Goal: Task Accomplishment & Management: Complete application form

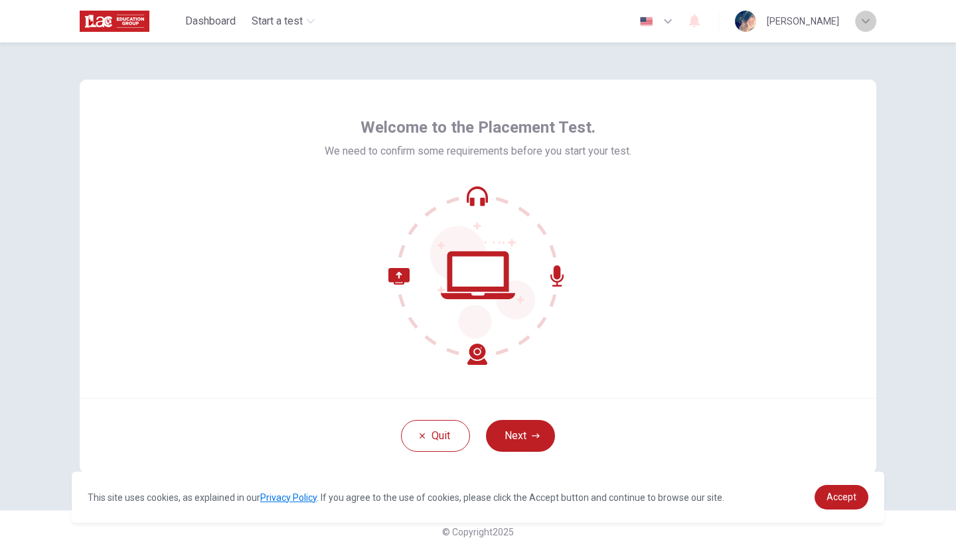
click at [863, 19] on icon "button" at bounding box center [866, 21] width 8 height 8
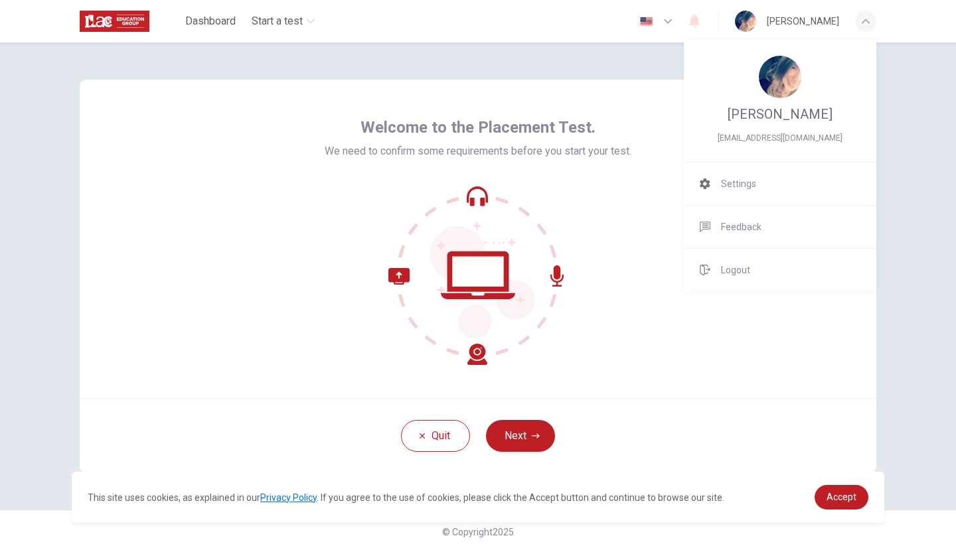
click at [862, 22] on div at bounding box center [478, 272] width 956 height 544
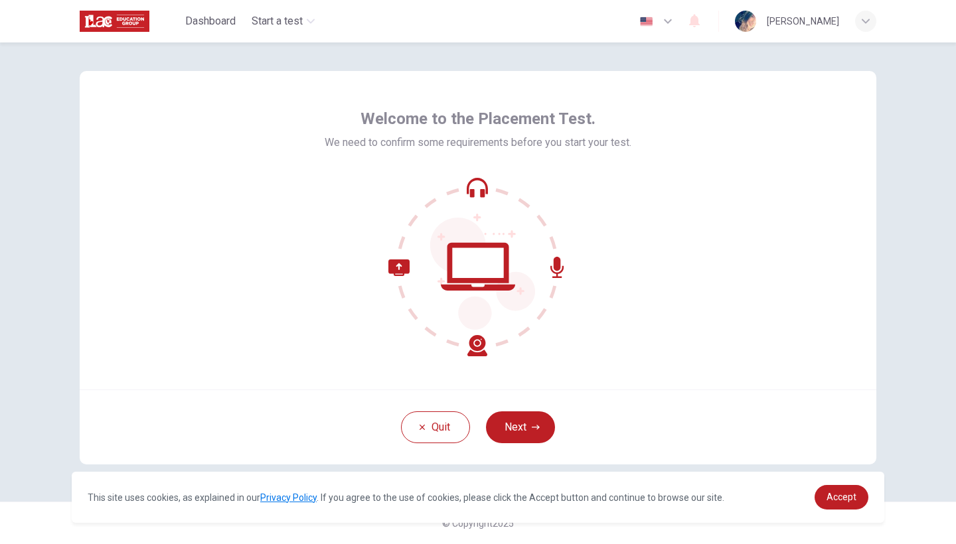
scroll to position [9, 0]
click at [511, 416] on button "Next" at bounding box center [520, 428] width 69 height 32
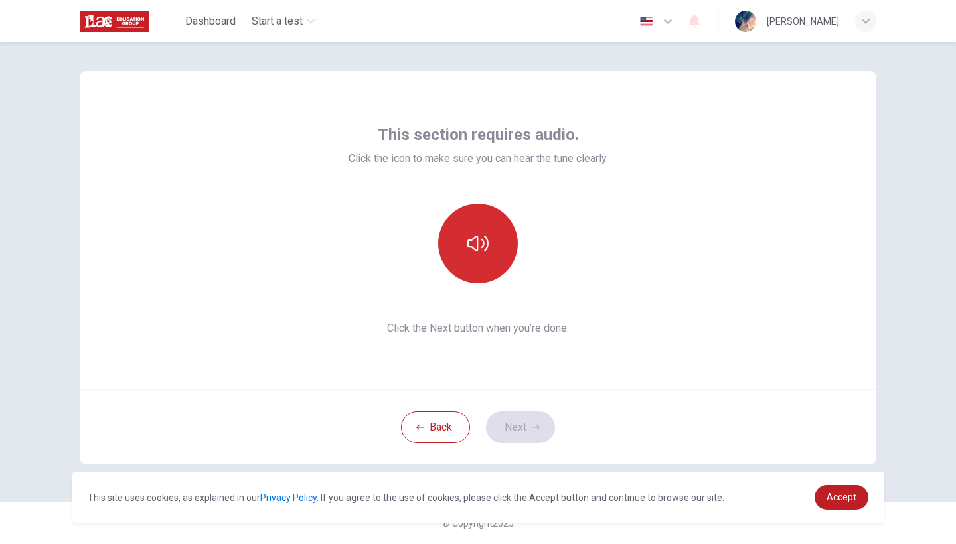
click at [486, 244] on icon "button" at bounding box center [477, 244] width 21 height 16
click at [518, 430] on button "Next" at bounding box center [520, 428] width 69 height 32
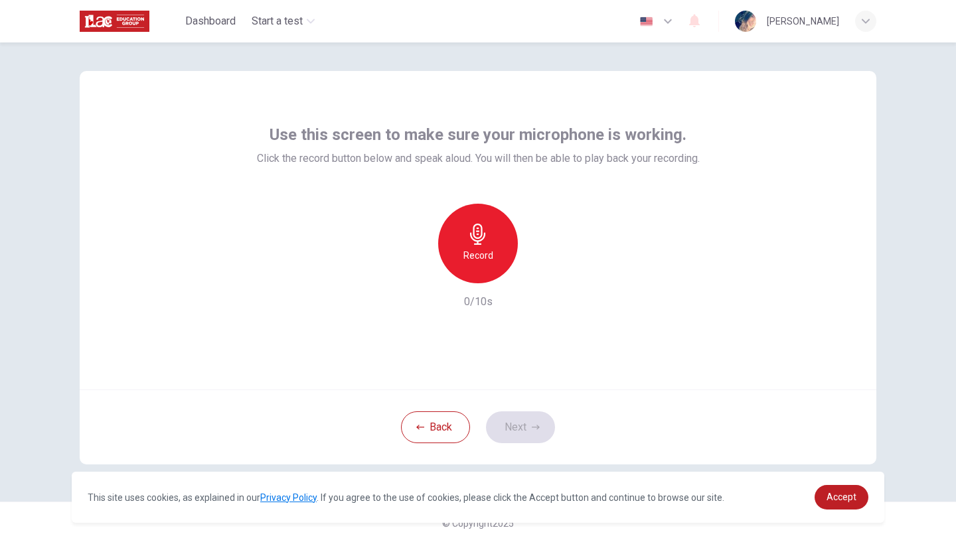
click at [483, 252] on h6 "Record" at bounding box center [478, 256] width 30 height 16
click at [540, 270] on icon "button" at bounding box center [538, 272] width 13 height 13
click at [532, 427] on icon "button" at bounding box center [536, 428] width 8 height 8
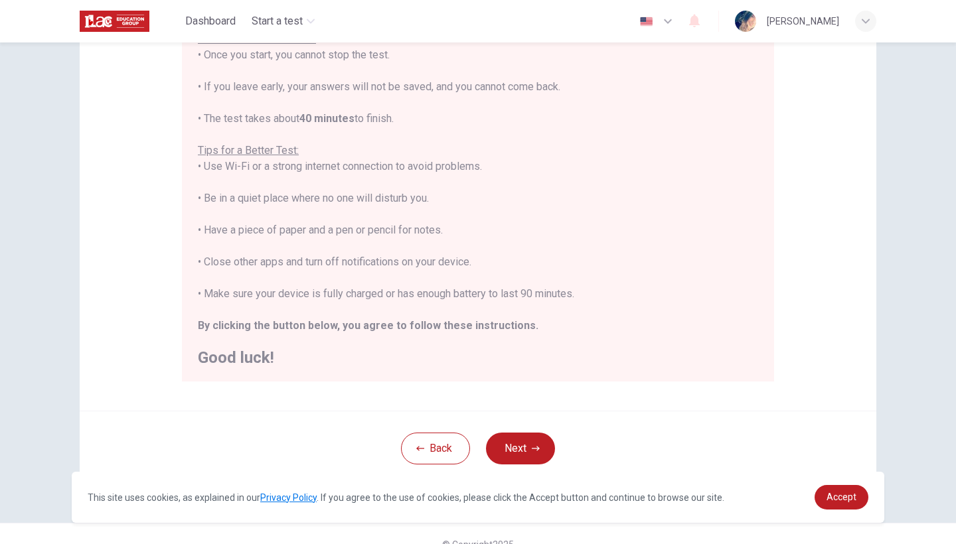
scroll to position [189, 0]
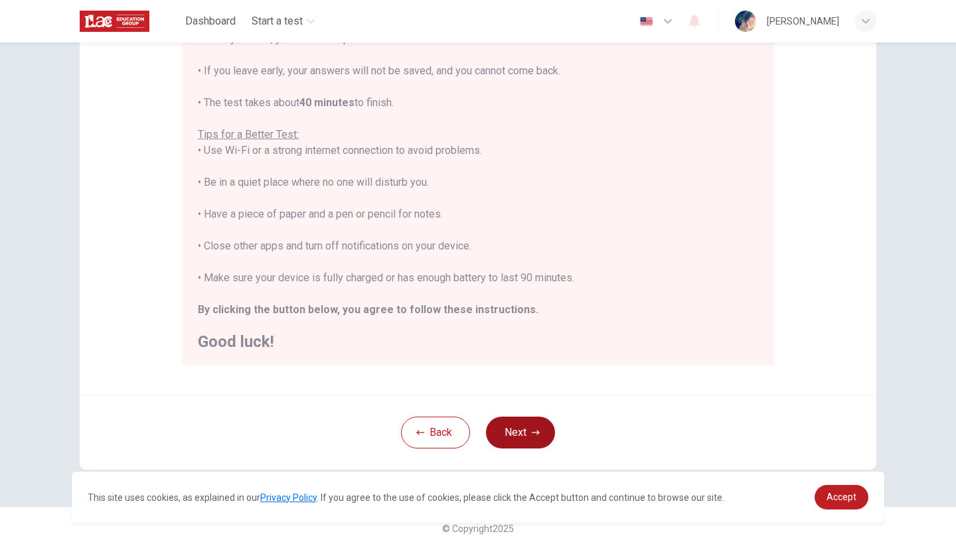
click at [526, 436] on button "Next" at bounding box center [520, 433] width 69 height 32
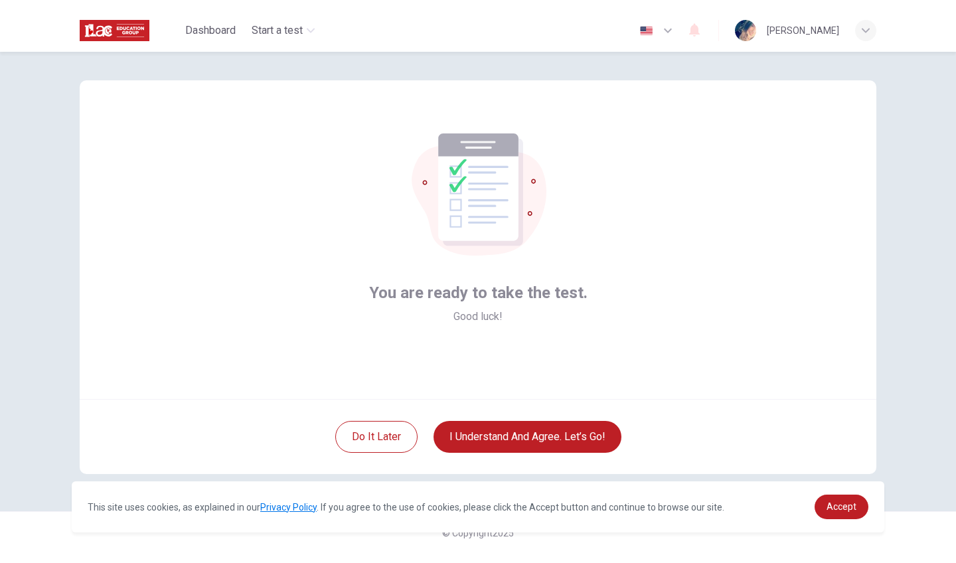
scroll to position [0, 0]
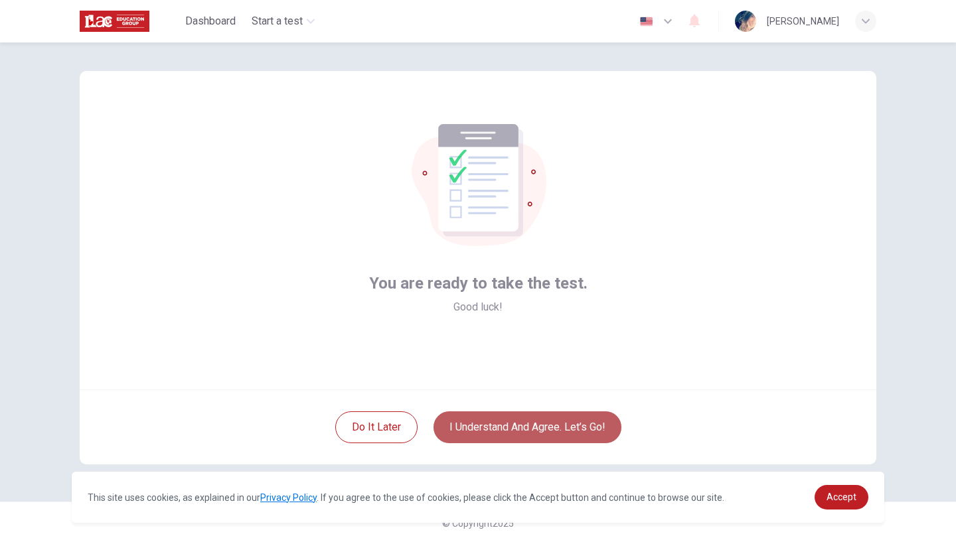
click at [575, 426] on button "I understand and agree. Let’s go!" at bounding box center [527, 428] width 188 height 32
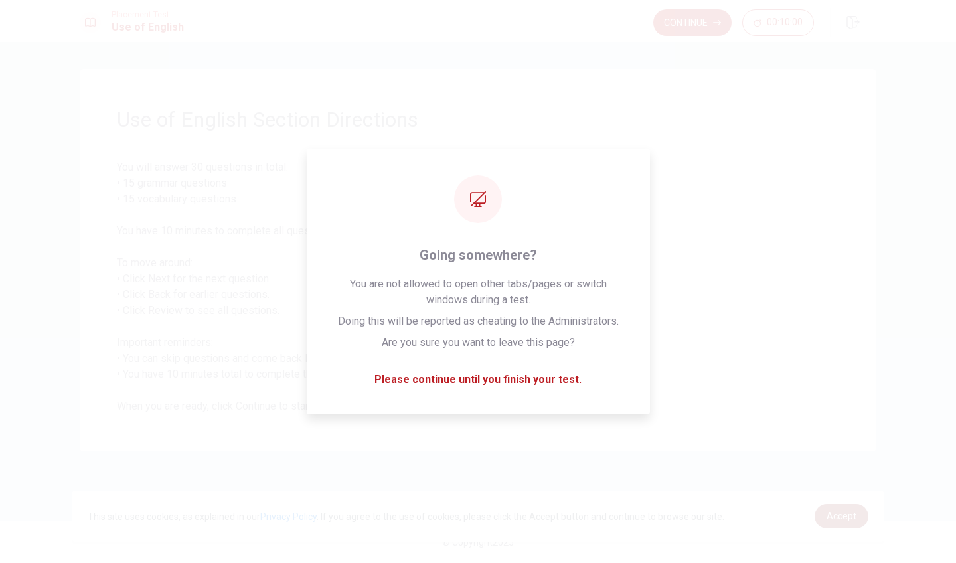
click at [837, 524] on link "Accept" at bounding box center [842, 516] width 54 height 25
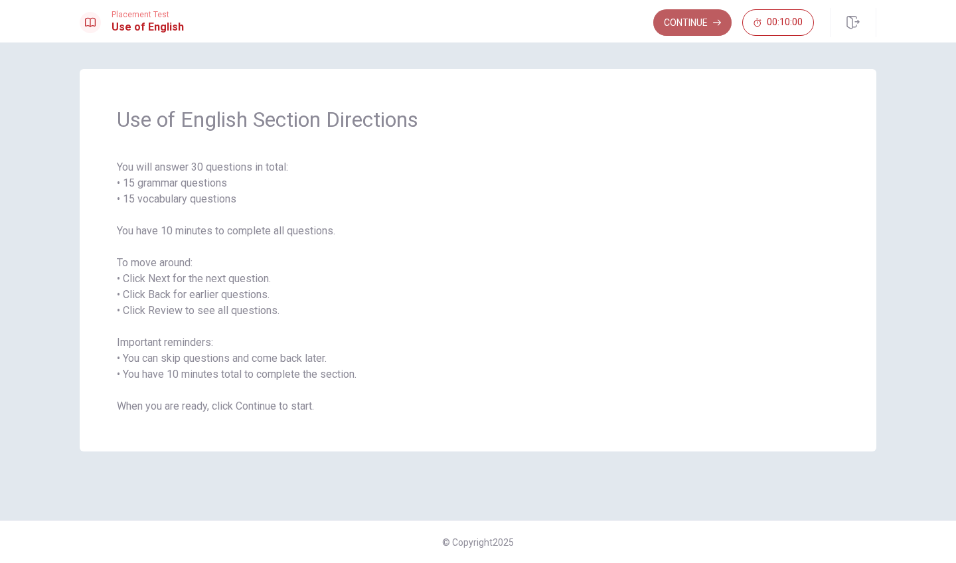
click at [695, 27] on button "Continue" at bounding box center [692, 22] width 78 height 27
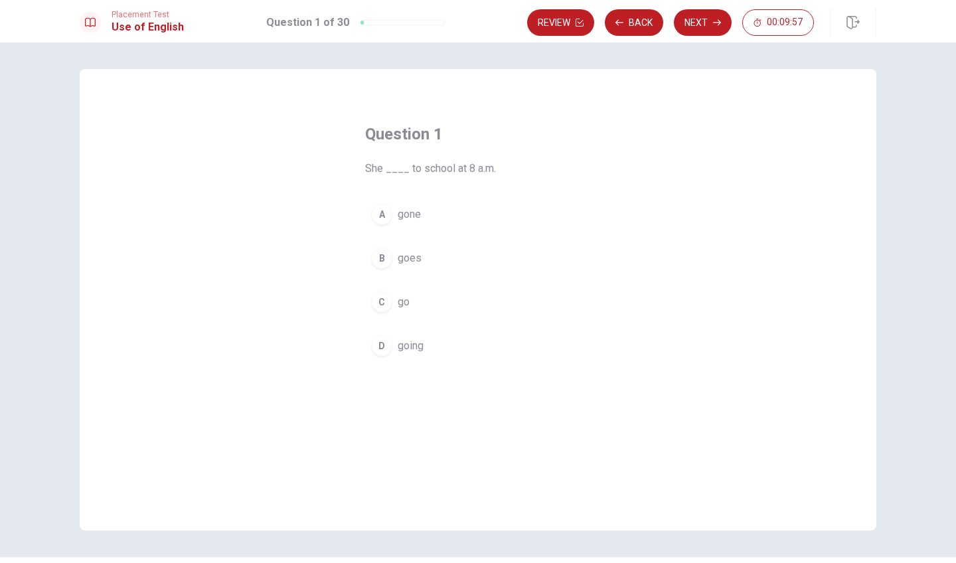
click at [378, 213] on div "A" at bounding box center [381, 214] width 21 height 21
click at [380, 256] on div "B" at bounding box center [381, 258] width 21 height 21
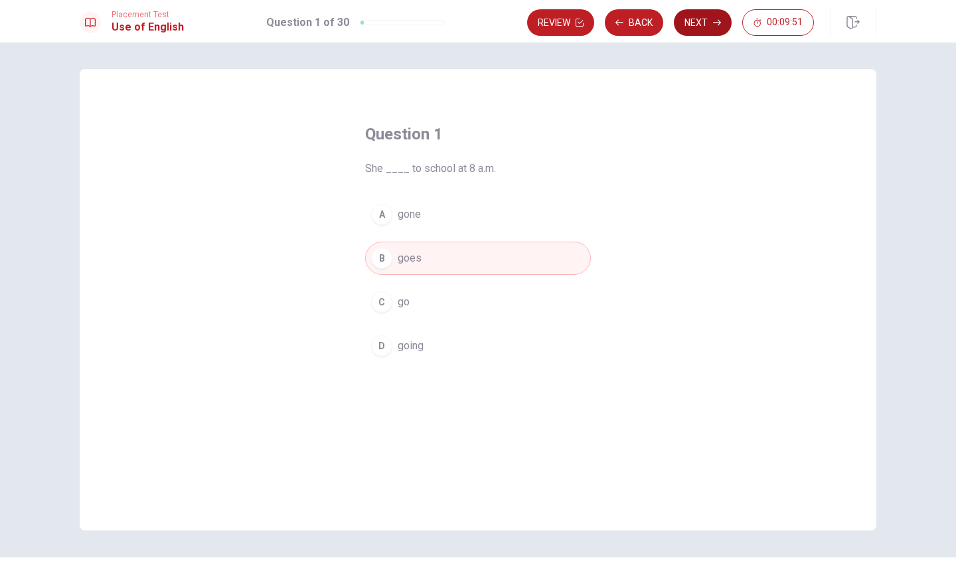
click at [699, 22] on button "Next" at bounding box center [703, 22] width 58 height 27
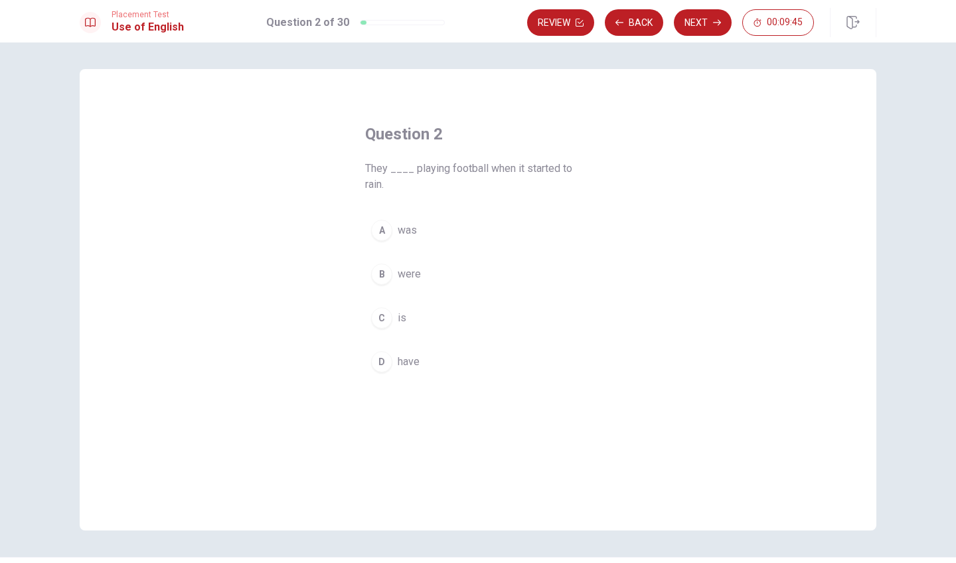
click at [384, 278] on div "B" at bounding box center [381, 274] width 21 height 21
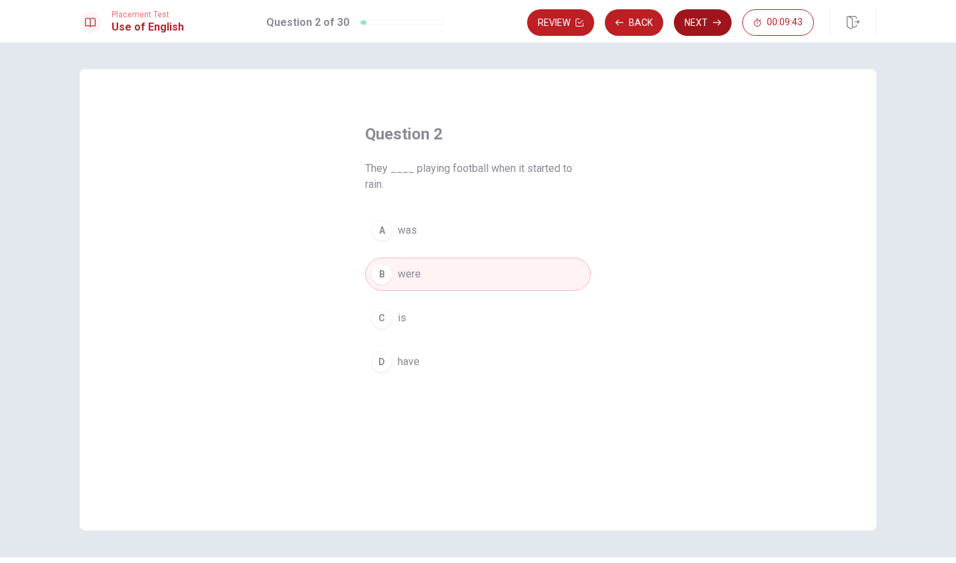
click at [708, 23] on button "Next" at bounding box center [703, 22] width 58 height 27
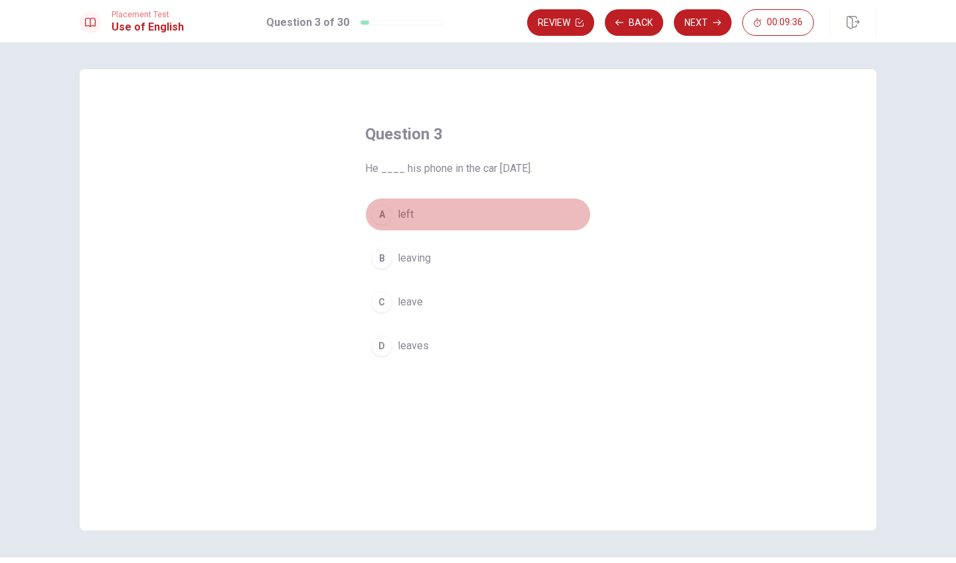
click at [381, 215] on div "A" at bounding box center [381, 214] width 21 height 21
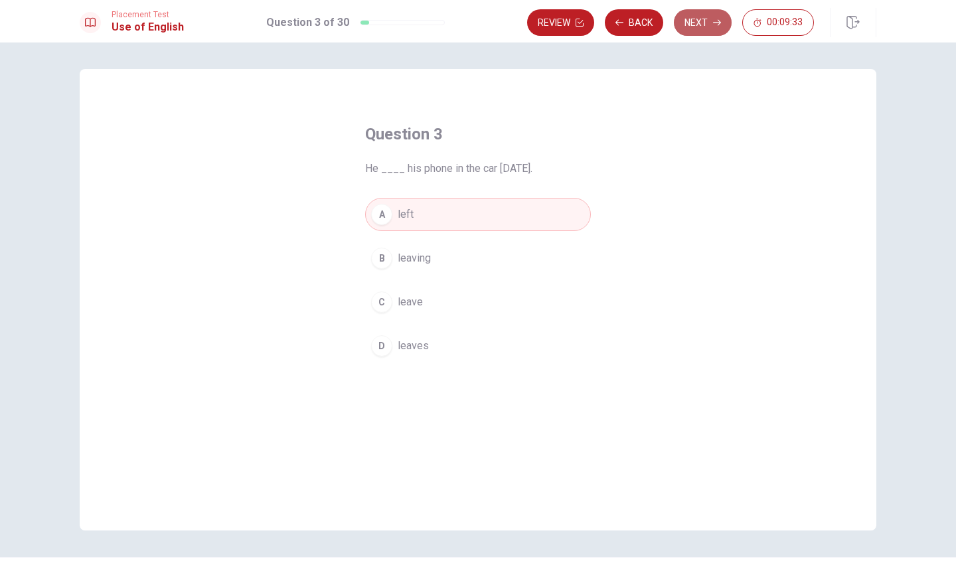
click at [717, 27] on button "Next" at bounding box center [703, 22] width 58 height 27
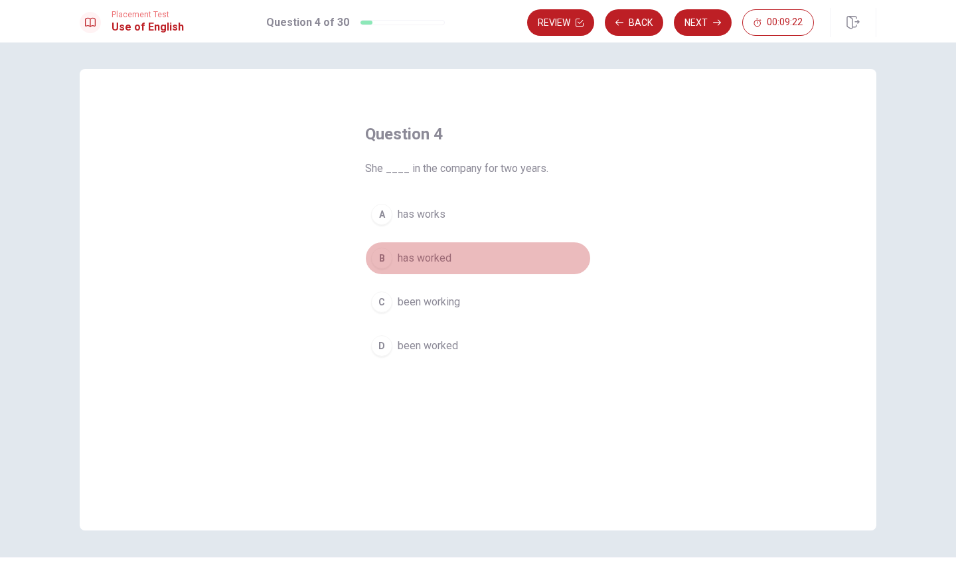
click at [383, 262] on div "B" at bounding box center [381, 258] width 21 height 21
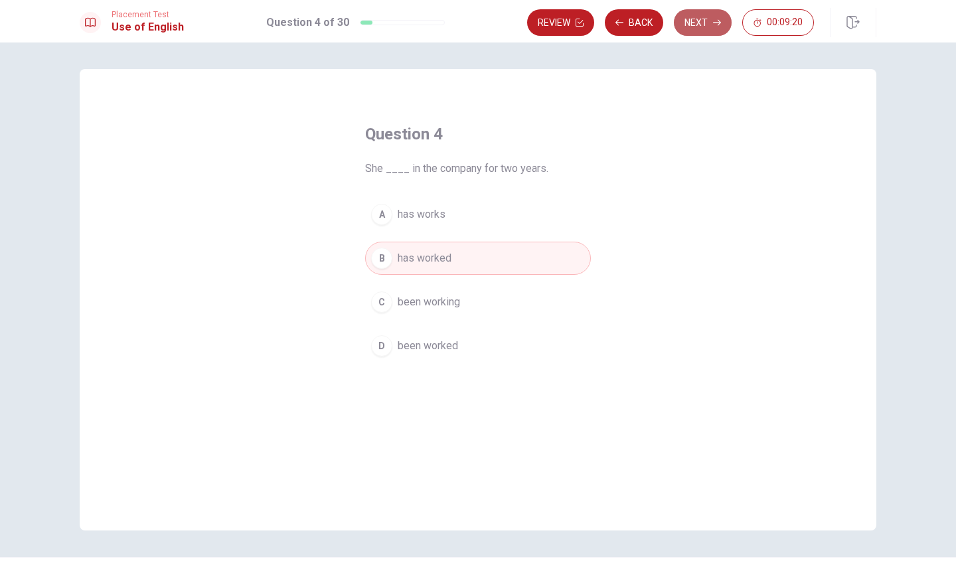
click at [699, 23] on button "Next" at bounding box center [703, 22] width 58 height 27
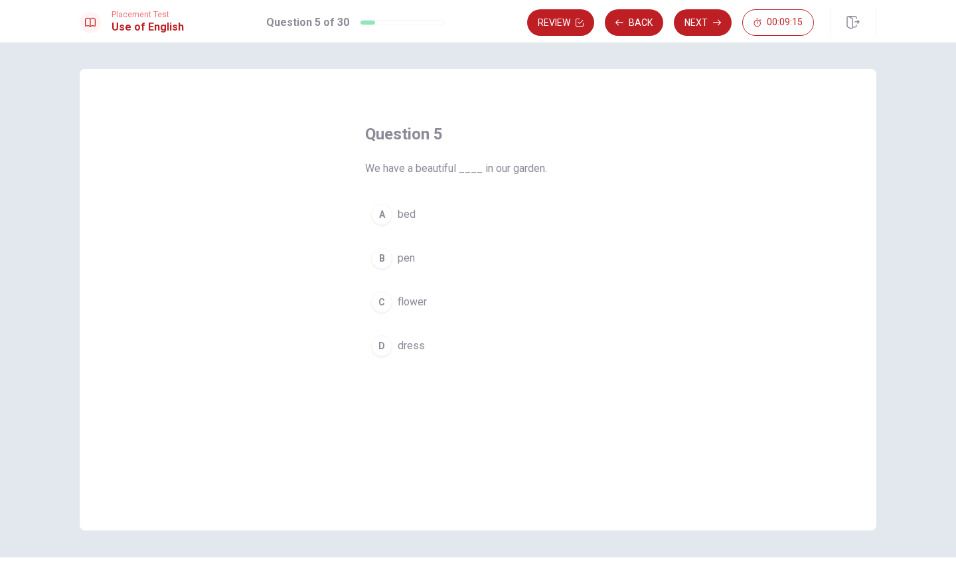
click at [382, 296] on div "C" at bounding box center [381, 301] width 21 height 21
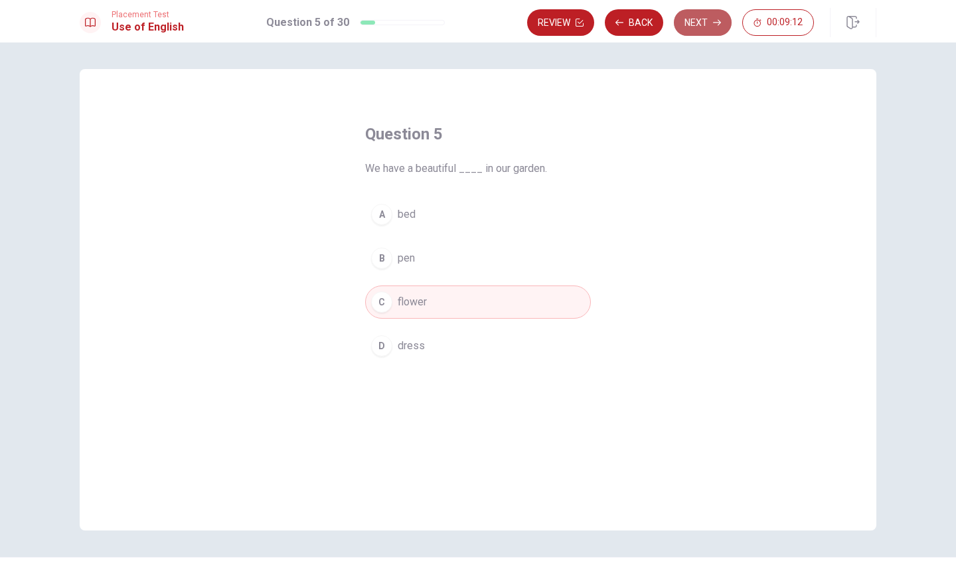
click at [712, 23] on button "Next" at bounding box center [703, 22] width 58 height 27
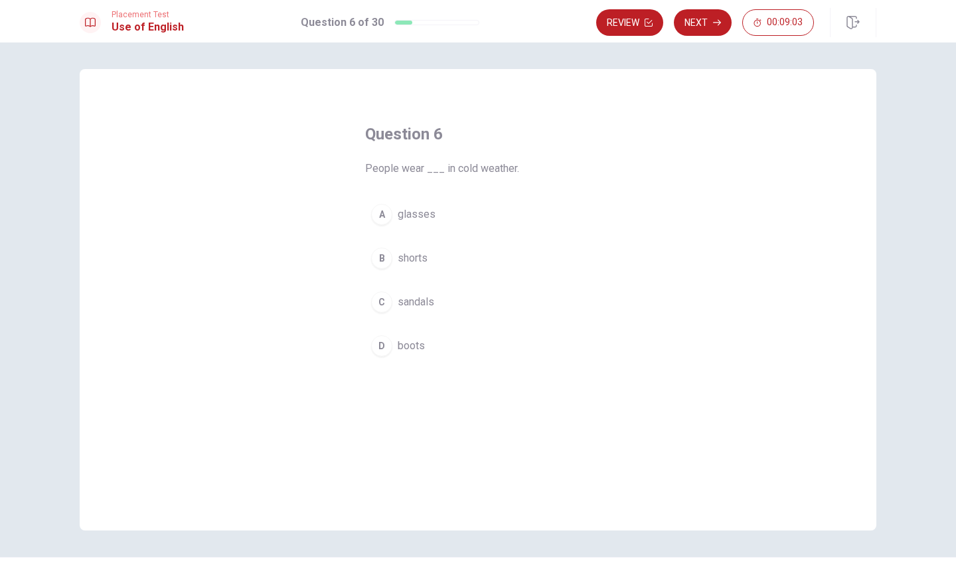
click at [386, 351] on div "D" at bounding box center [381, 345] width 21 height 21
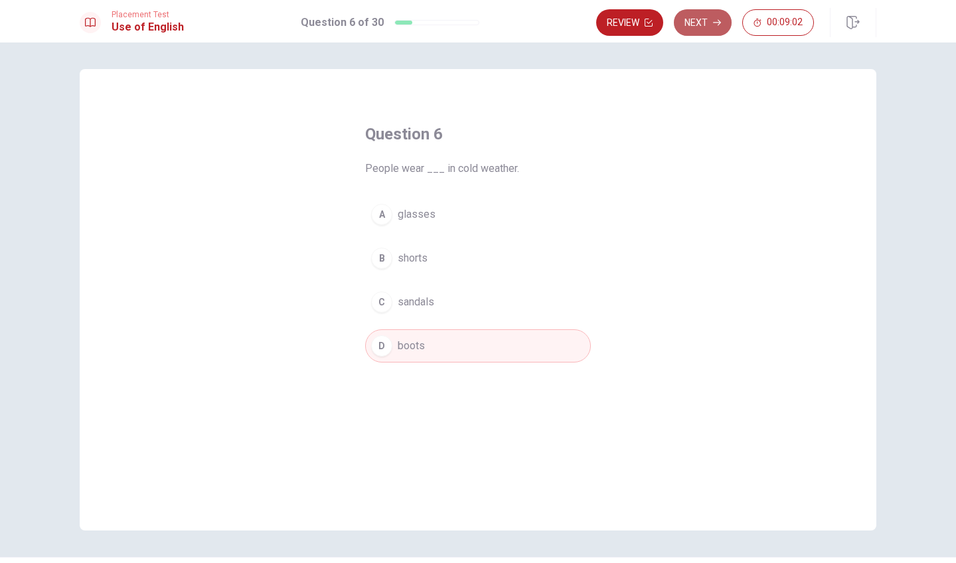
click at [711, 27] on button "Next" at bounding box center [703, 22] width 58 height 27
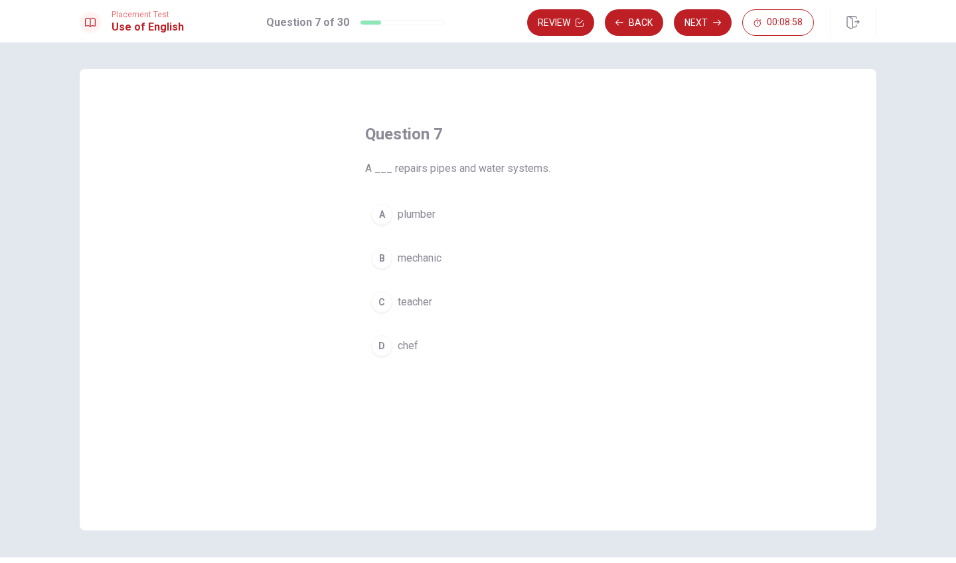
click at [386, 225] on button "A plumber" at bounding box center [478, 214] width 226 height 33
click at [703, 15] on button "Next" at bounding box center [703, 22] width 58 height 27
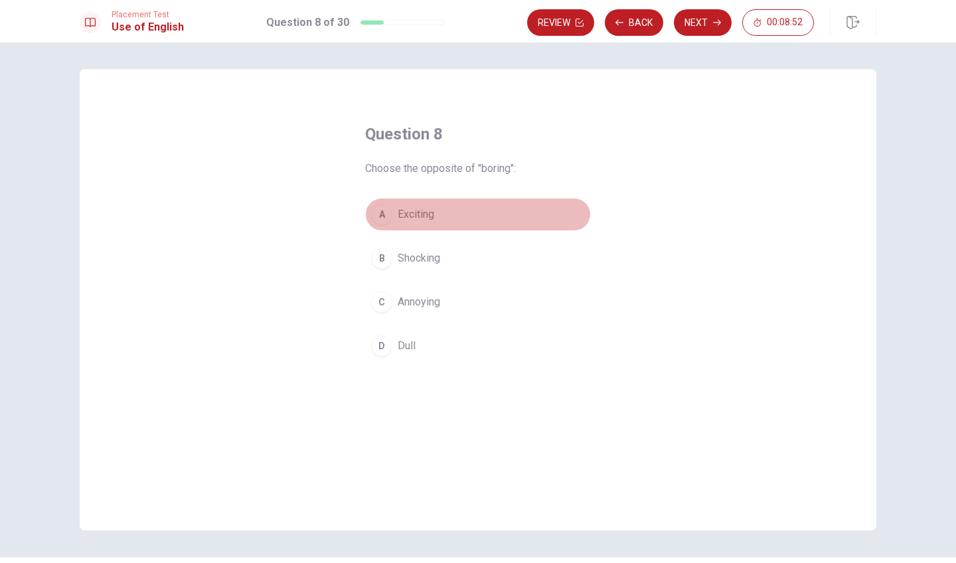
click at [385, 222] on div "A" at bounding box center [381, 214] width 21 height 21
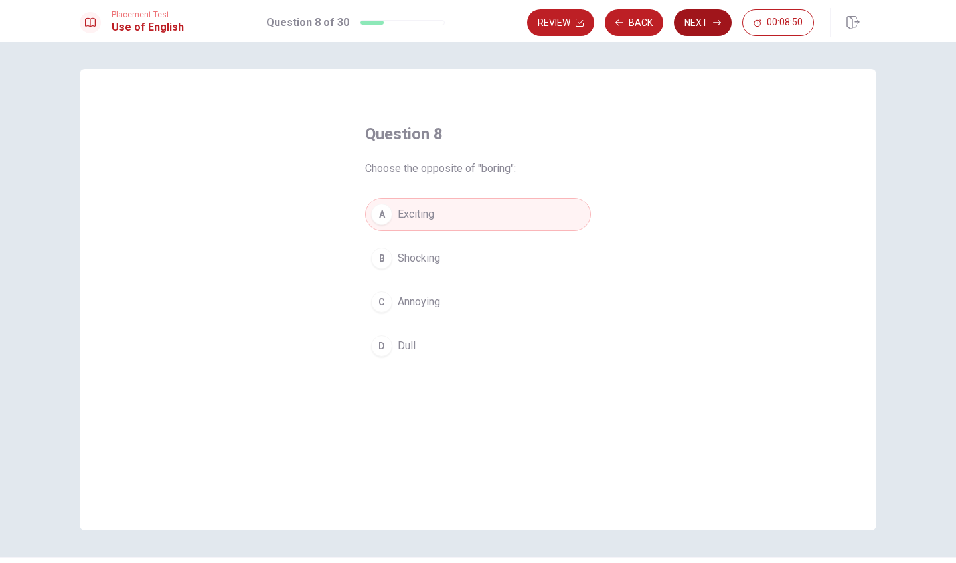
click at [715, 22] on icon "button" at bounding box center [717, 23] width 8 height 8
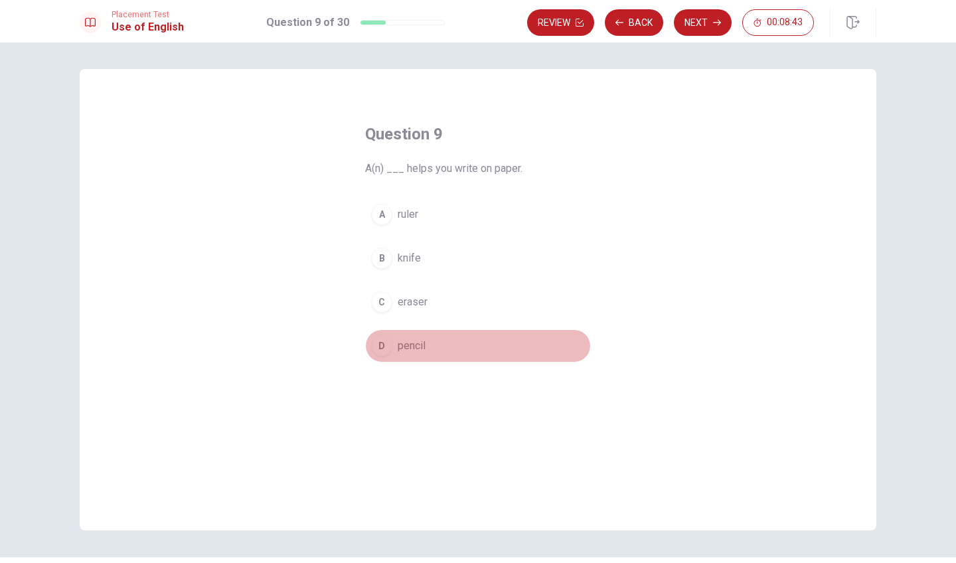
click at [382, 348] on div "D" at bounding box center [381, 345] width 21 height 21
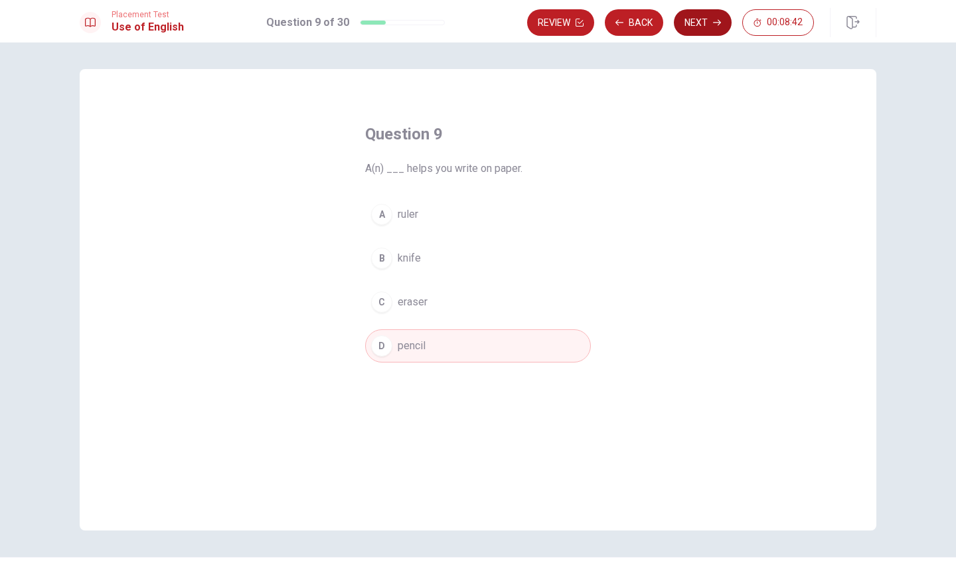
click at [718, 25] on icon "button" at bounding box center [717, 23] width 8 height 6
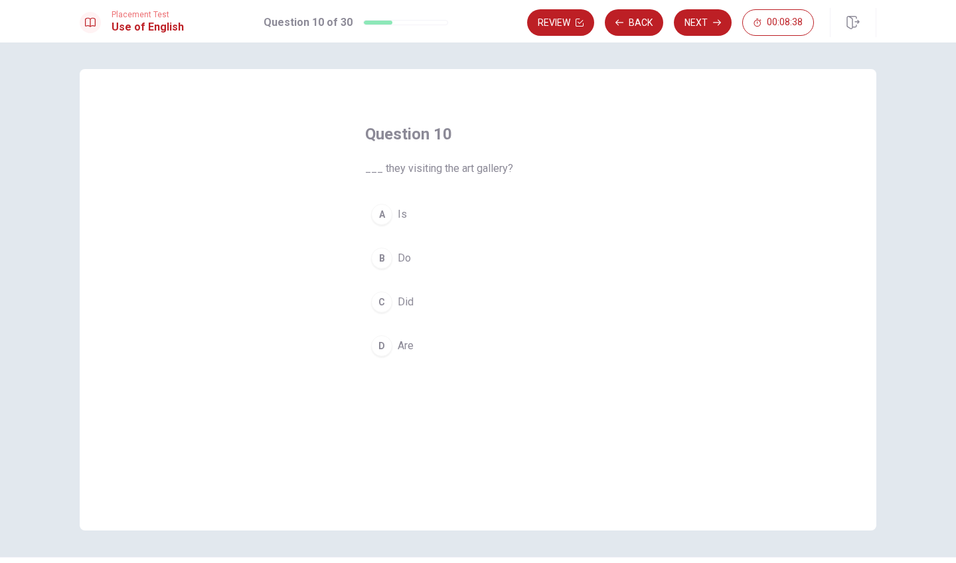
click at [378, 349] on div "D" at bounding box center [381, 345] width 21 height 21
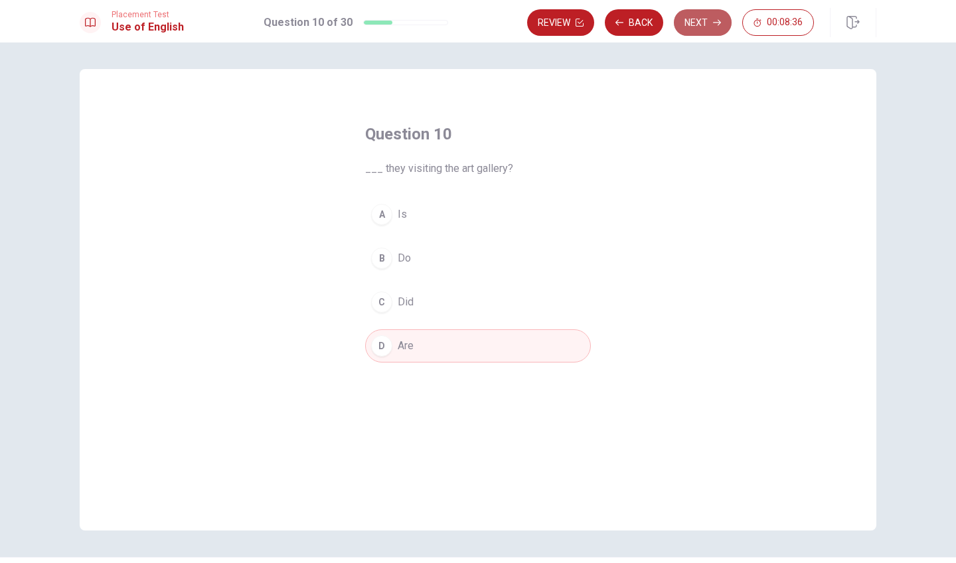
click at [714, 25] on icon "button" at bounding box center [717, 23] width 8 height 8
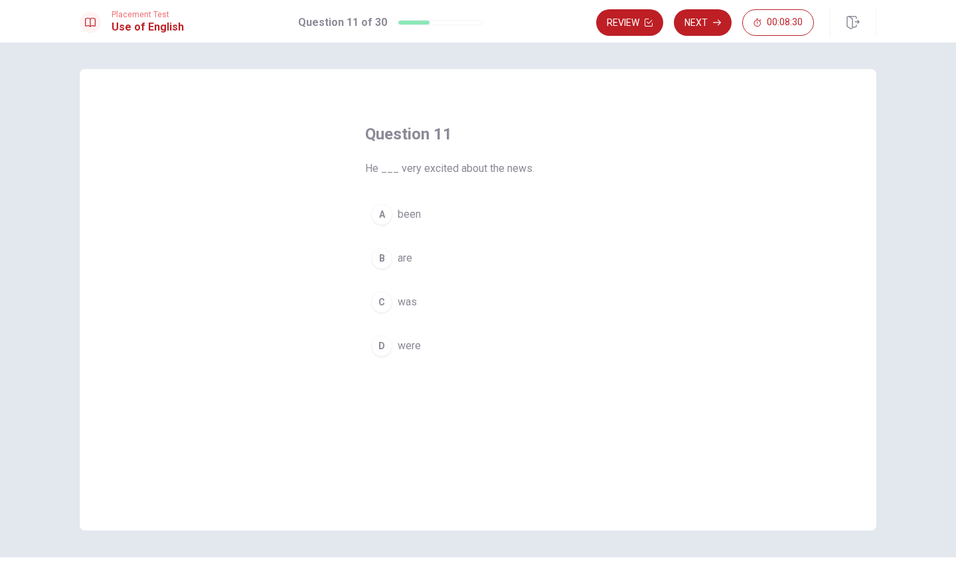
click at [380, 303] on div "C" at bounding box center [381, 301] width 21 height 21
click at [718, 19] on icon "button" at bounding box center [717, 23] width 8 height 8
click at [382, 212] on div "A" at bounding box center [381, 214] width 21 height 21
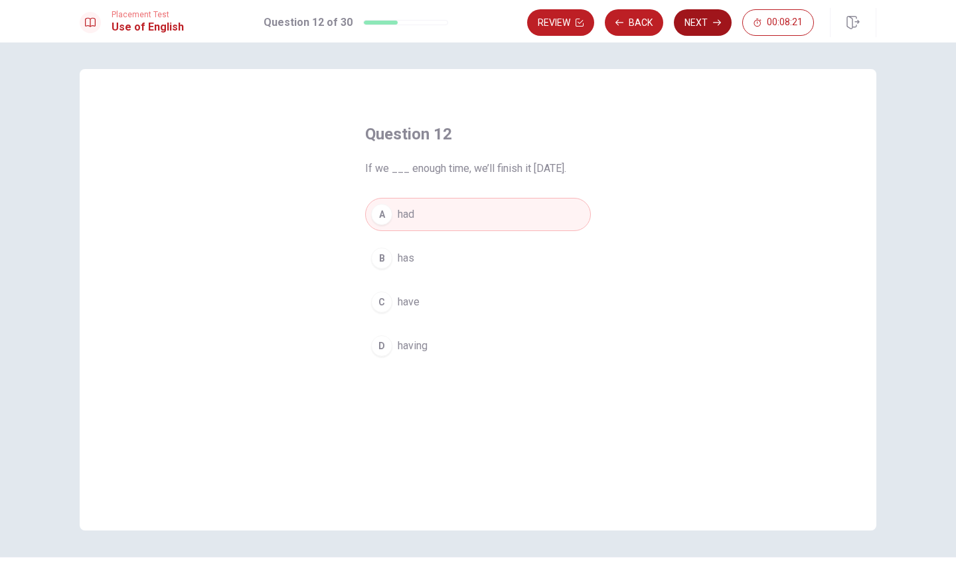
click at [706, 25] on button "Next" at bounding box center [703, 22] width 58 height 27
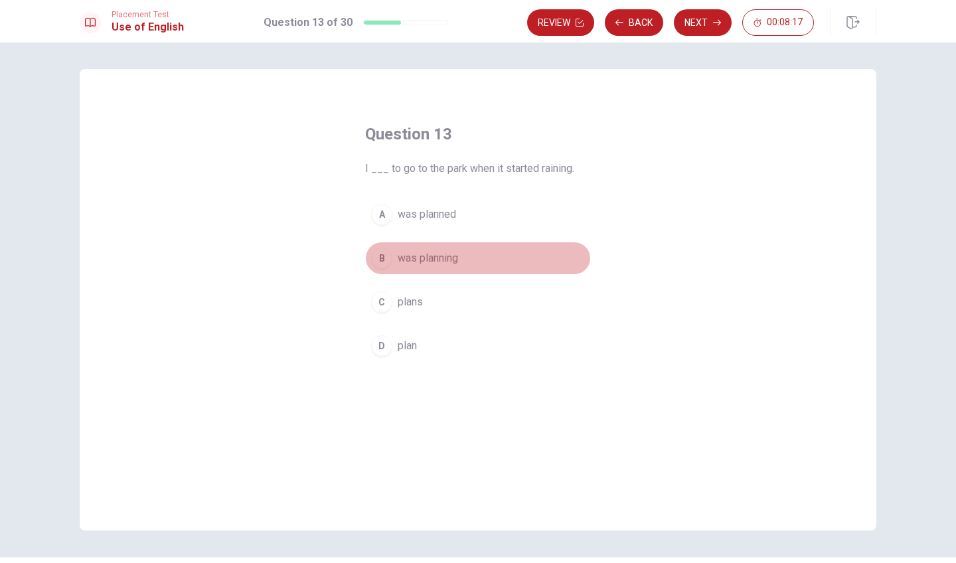
click at [378, 263] on div "B" at bounding box center [381, 258] width 21 height 21
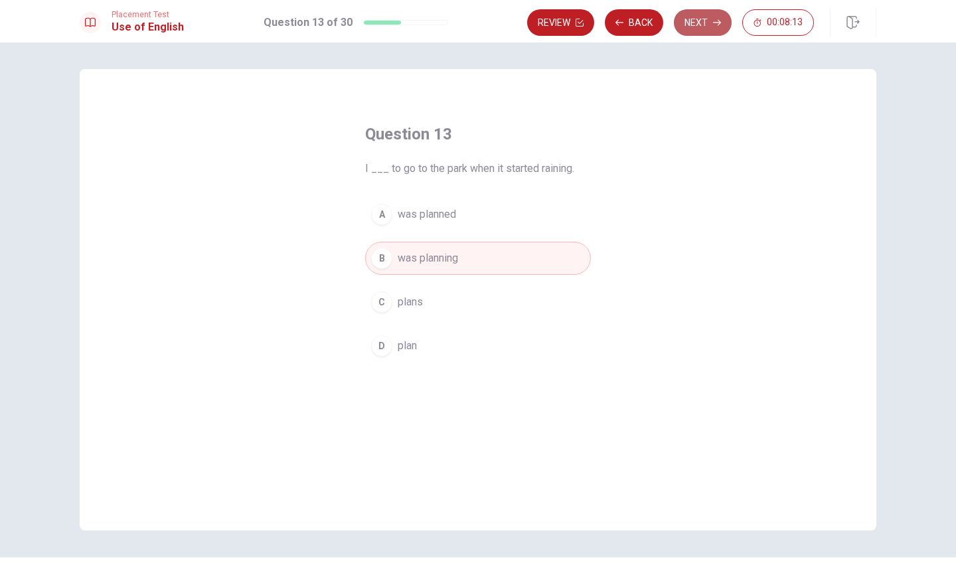
click at [693, 27] on button "Next" at bounding box center [703, 22] width 58 height 27
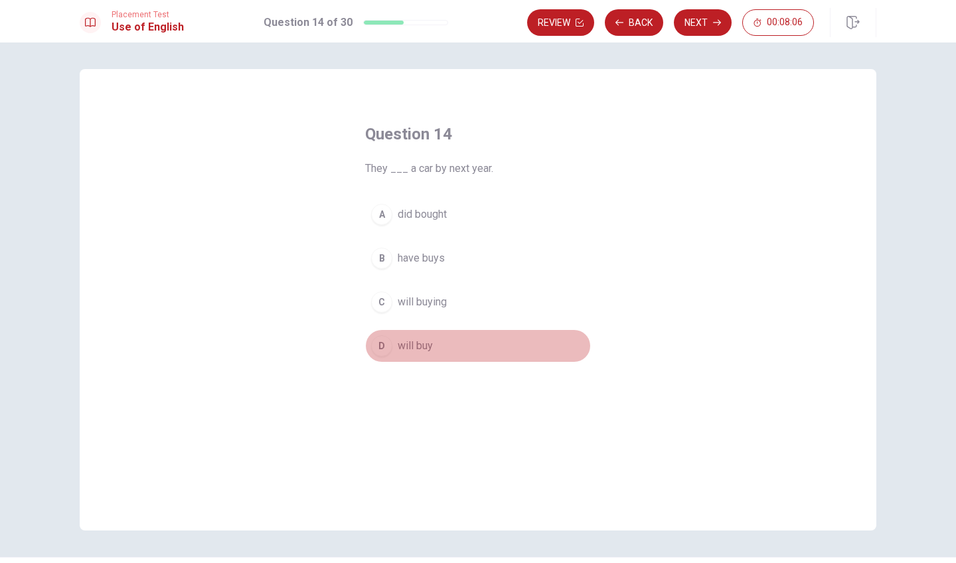
click at [385, 346] on div "D" at bounding box center [381, 345] width 21 height 21
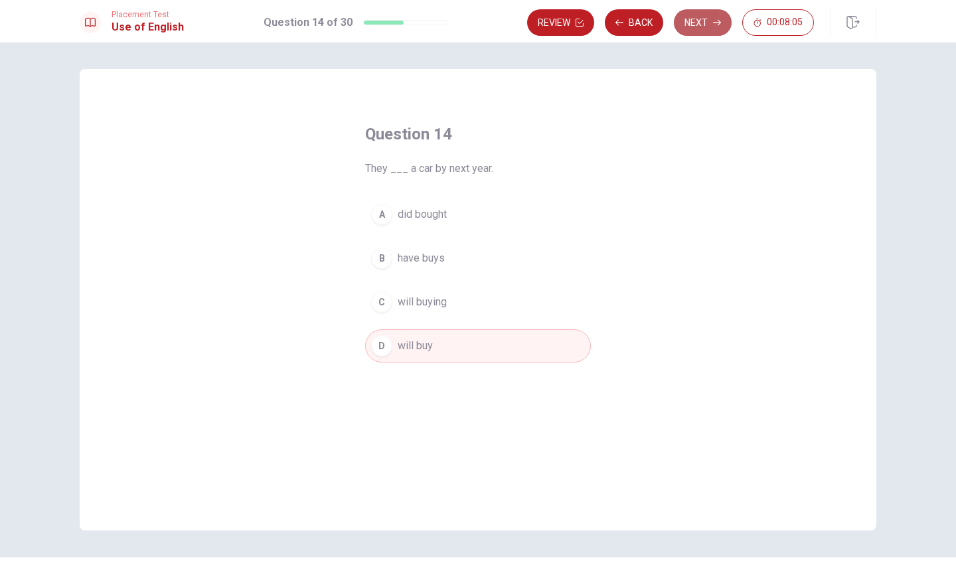
click at [693, 25] on button "Next" at bounding box center [703, 22] width 58 height 27
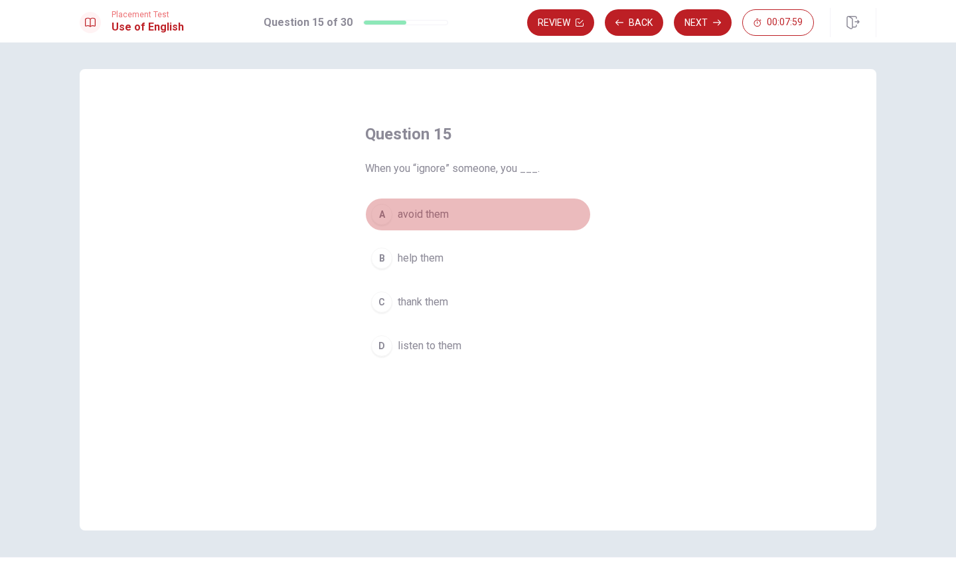
click at [386, 217] on div "A" at bounding box center [381, 214] width 21 height 21
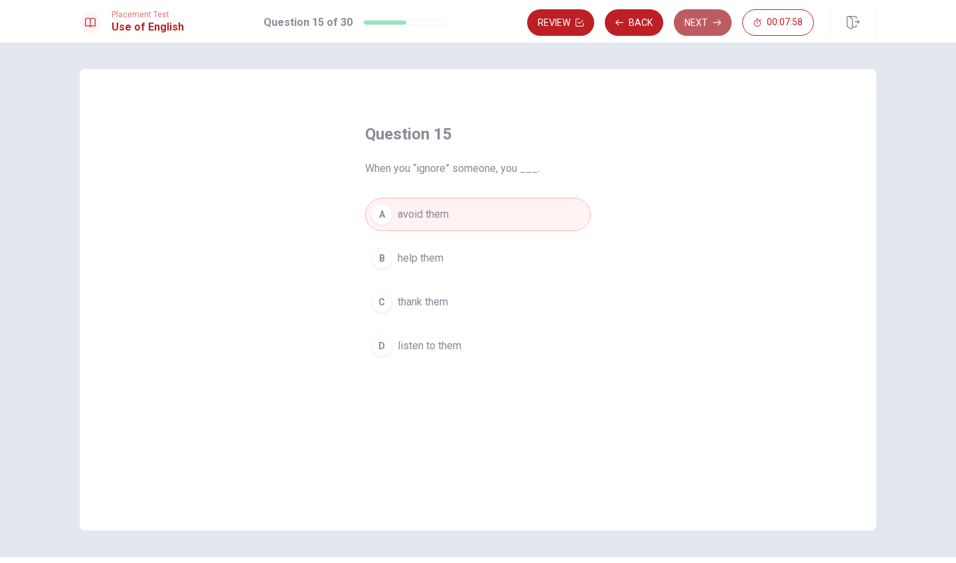
click at [712, 27] on button "Next" at bounding box center [703, 22] width 58 height 27
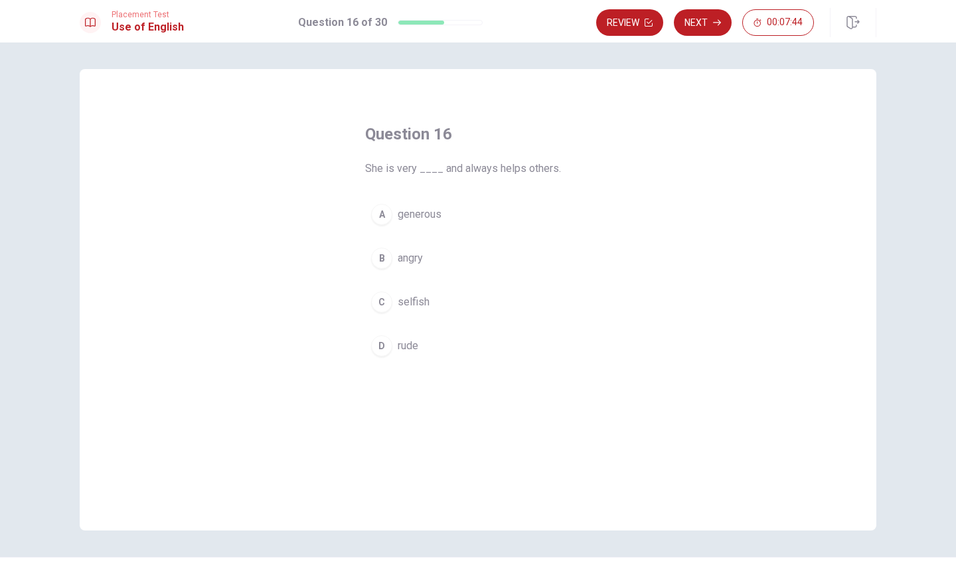
click at [384, 218] on div "A" at bounding box center [381, 214] width 21 height 21
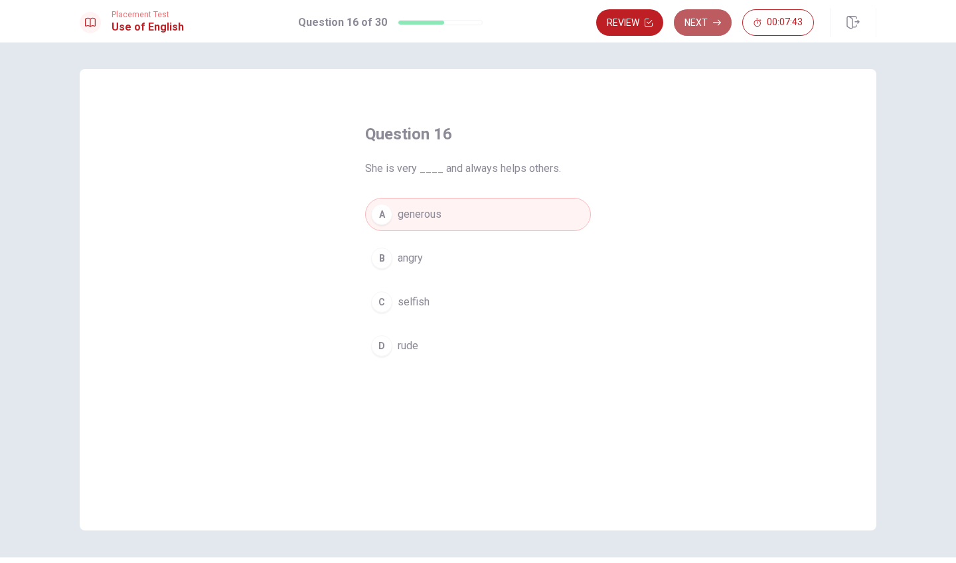
click at [720, 25] on icon "button" at bounding box center [717, 23] width 8 height 8
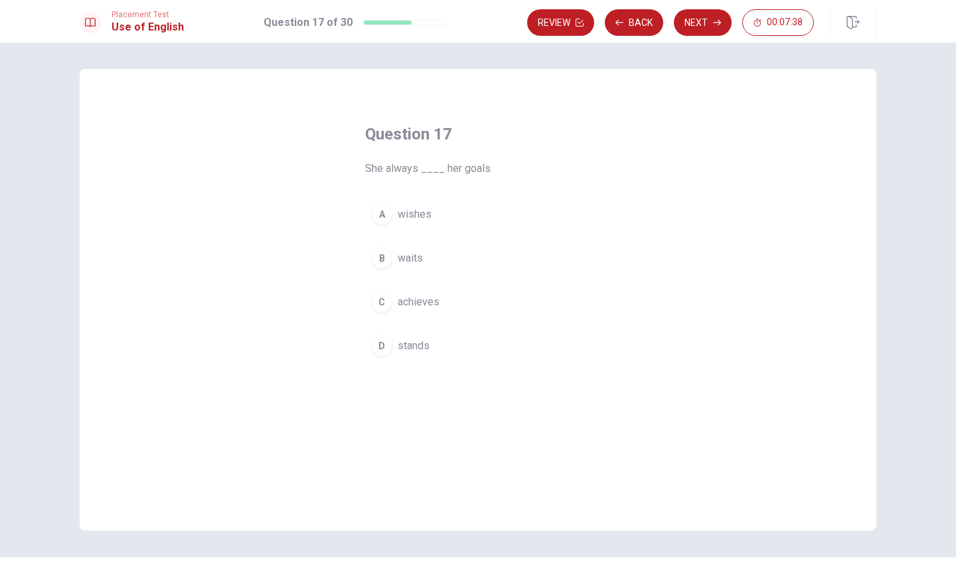
click at [383, 307] on div "C" at bounding box center [381, 301] width 21 height 21
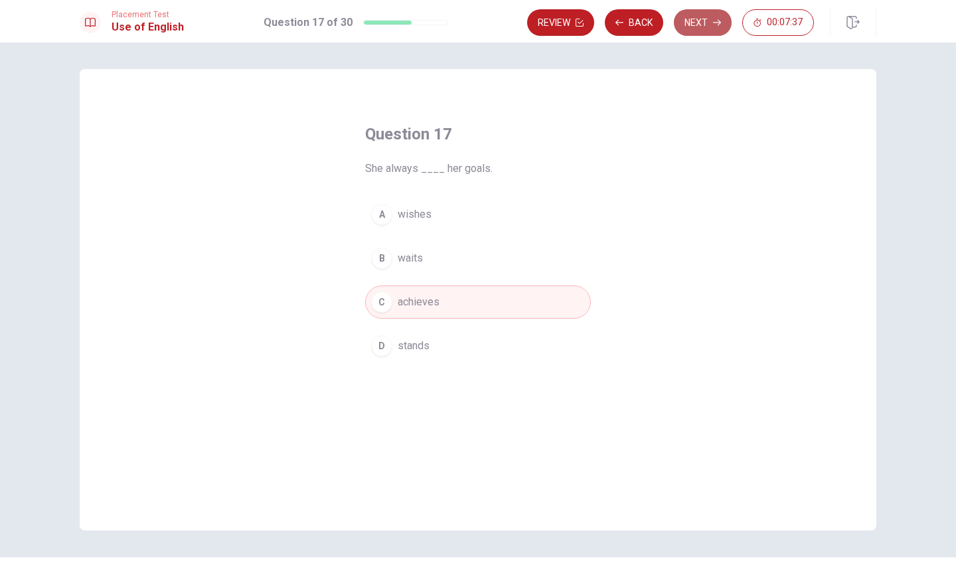
click at [700, 18] on button "Next" at bounding box center [703, 22] width 58 height 27
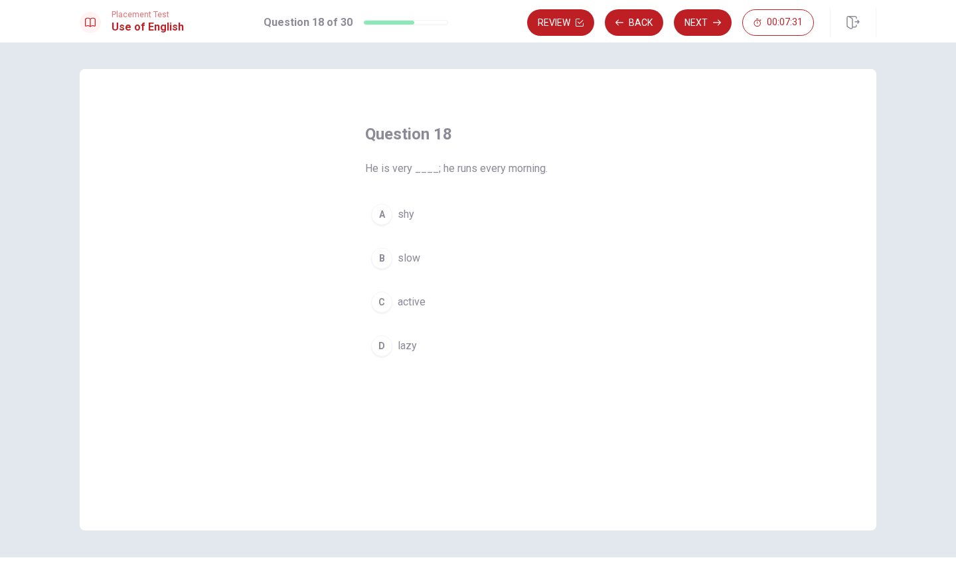
click at [390, 301] on div "C" at bounding box center [381, 301] width 21 height 21
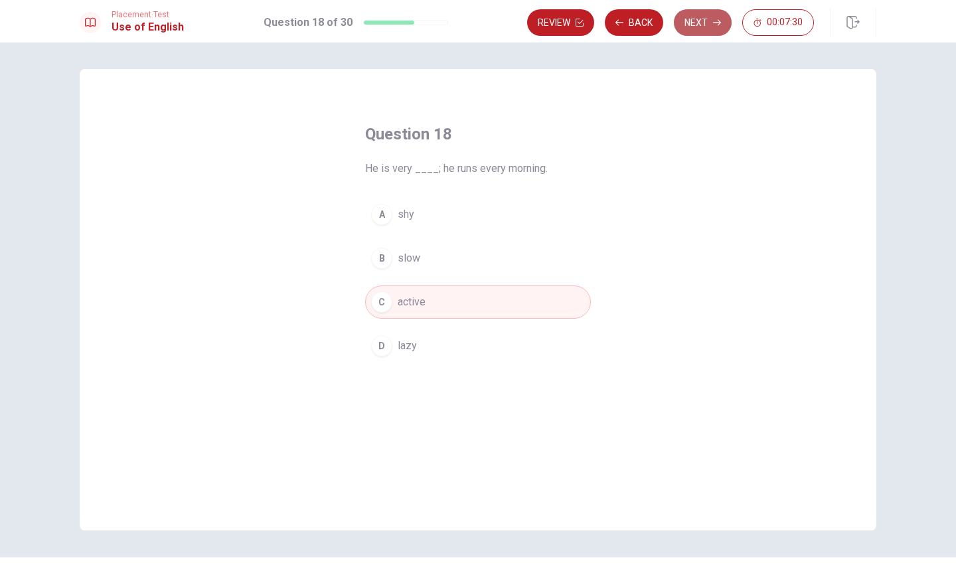
click at [708, 28] on button "Next" at bounding box center [703, 22] width 58 height 27
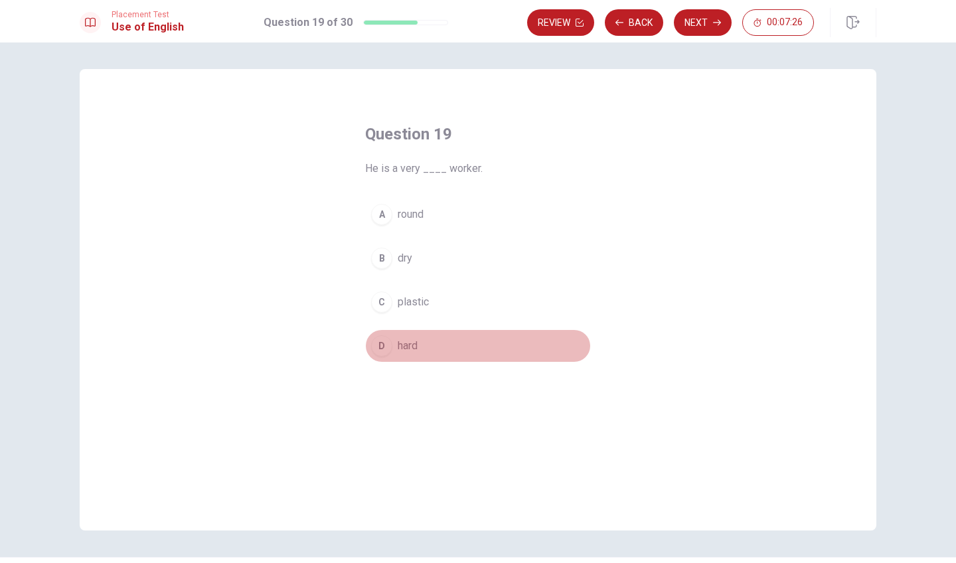
click at [383, 351] on div "D" at bounding box center [381, 345] width 21 height 21
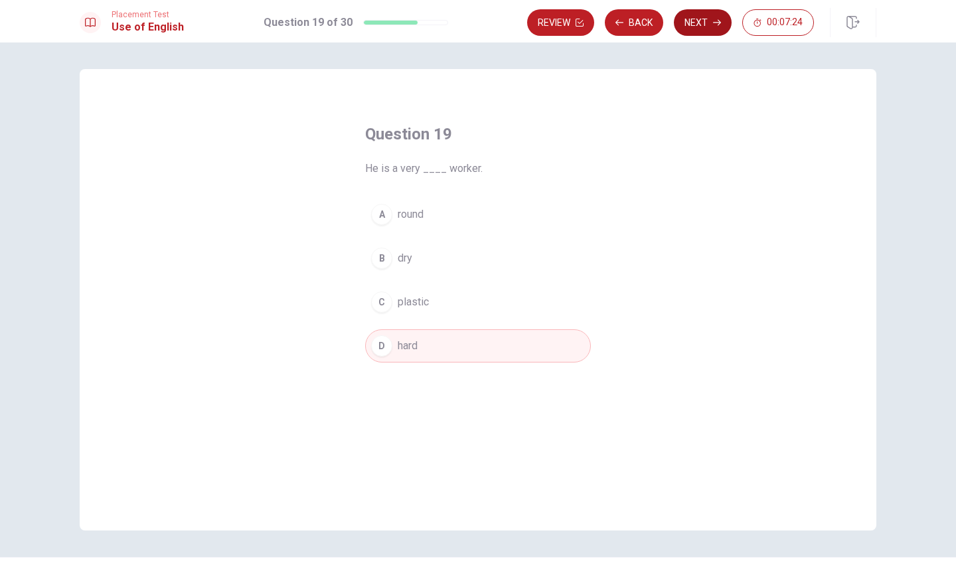
click at [693, 25] on button "Next" at bounding box center [703, 22] width 58 height 27
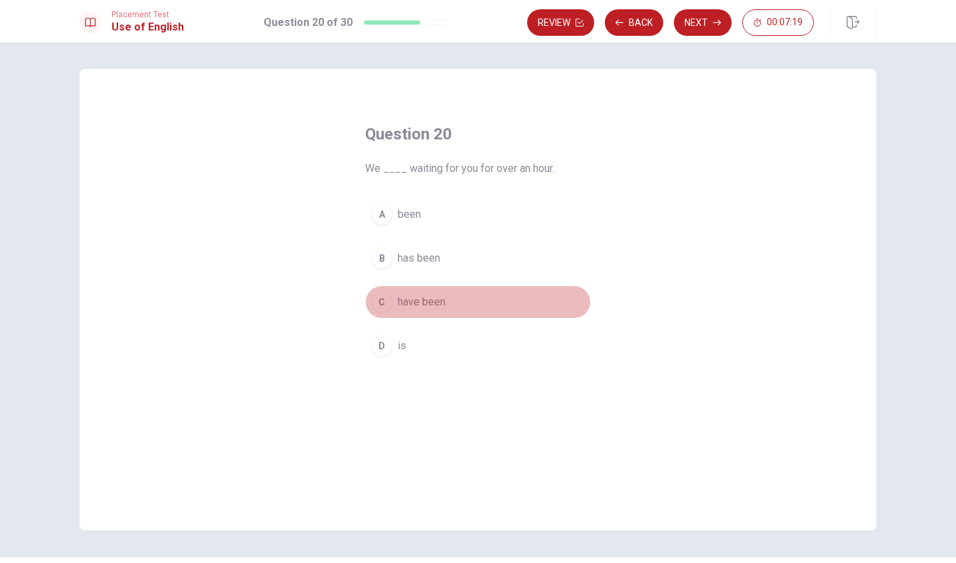
click at [385, 300] on div "C" at bounding box center [381, 301] width 21 height 21
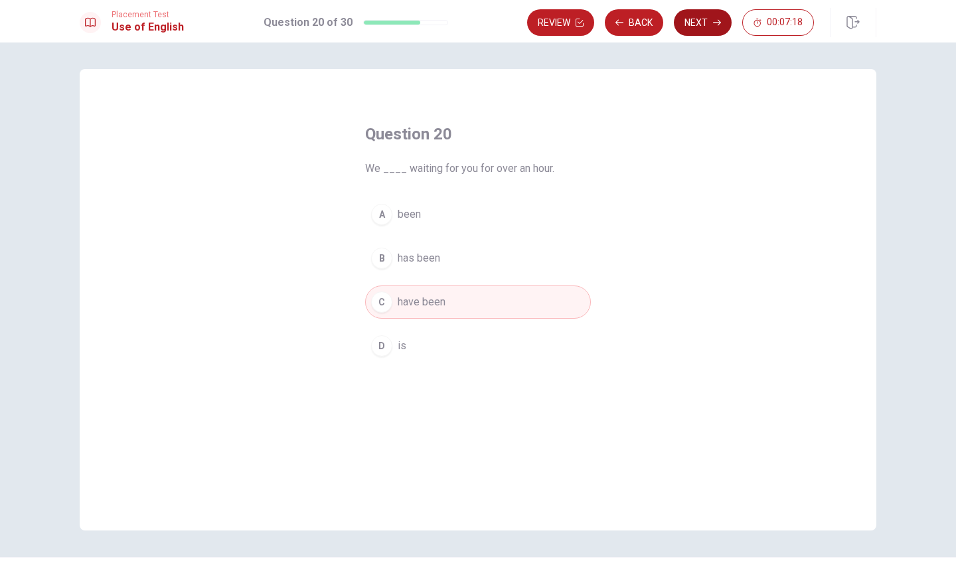
click at [700, 27] on button "Next" at bounding box center [703, 22] width 58 height 27
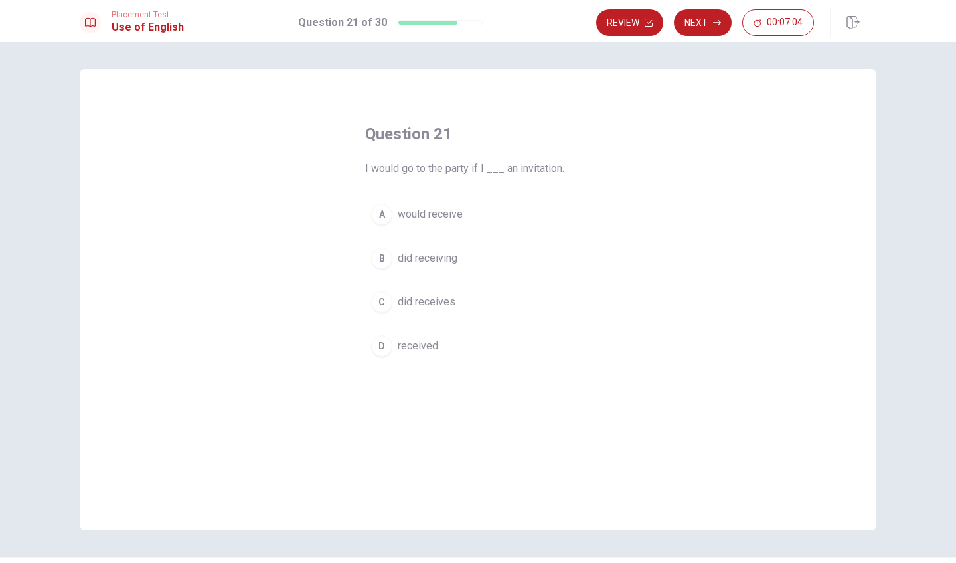
click at [384, 218] on div "A" at bounding box center [381, 214] width 21 height 21
click at [702, 27] on button "Next" at bounding box center [703, 22] width 58 height 27
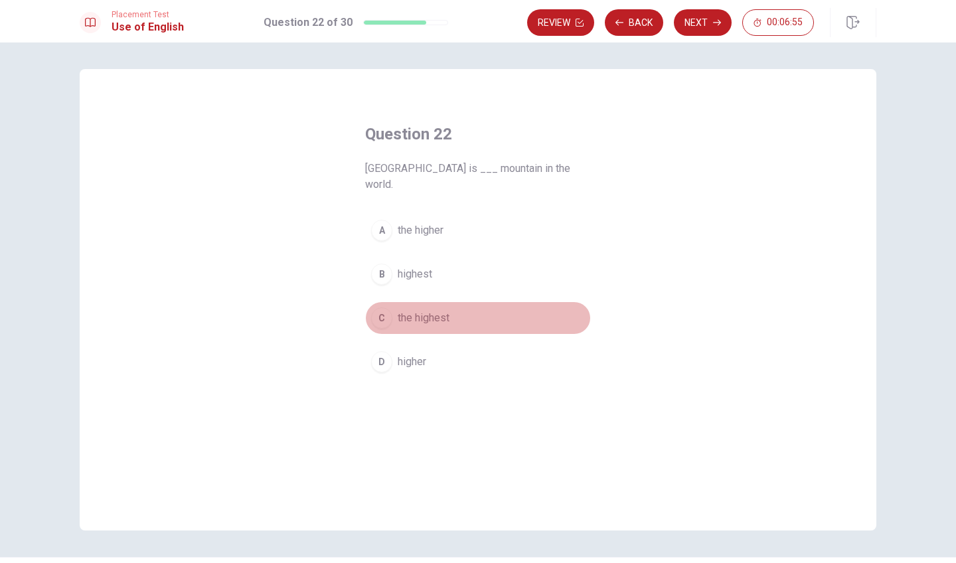
click at [386, 307] on div "C" at bounding box center [381, 317] width 21 height 21
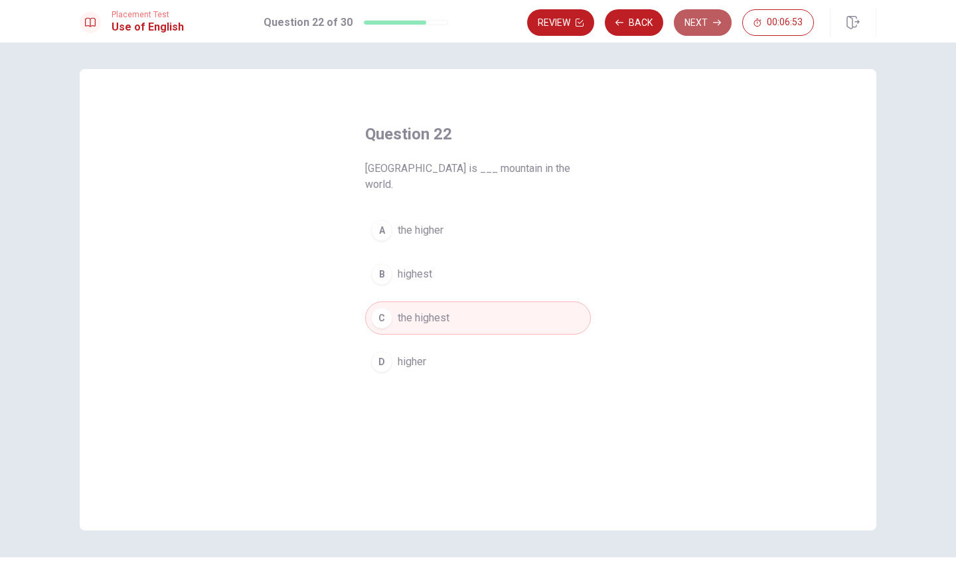
click at [702, 29] on button "Next" at bounding box center [703, 22] width 58 height 27
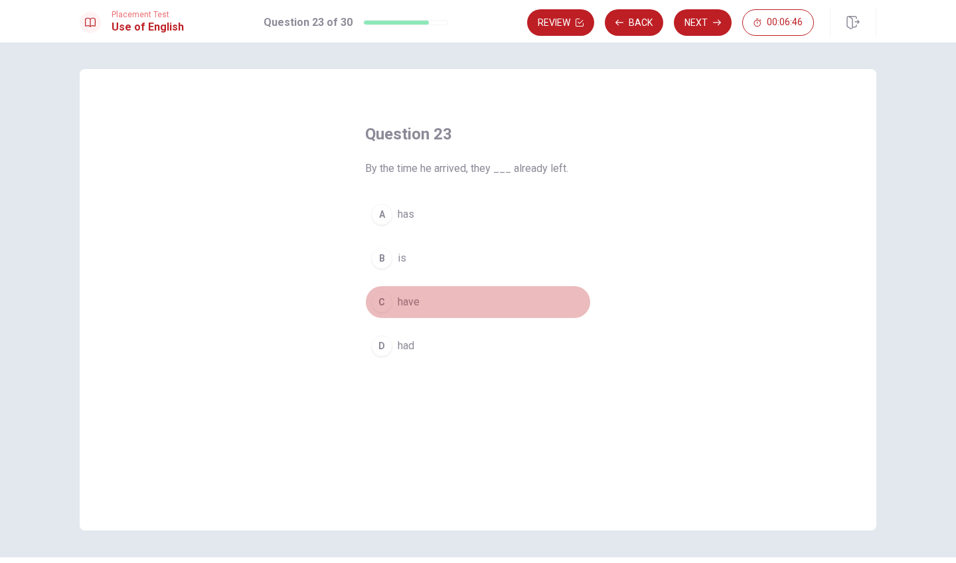
click at [382, 304] on div "C" at bounding box center [381, 301] width 21 height 21
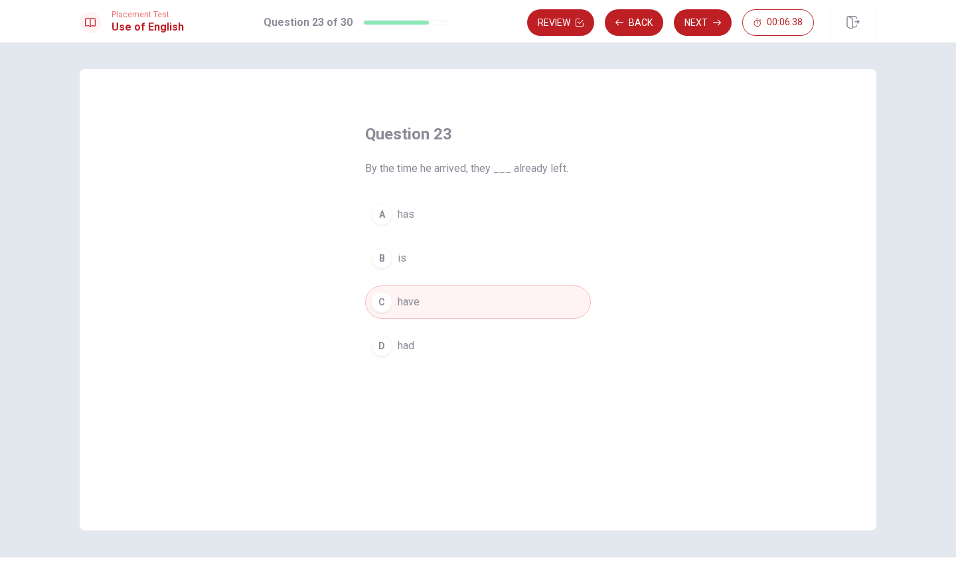
click at [401, 343] on span "had" at bounding box center [406, 346] width 17 height 16
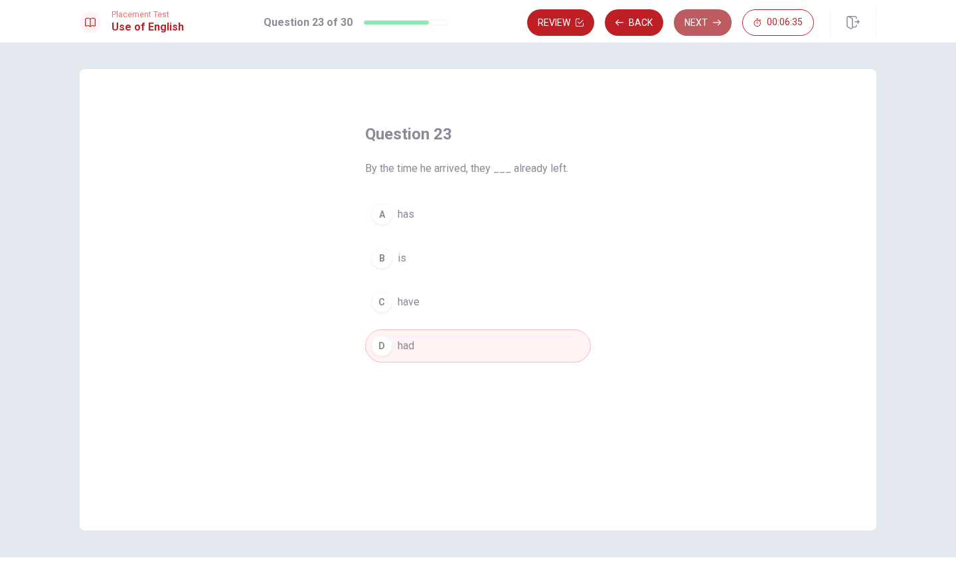
click at [700, 25] on button "Next" at bounding box center [703, 22] width 58 height 27
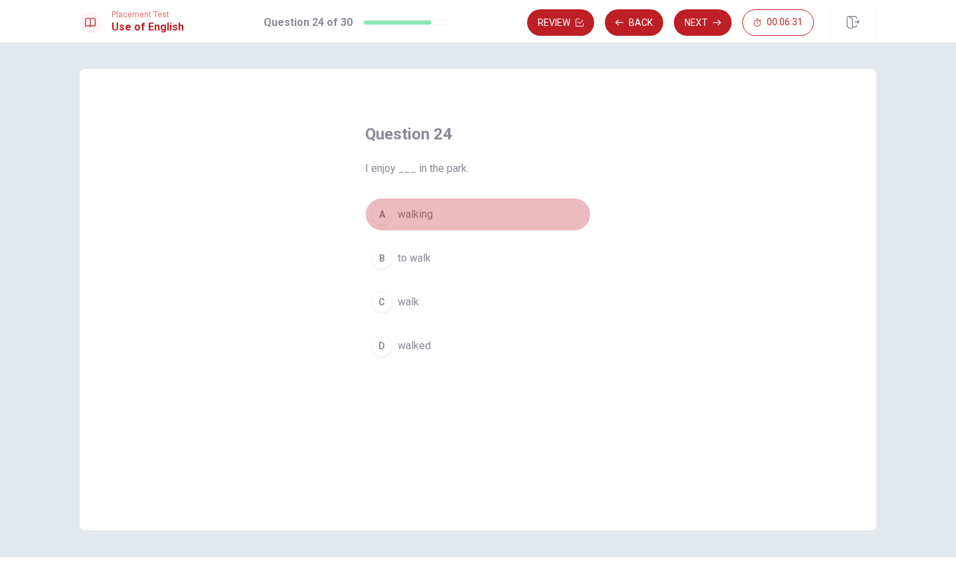
click at [390, 222] on button "A walking" at bounding box center [478, 214] width 226 height 33
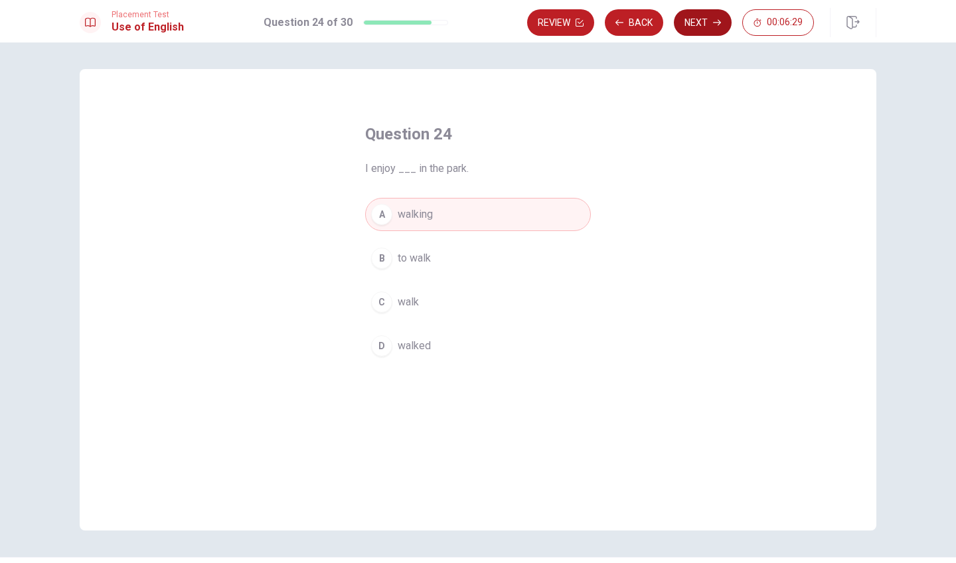
click at [693, 20] on button "Next" at bounding box center [703, 22] width 58 height 27
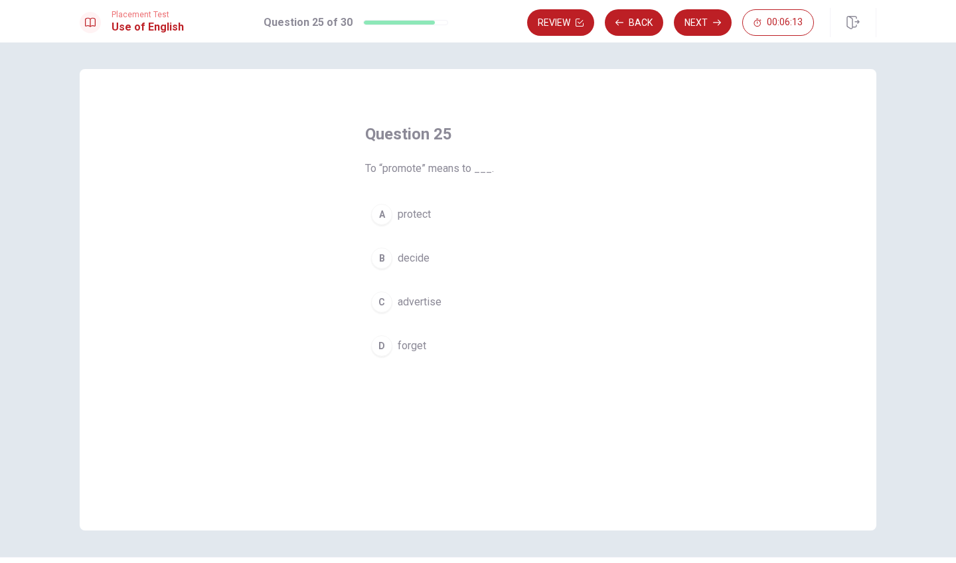
click at [390, 305] on div "C" at bounding box center [381, 301] width 21 height 21
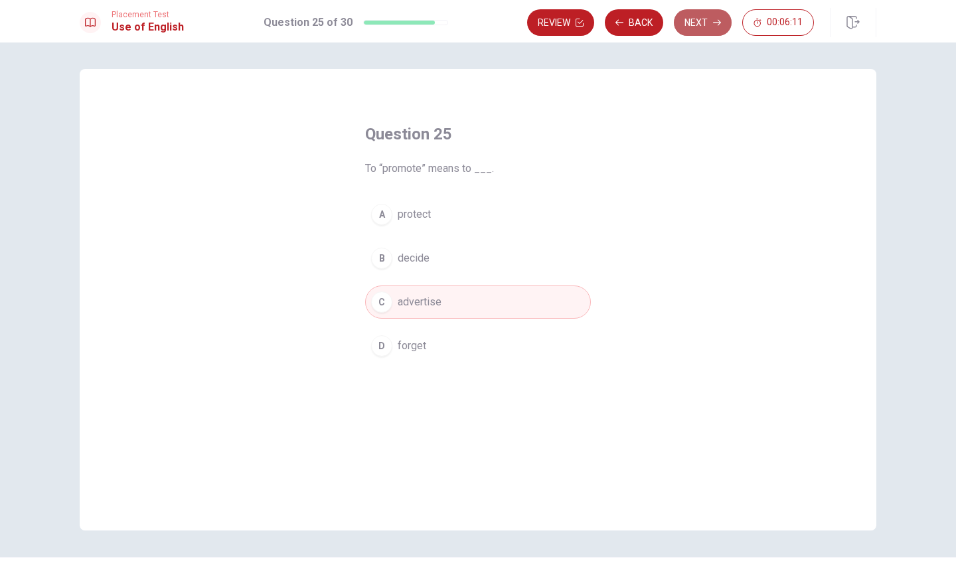
click at [709, 25] on button "Next" at bounding box center [703, 22] width 58 height 27
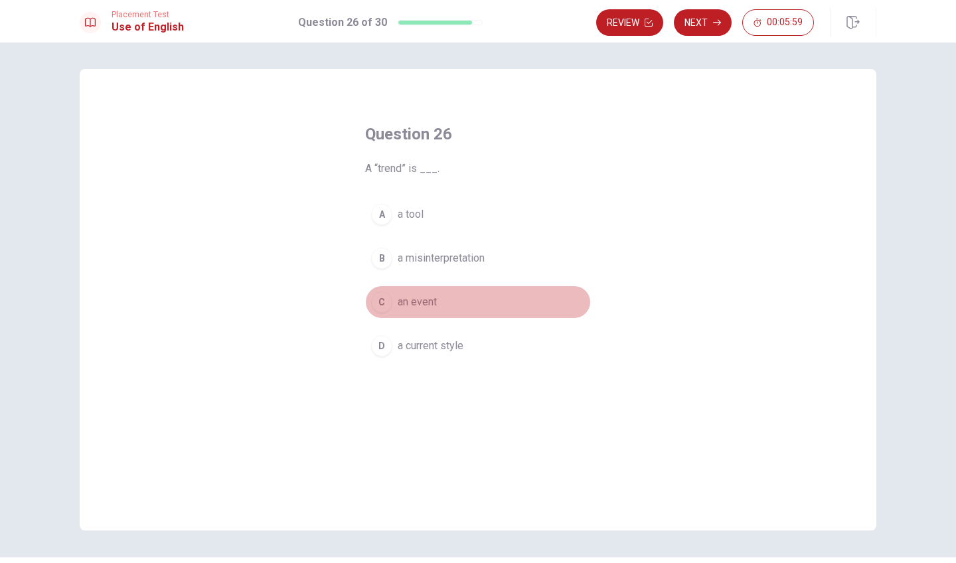
click at [412, 304] on span "an event" at bounding box center [417, 302] width 39 height 16
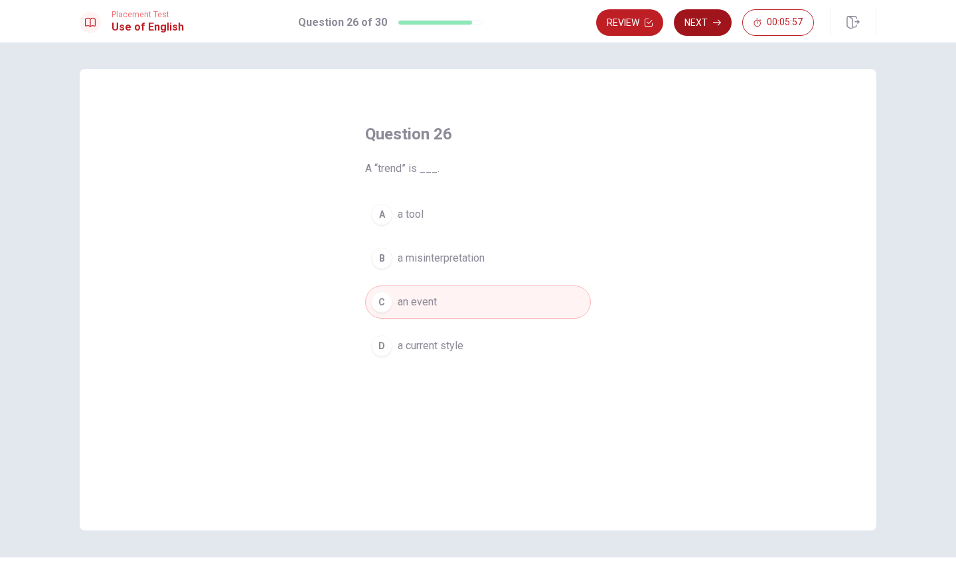
click at [710, 28] on button "Next" at bounding box center [703, 22] width 58 height 27
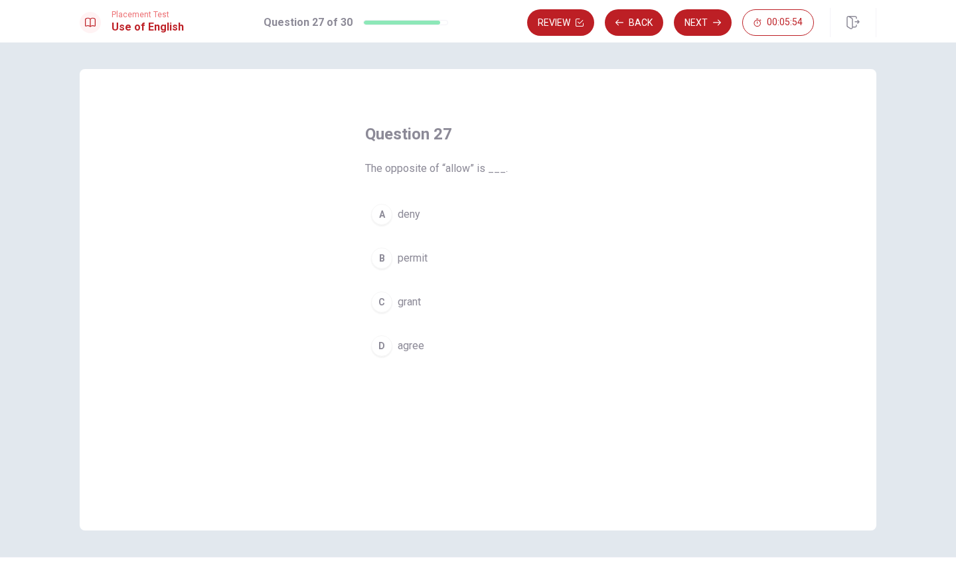
click at [368, 218] on button "A deny" at bounding box center [478, 214] width 226 height 33
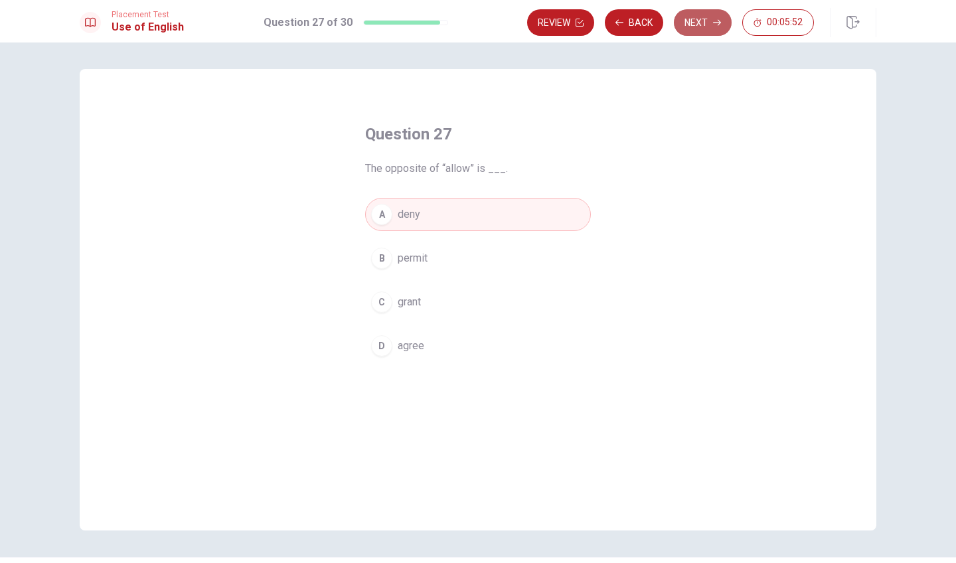
click at [710, 19] on button "Next" at bounding box center [703, 22] width 58 height 27
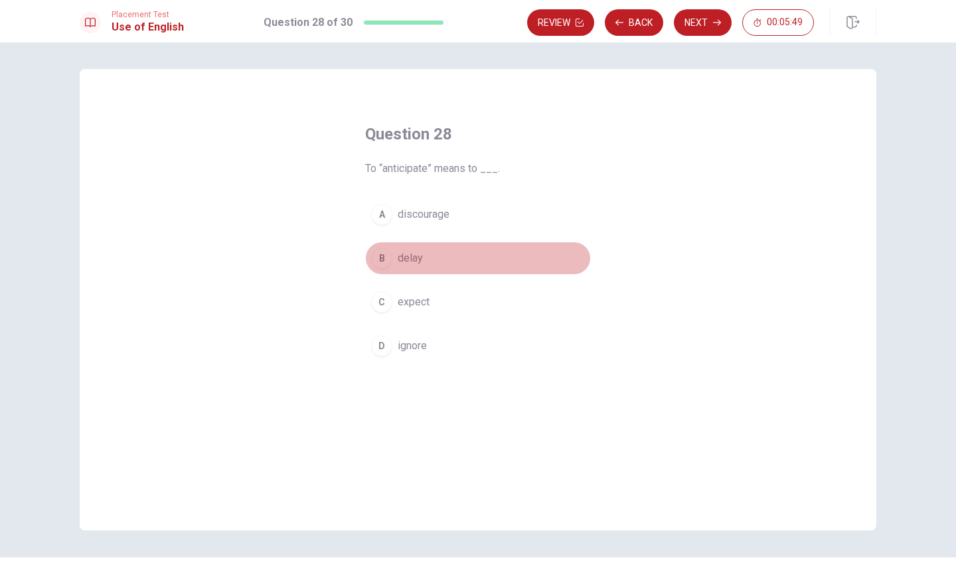
click at [388, 260] on div "B" at bounding box center [381, 258] width 21 height 21
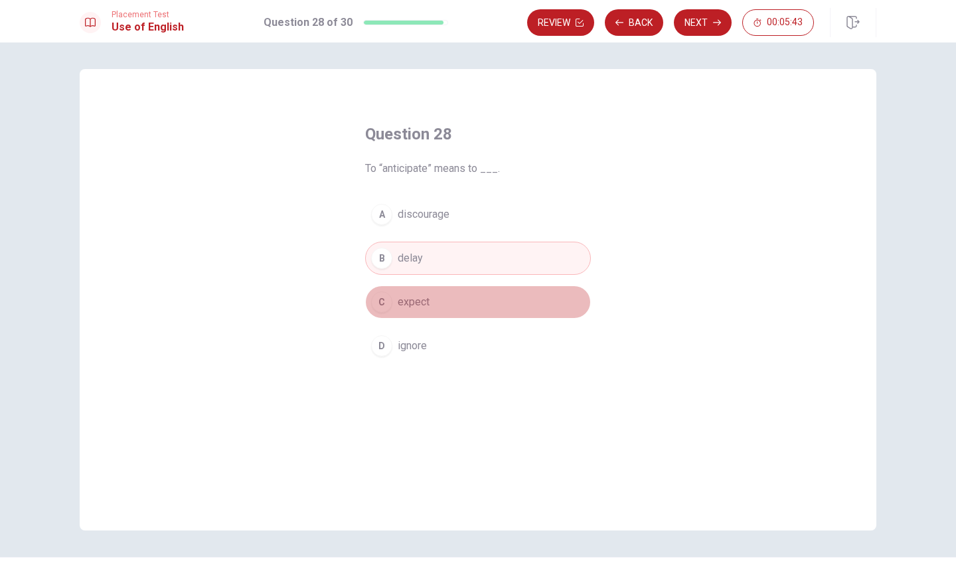
click at [400, 301] on span "expect" at bounding box center [414, 302] width 32 height 16
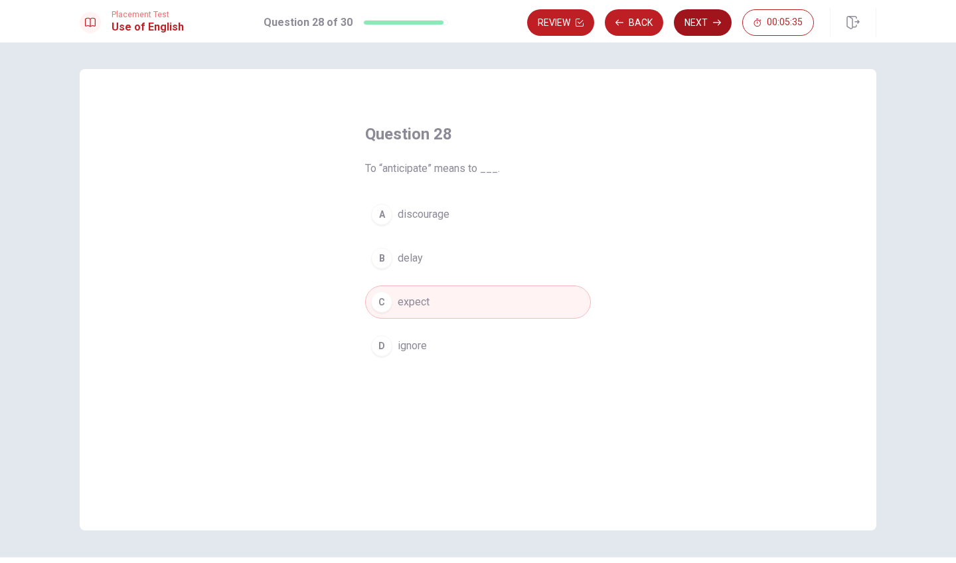
click at [704, 26] on button "Next" at bounding box center [703, 22] width 58 height 27
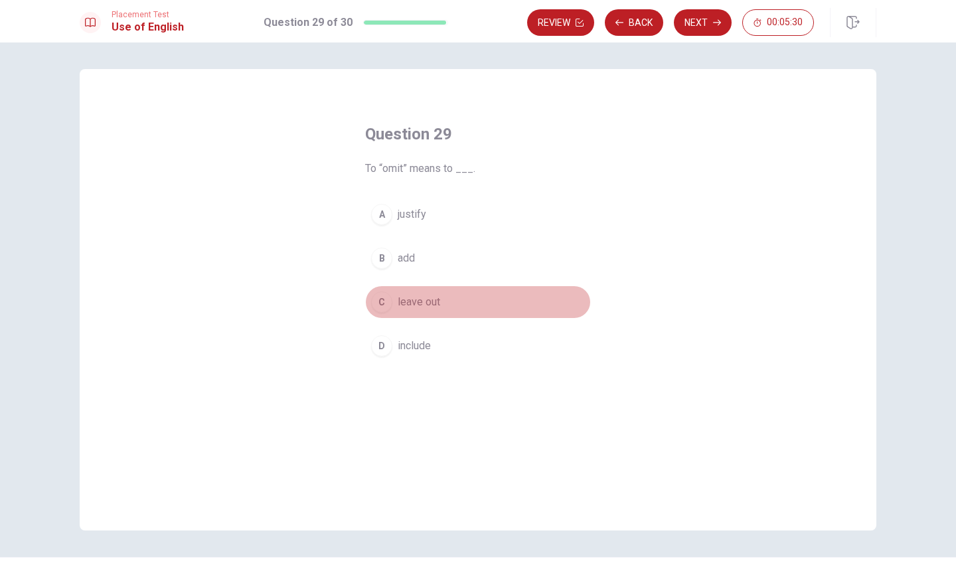
click at [405, 309] on span "leave out" at bounding box center [419, 302] width 42 height 16
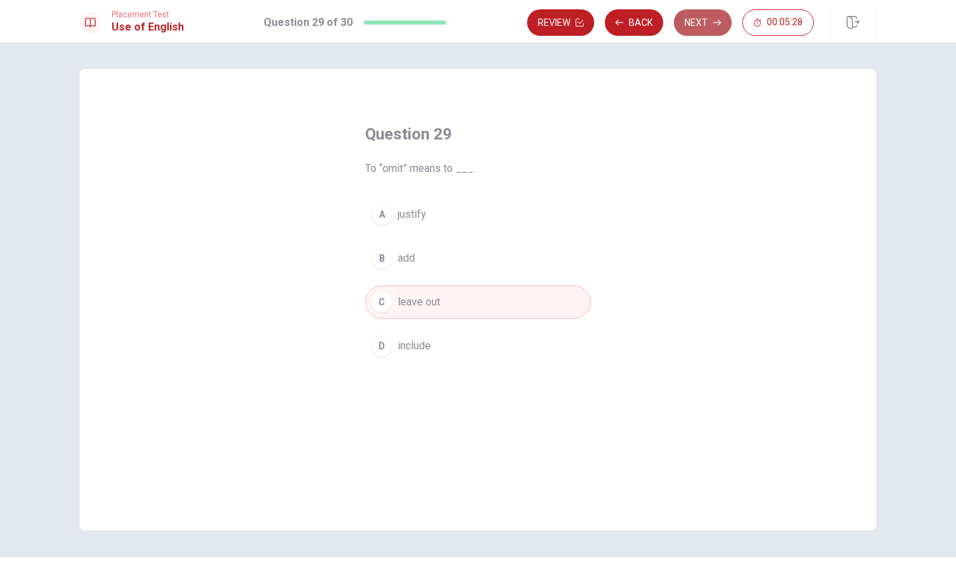
click at [704, 25] on button "Next" at bounding box center [703, 22] width 58 height 27
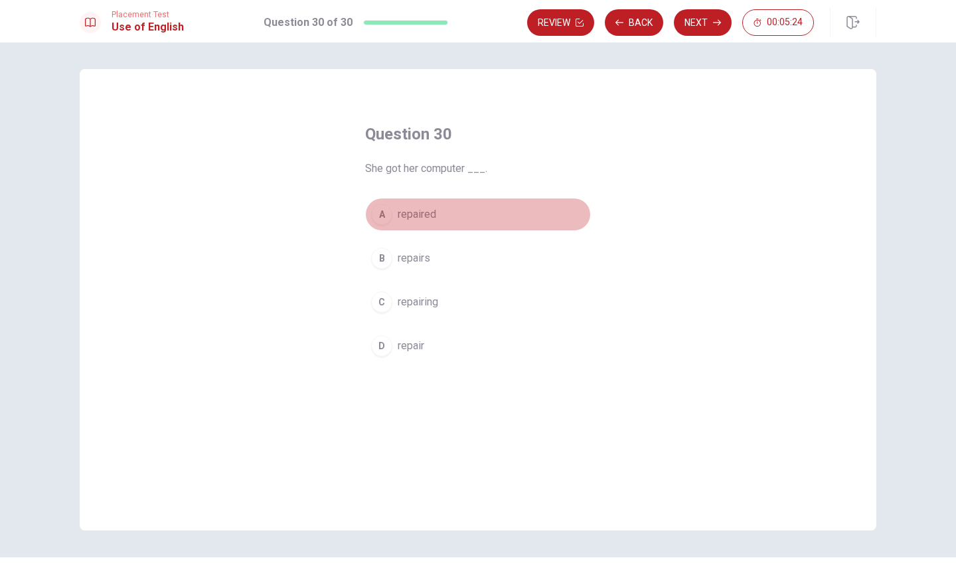
click at [398, 221] on span "repaired" at bounding box center [417, 214] width 39 height 16
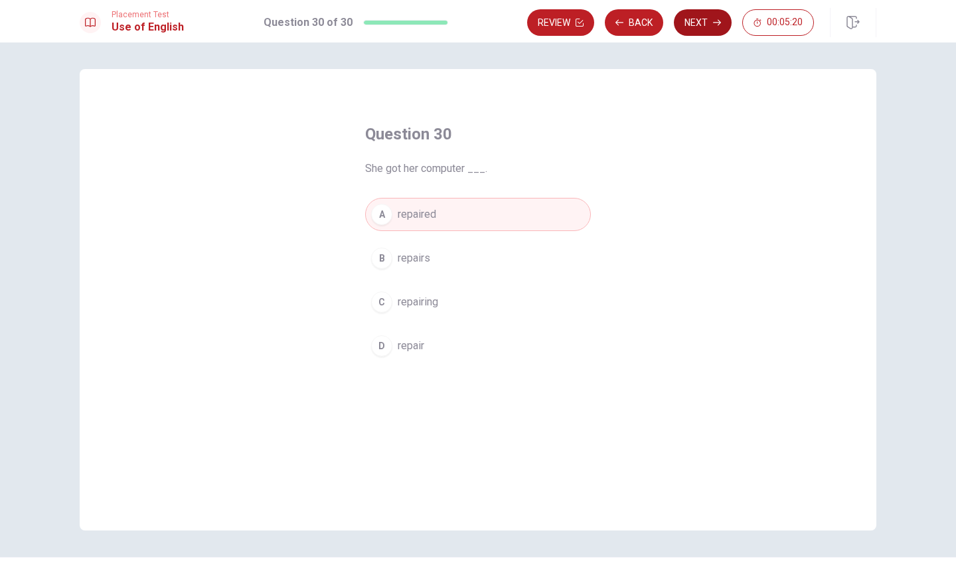
click at [702, 23] on button "Next" at bounding box center [703, 22] width 58 height 27
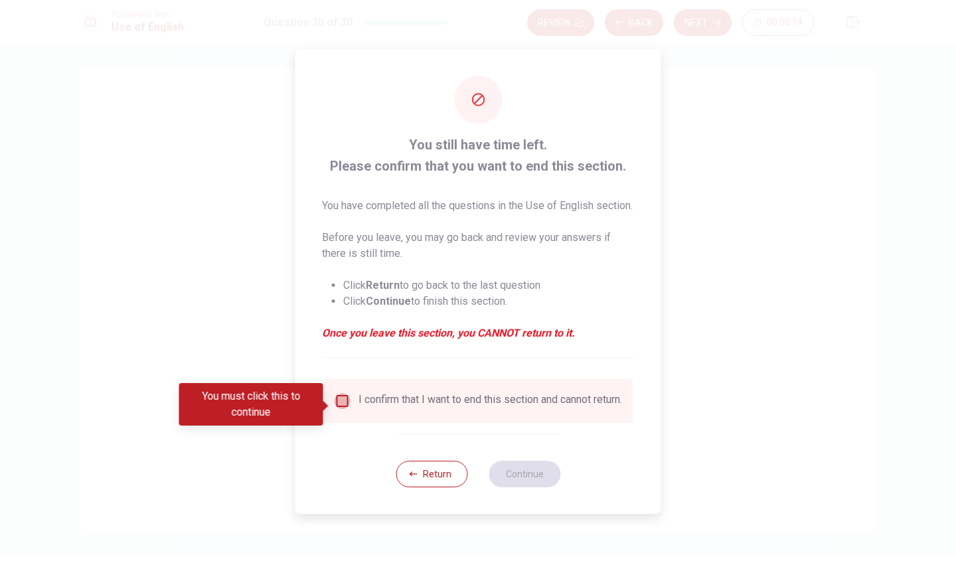
click at [341, 406] on input "You must click this to continue" at bounding box center [343, 401] width 16 height 16
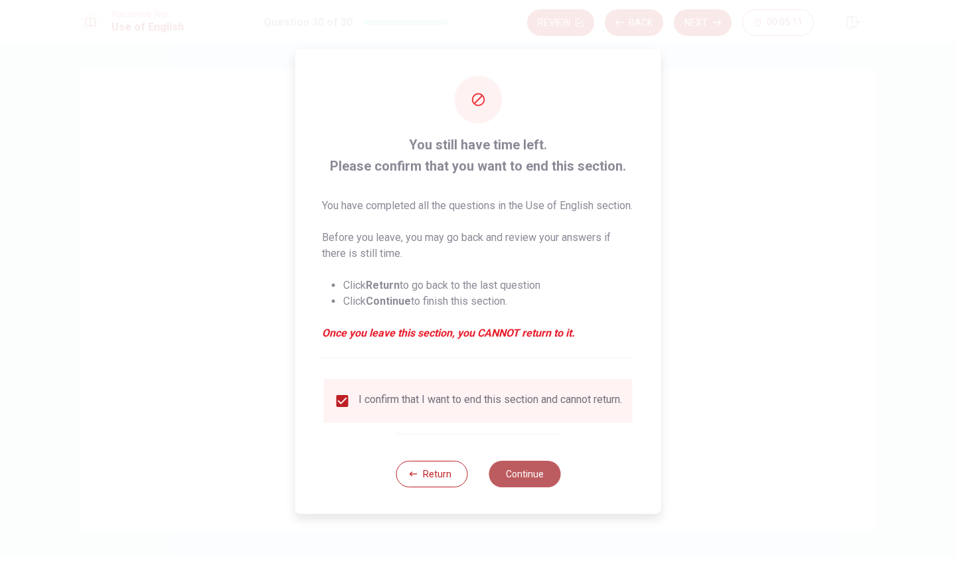
click at [533, 487] on button "Continue" at bounding box center [525, 474] width 72 height 27
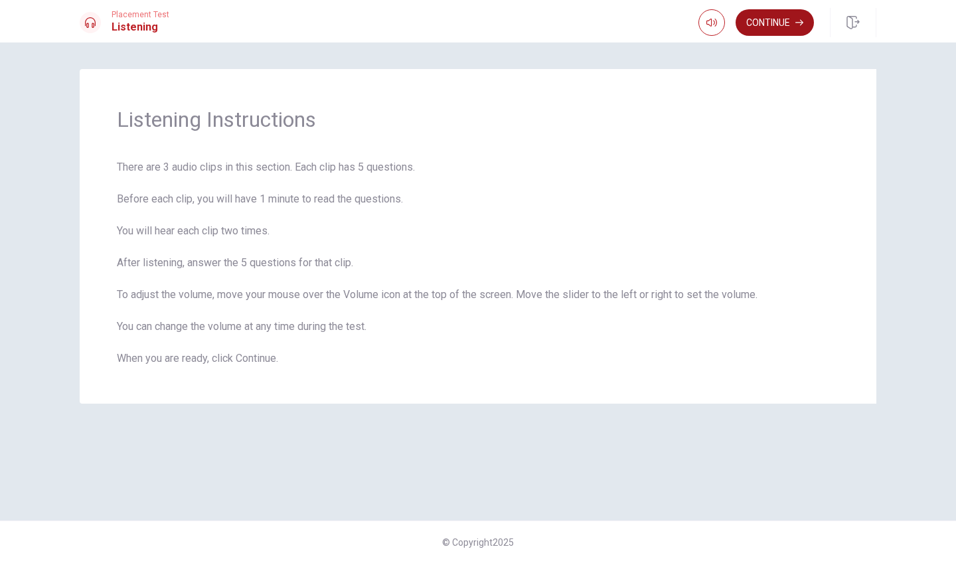
click at [797, 31] on button "Continue" at bounding box center [775, 22] width 78 height 27
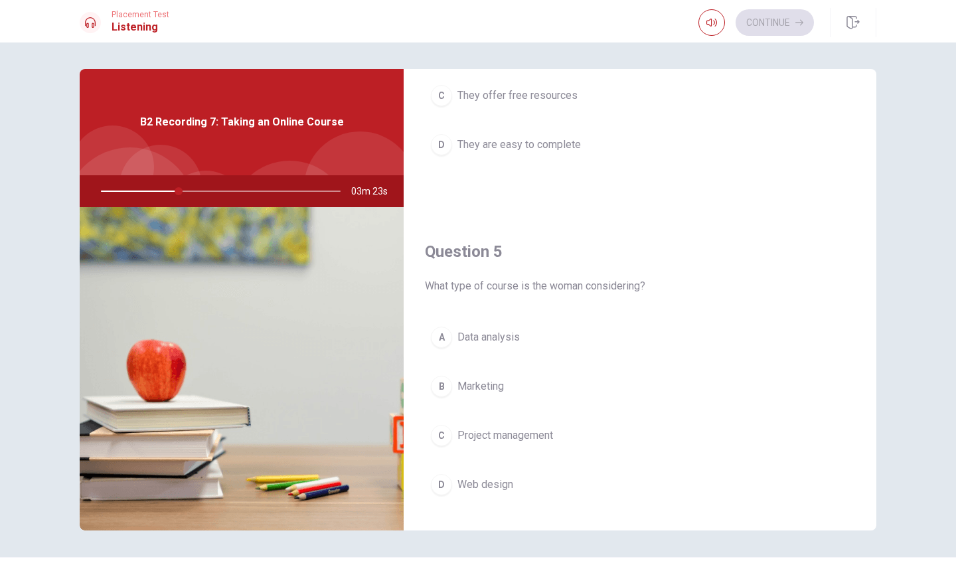
scroll to position [1216, 0]
click at [441, 336] on div "A" at bounding box center [441, 335] width 21 height 21
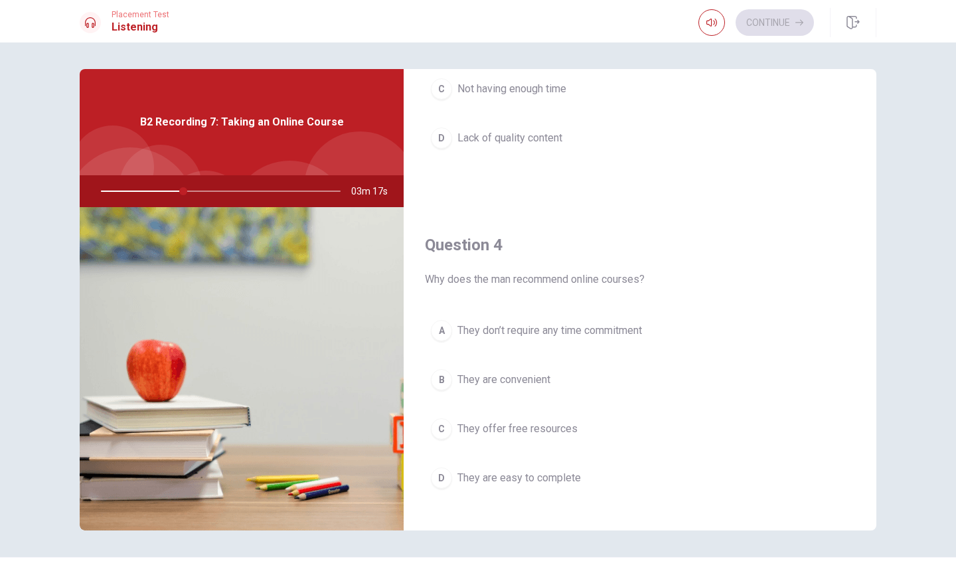
scroll to position [897, 0]
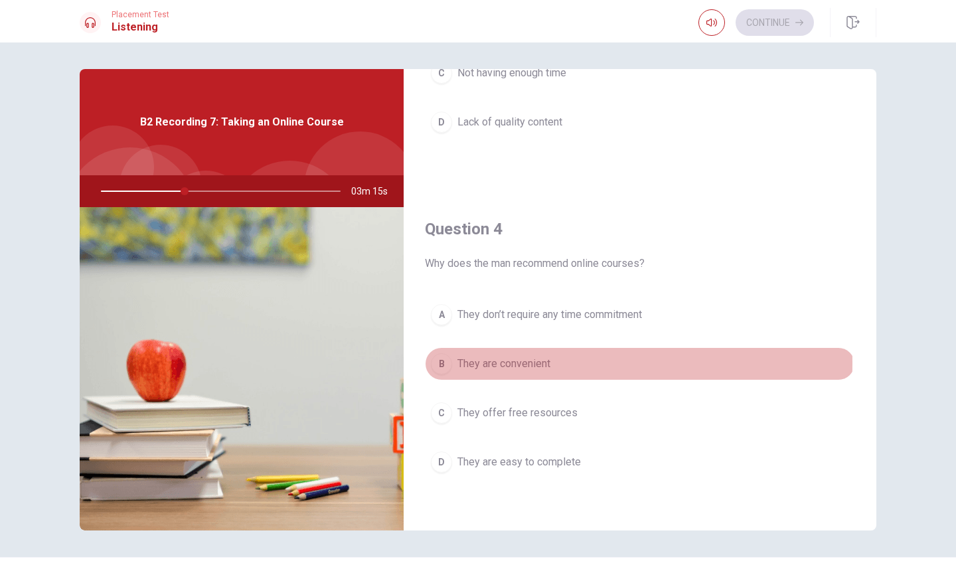
click at [442, 363] on div "B" at bounding box center [441, 363] width 21 height 21
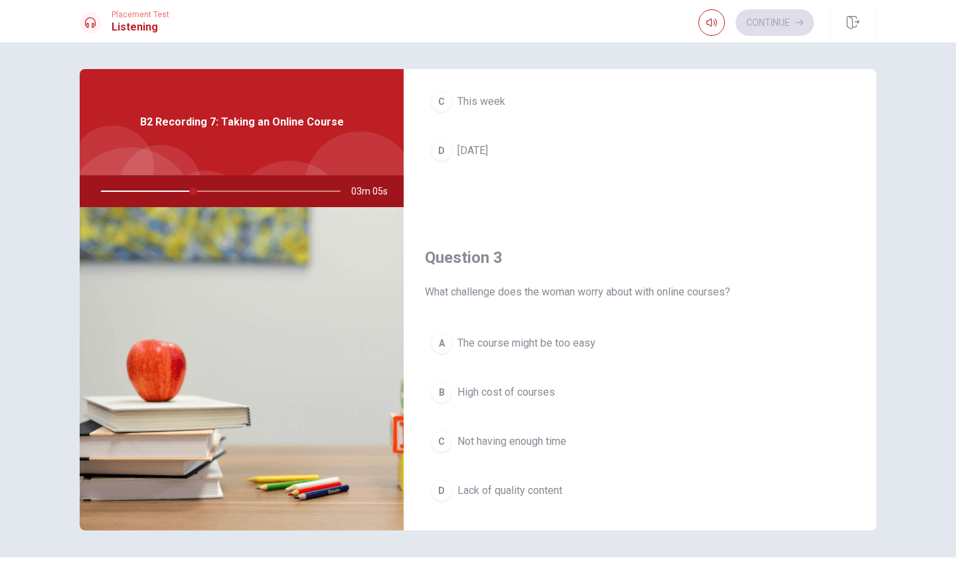
scroll to position [526, 0]
click at [447, 438] on div "C" at bounding box center [441, 443] width 21 height 21
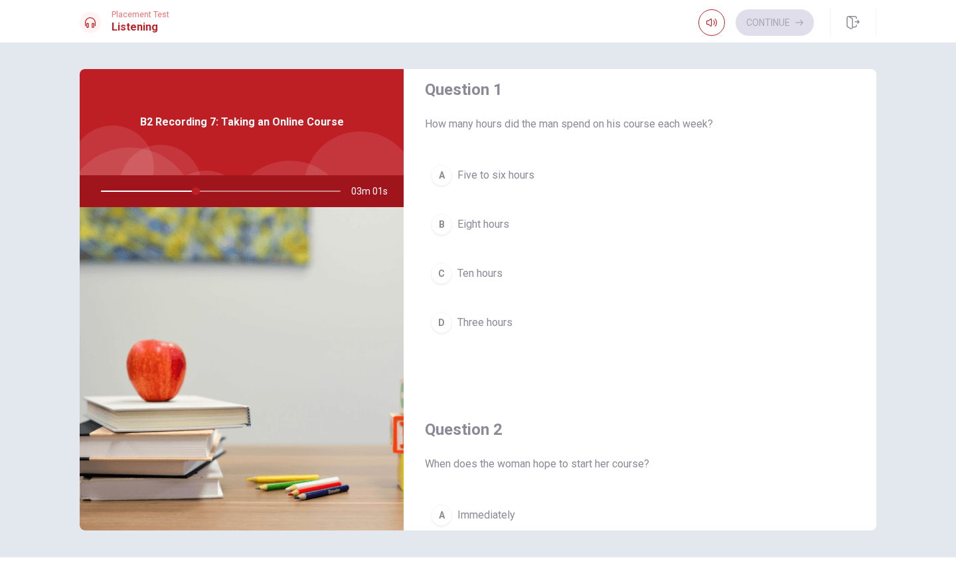
scroll to position [9, 0]
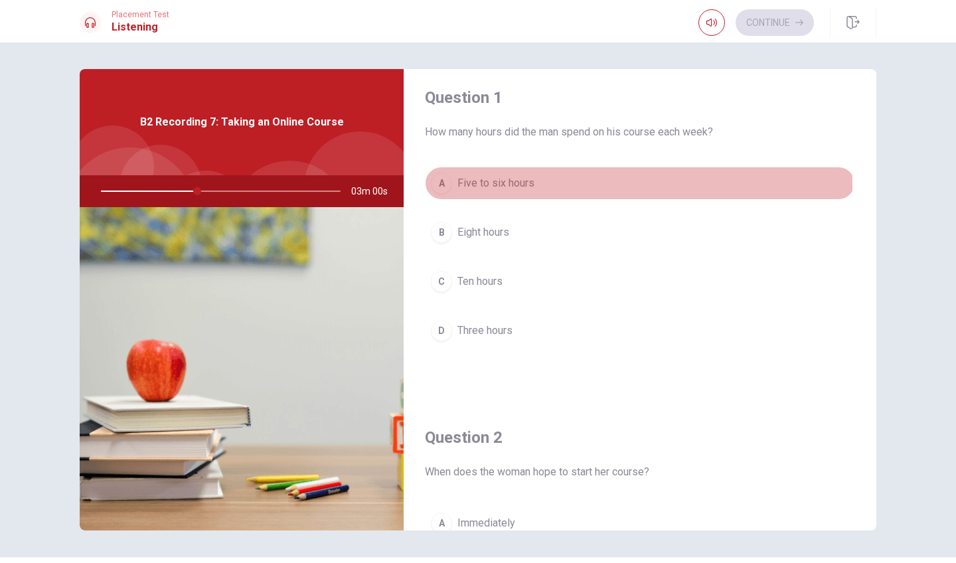
click at [457, 187] on span "Five to six hours" at bounding box center [495, 183] width 77 height 16
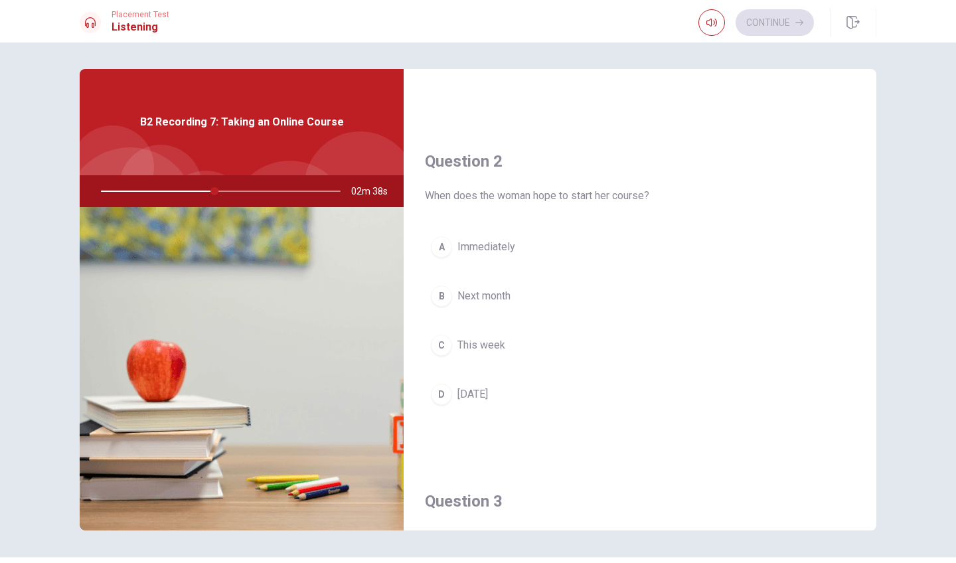
scroll to position [265, 0]
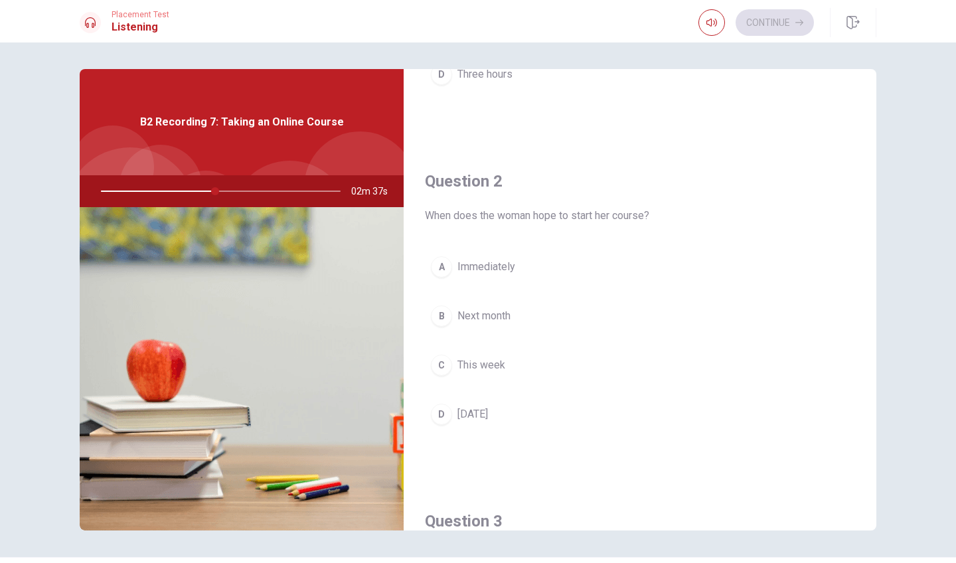
click at [483, 316] on span "Next month" at bounding box center [483, 316] width 53 height 16
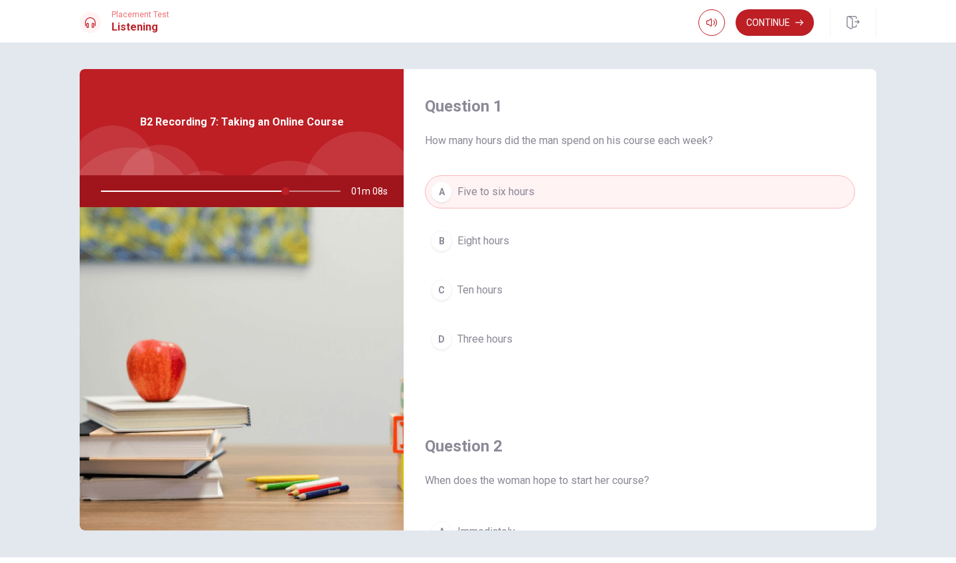
scroll to position [0, 0]
click at [793, 21] on button "Continue" at bounding box center [775, 22] width 78 height 27
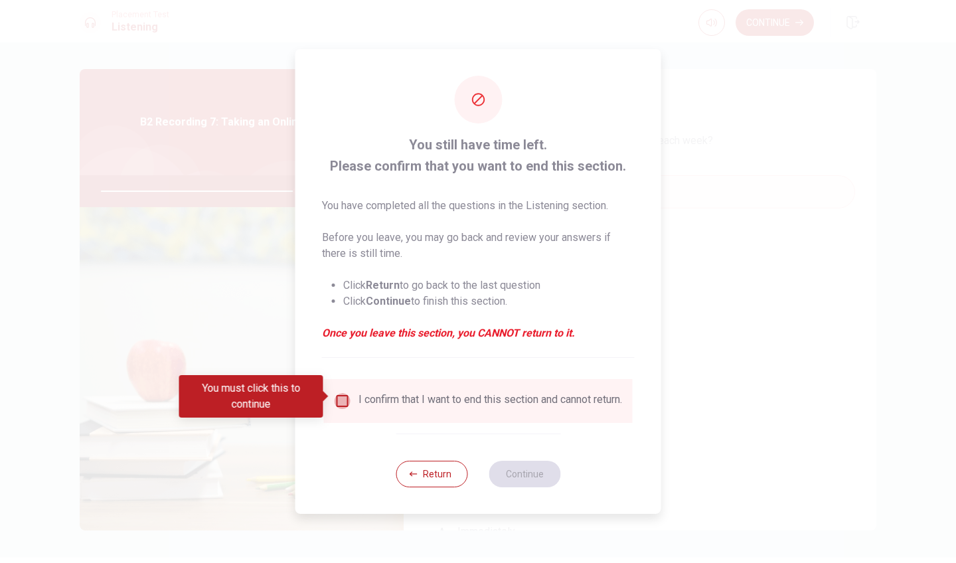
click at [345, 396] on input "You must click this to continue" at bounding box center [343, 401] width 16 height 16
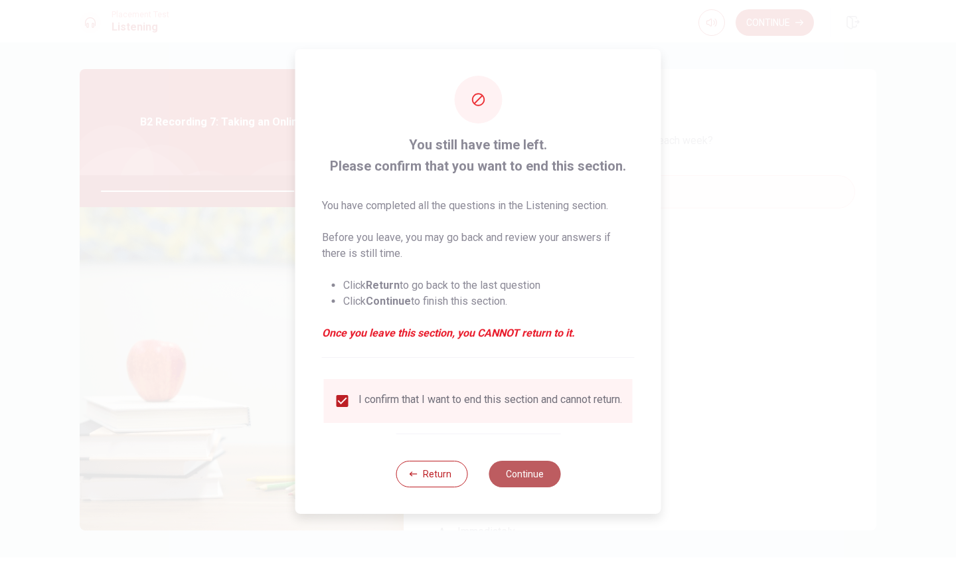
click at [519, 481] on button "Continue" at bounding box center [525, 474] width 72 height 27
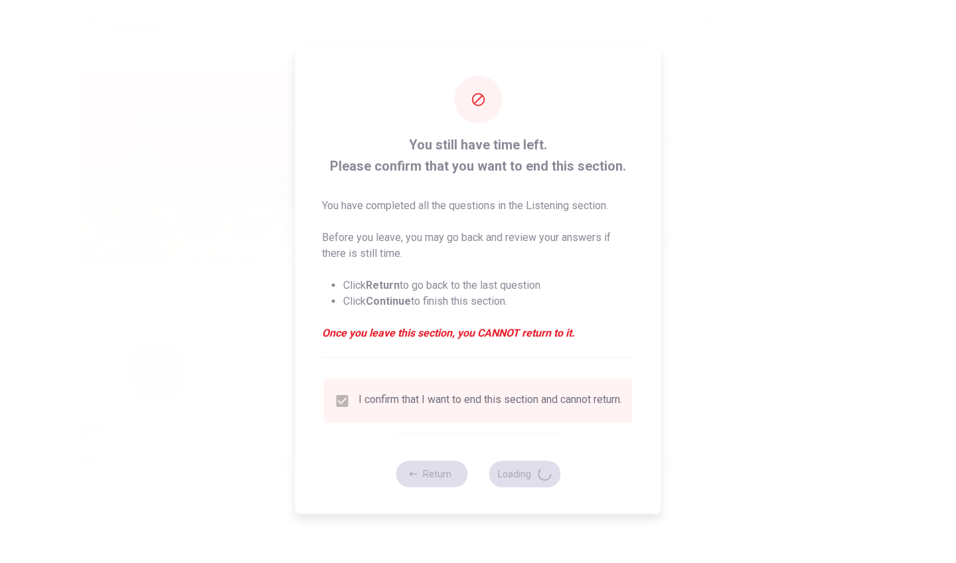
type input "83"
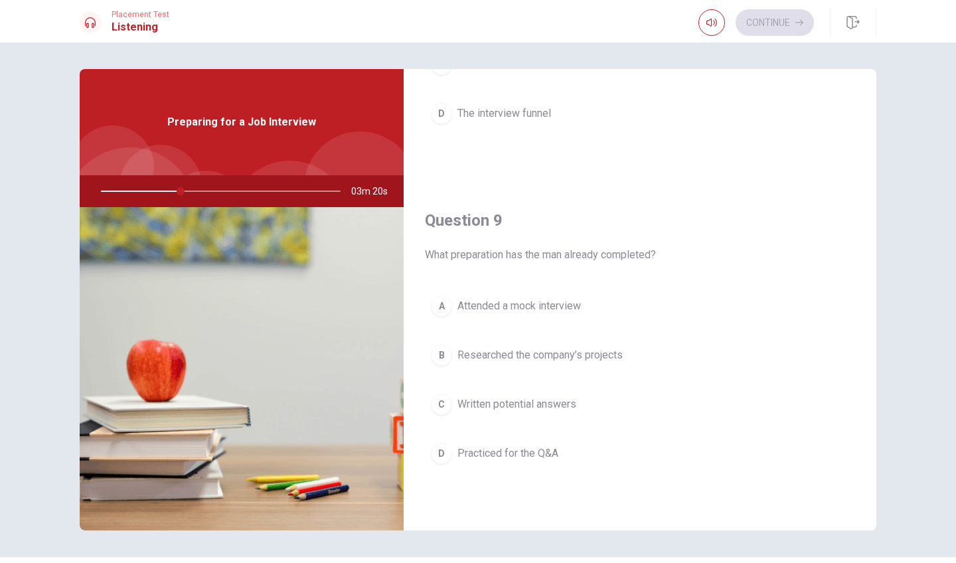
scroll to position [908, 0]
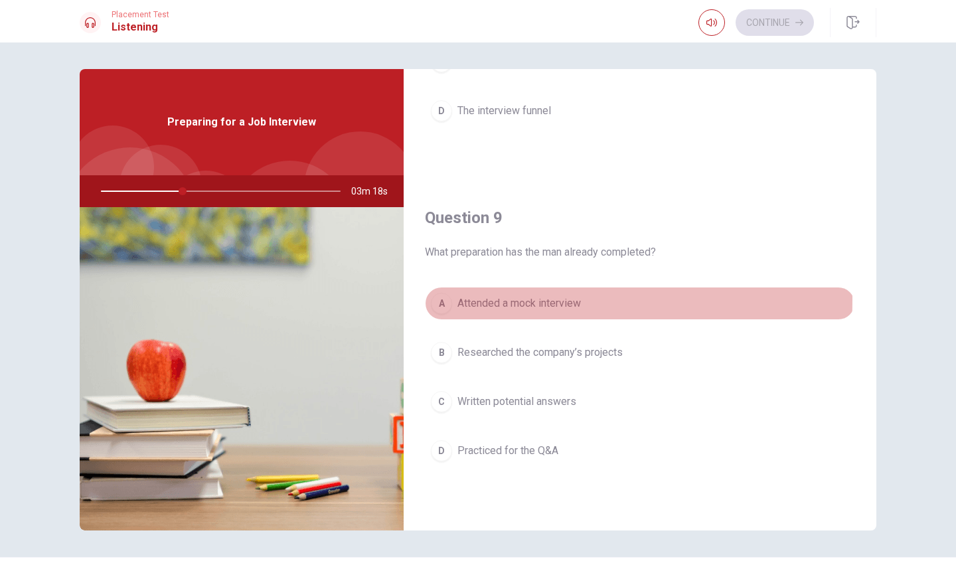
click at [448, 299] on div "A" at bounding box center [441, 303] width 21 height 21
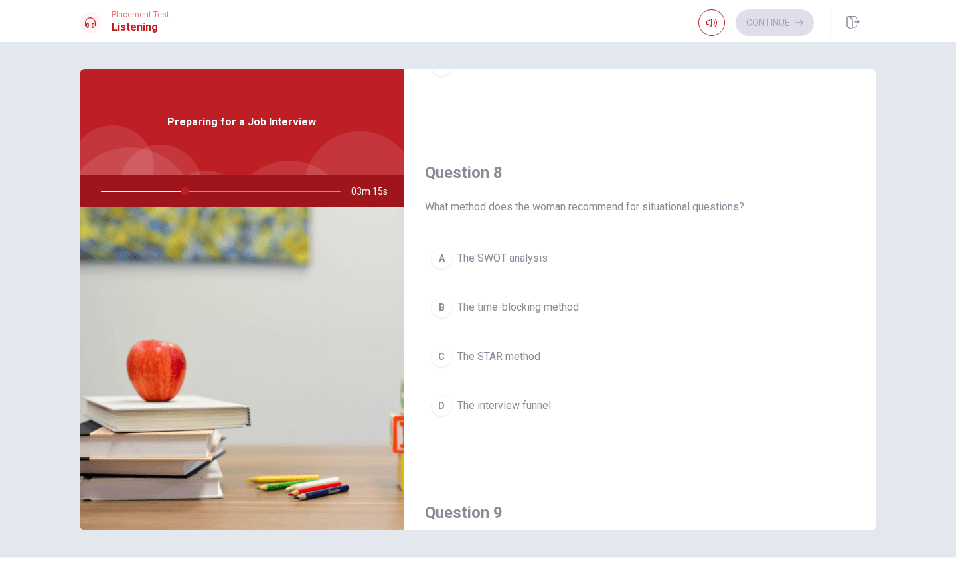
scroll to position [598, 0]
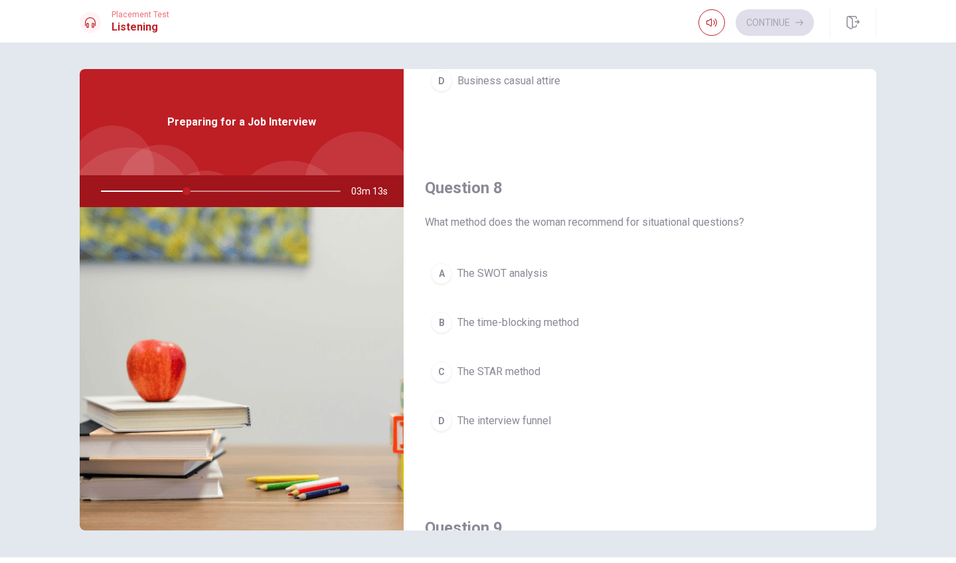
click at [436, 367] on div "C" at bounding box center [441, 371] width 21 height 21
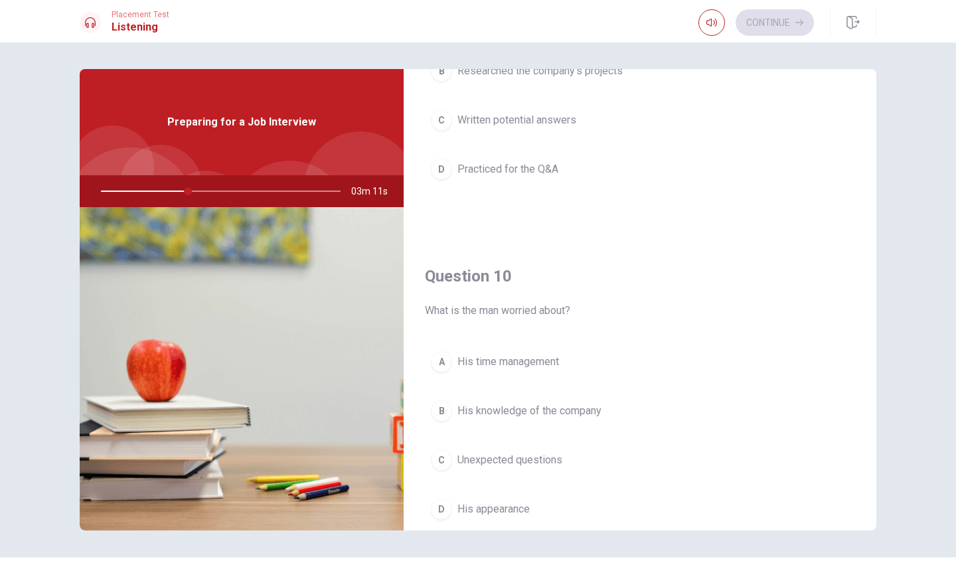
scroll to position [1198, 0]
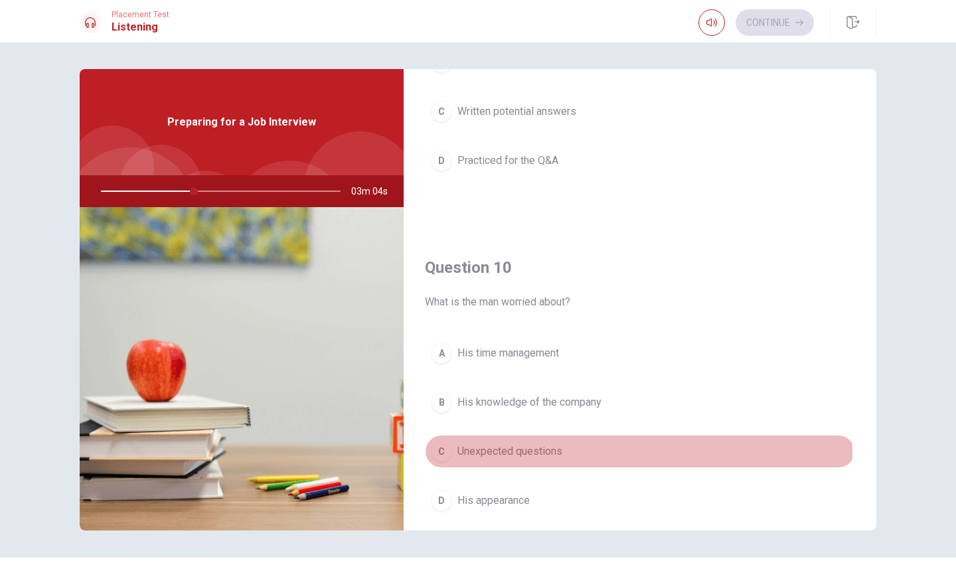
click at [440, 451] on div "C" at bounding box center [441, 451] width 21 height 21
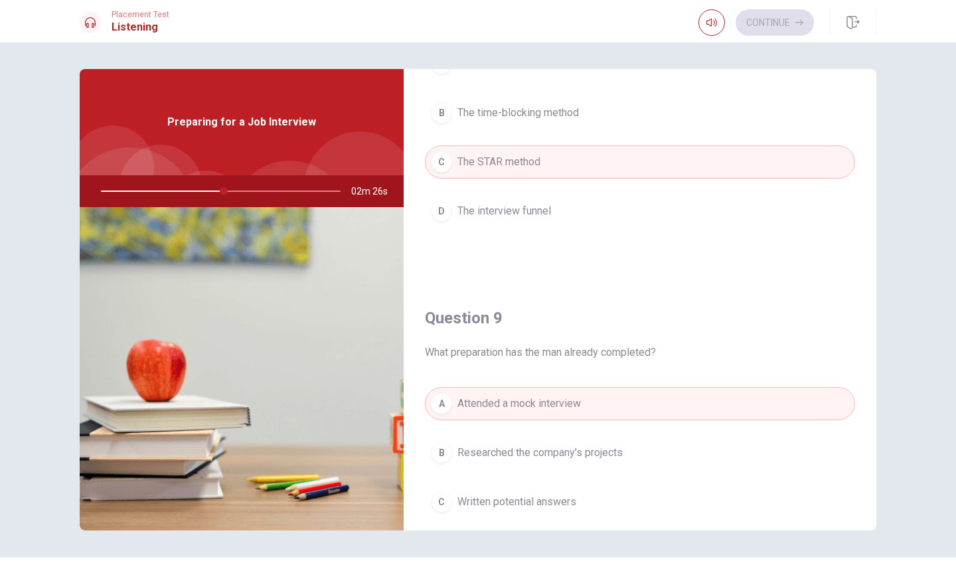
scroll to position [810, 0]
click at [564, 463] on button "B Researched the company’s projects" at bounding box center [640, 450] width 430 height 33
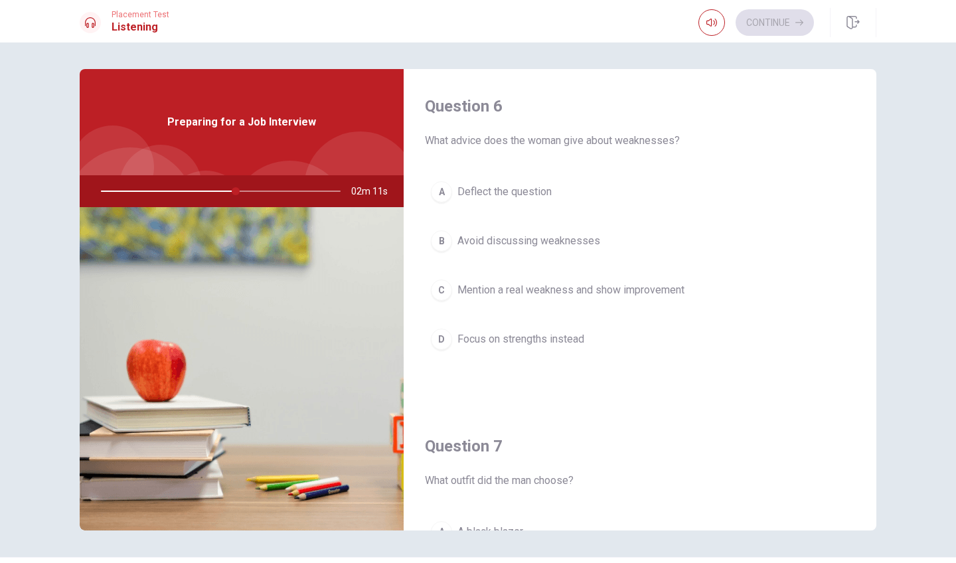
scroll to position [0, 0]
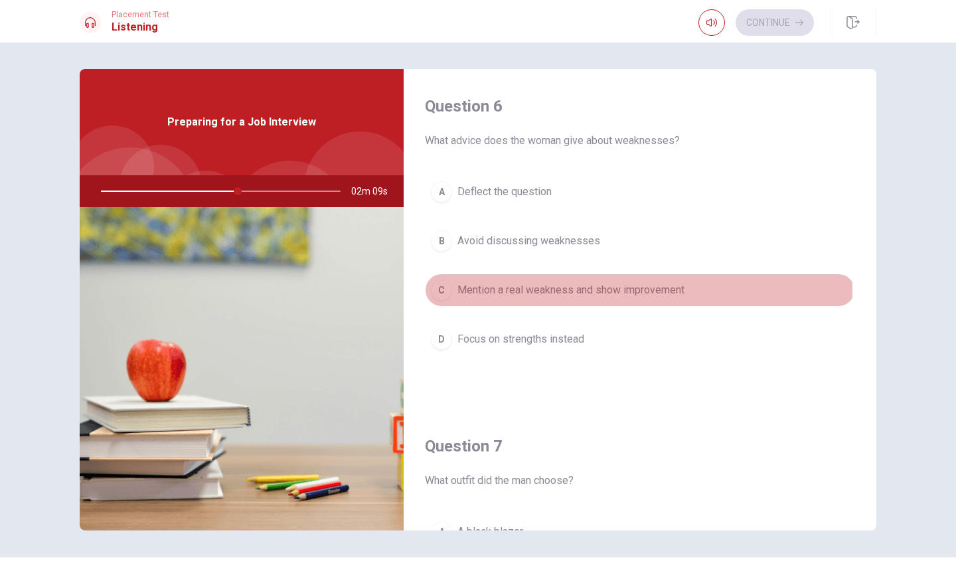
click at [526, 291] on span "Mention a real weakness and show improvement" at bounding box center [570, 290] width 227 height 16
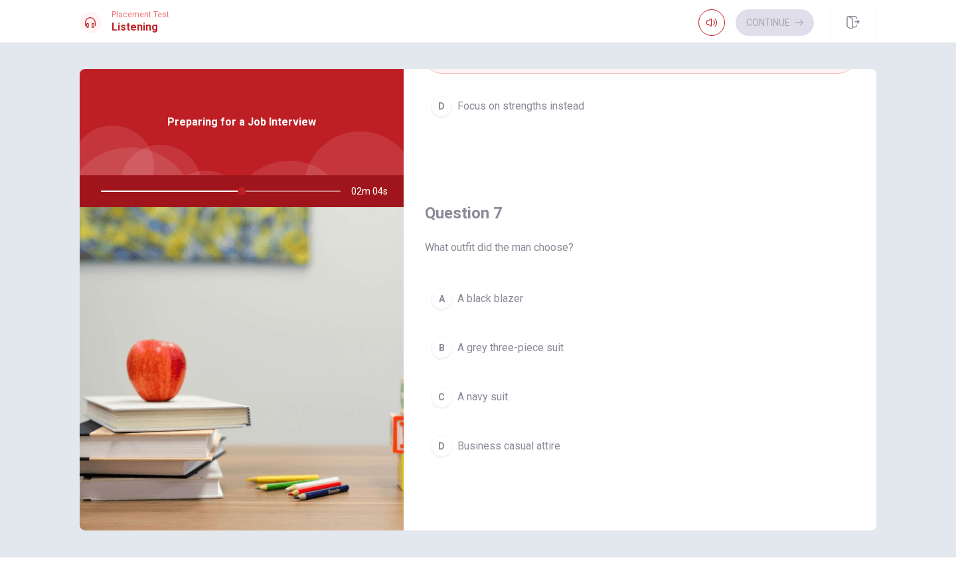
scroll to position [236, 0]
click at [479, 386] on span "A navy suit" at bounding box center [482, 394] width 50 height 16
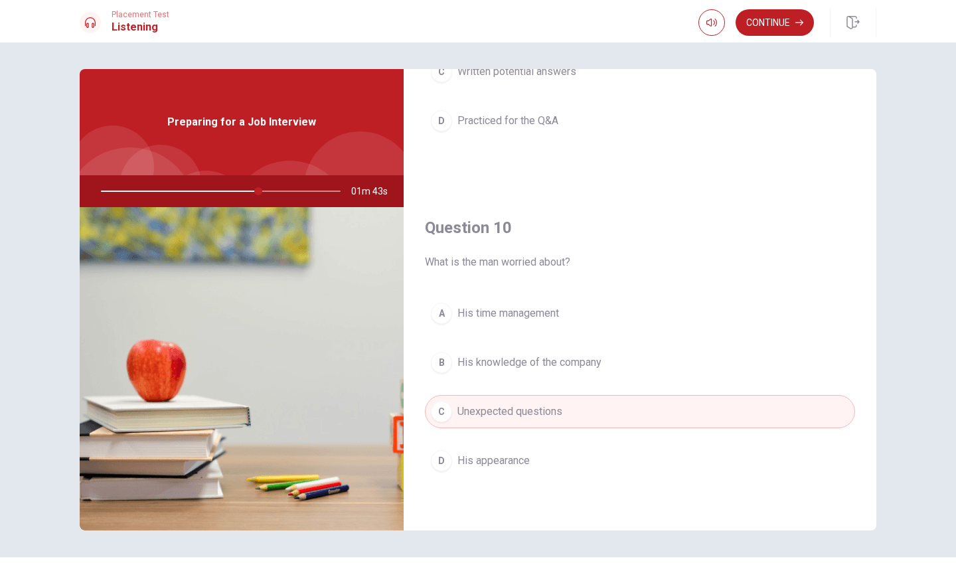
scroll to position [1238, 0]
click at [775, 22] on button "Continue" at bounding box center [775, 22] width 78 height 27
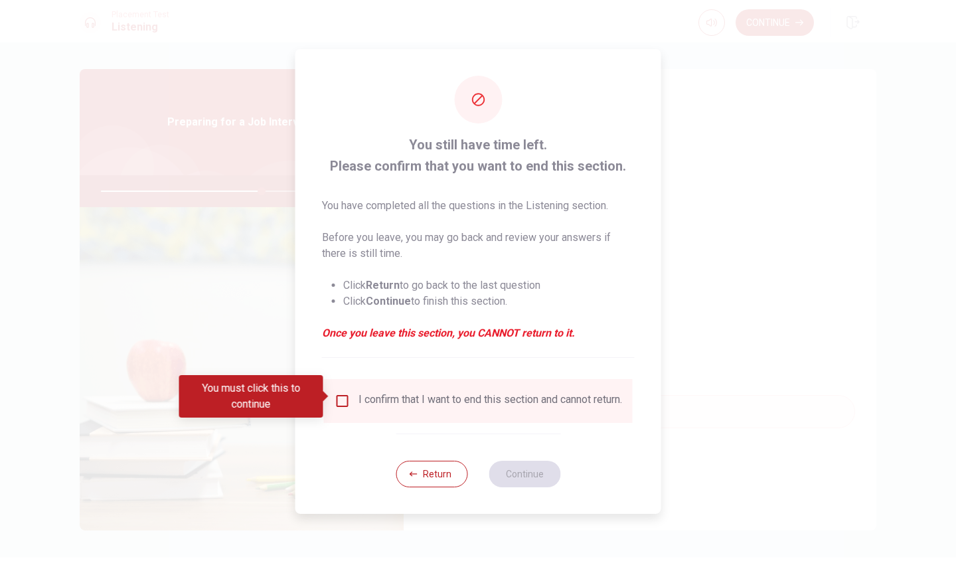
click at [347, 402] on input "You must click this to continue" at bounding box center [343, 401] width 16 height 16
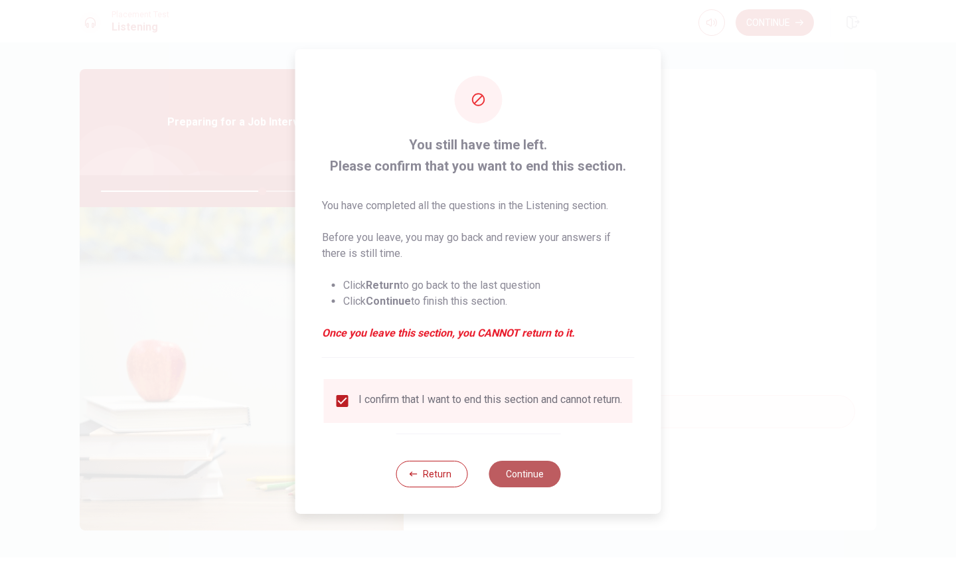
click at [515, 479] on button "Continue" at bounding box center [525, 474] width 72 height 27
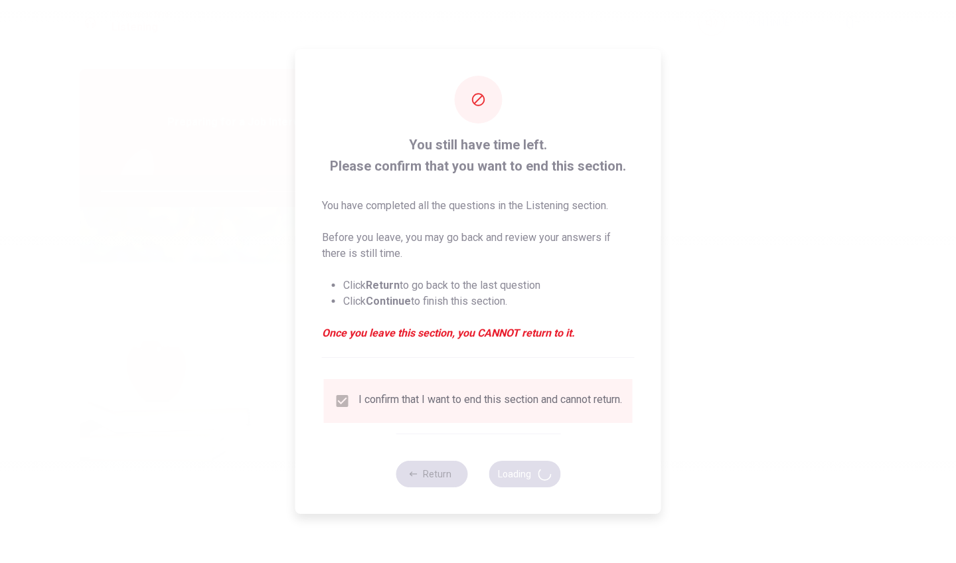
type input "68"
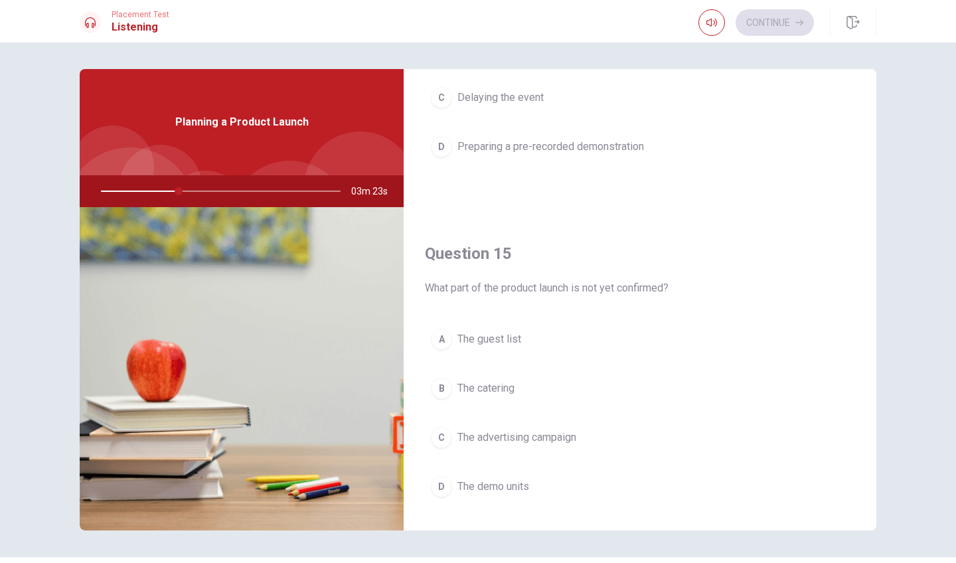
scroll to position [1216, 0]
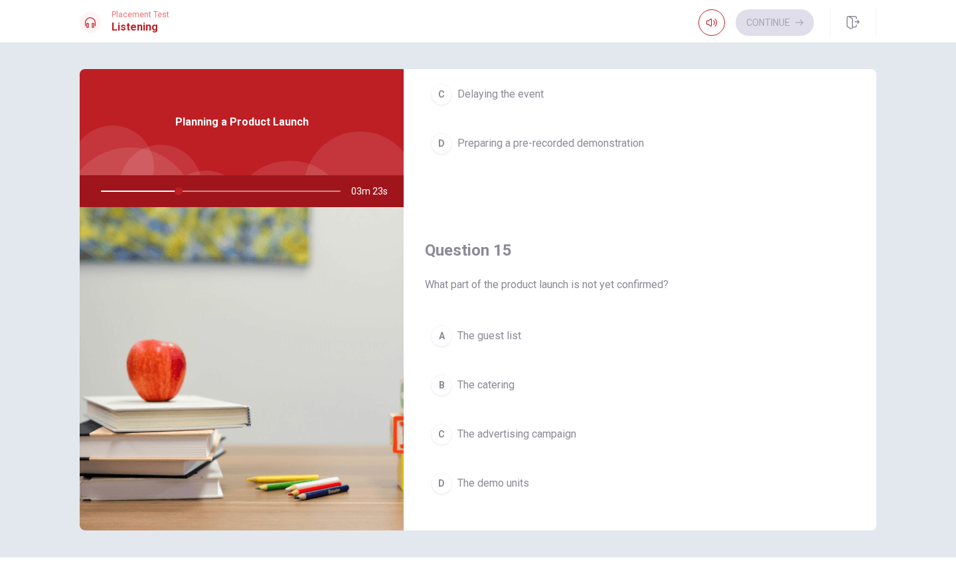
click at [471, 329] on span "The guest list" at bounding box center [489, 336] width 64 height 16
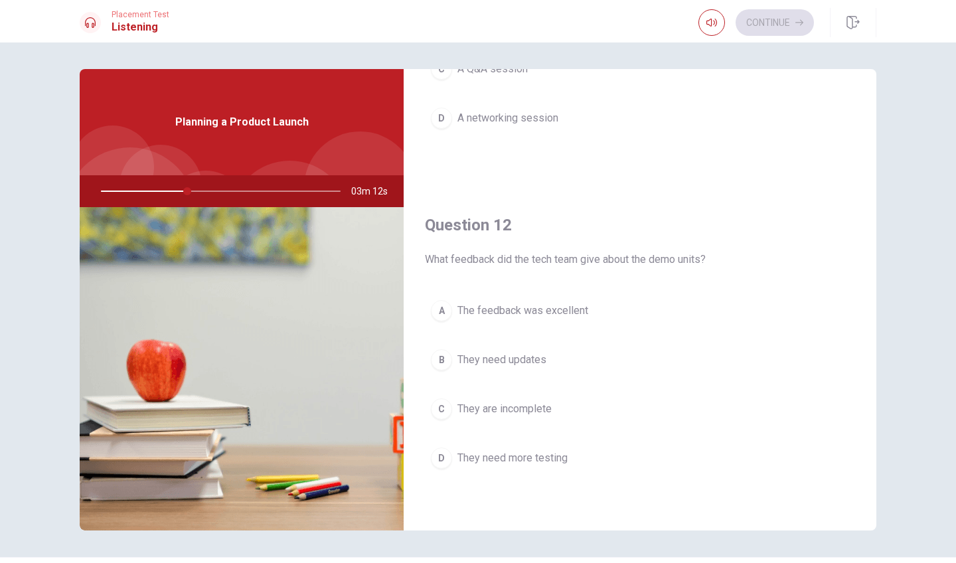
scroll to position [218, 0]
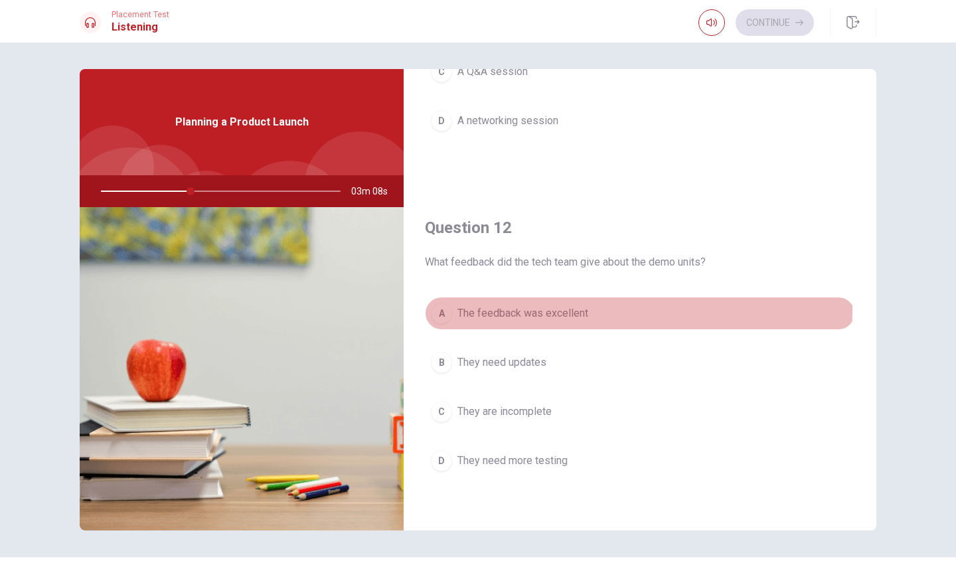
click at [445, 310] on div "A" at bounding box center [441, 313] width 21 height 21
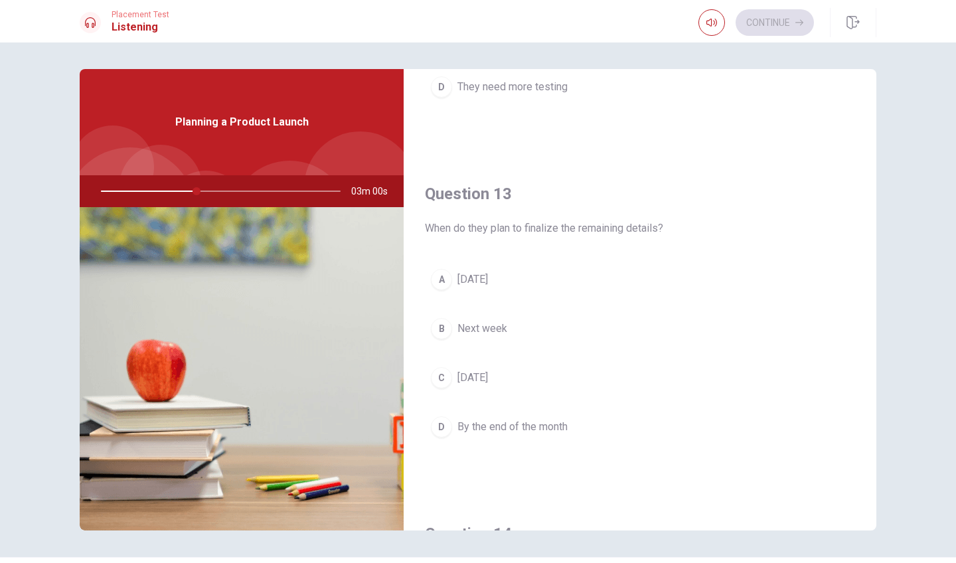
scroll to position [597, 0]
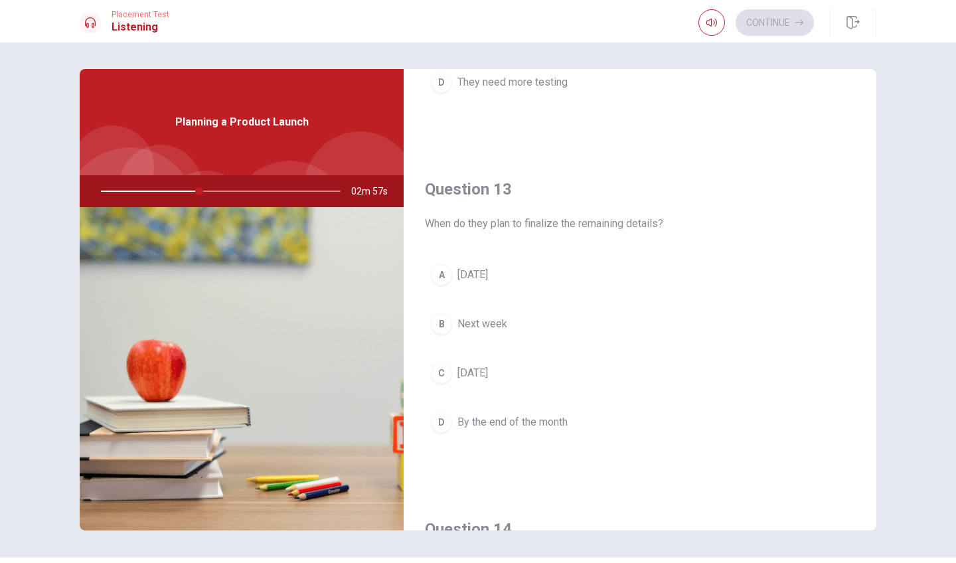
click at [453, 421] on button "D By the end of the month" at bounding box center [640, 422] width 430 height 33
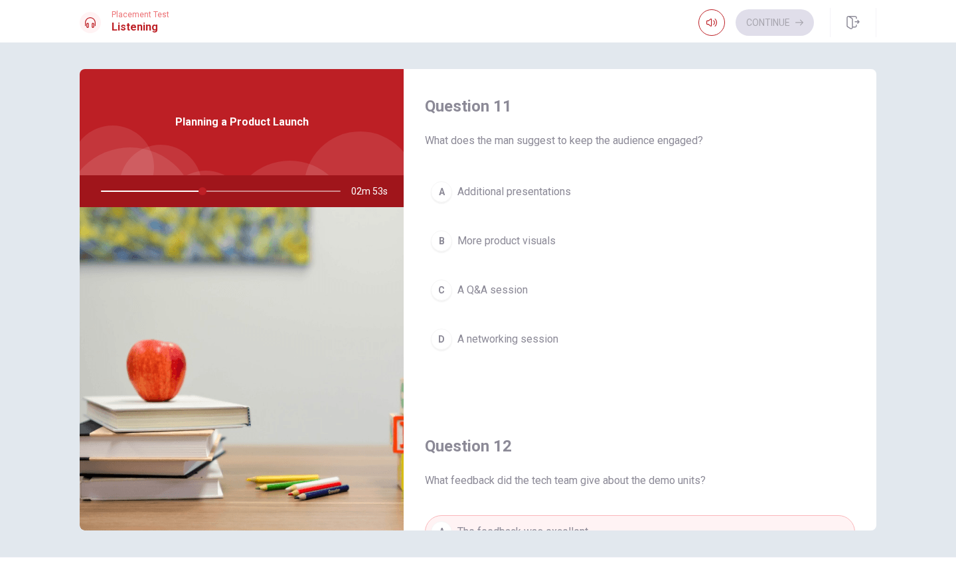
scroll to position [0, 0]
click at [453, 296] on button "C A Q&A session" at bounding box center [640, 290] width 430 height 33
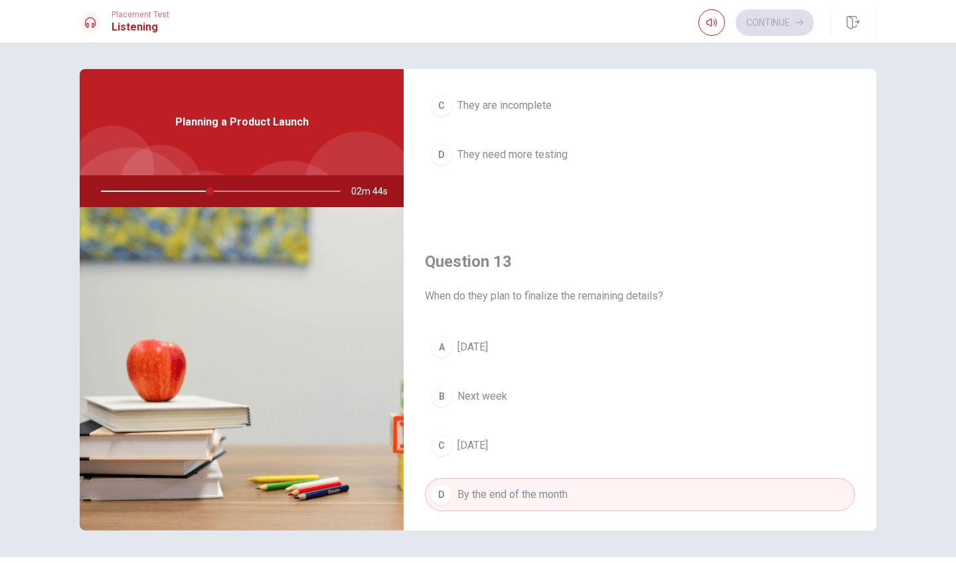
scroll to position [539, 0]
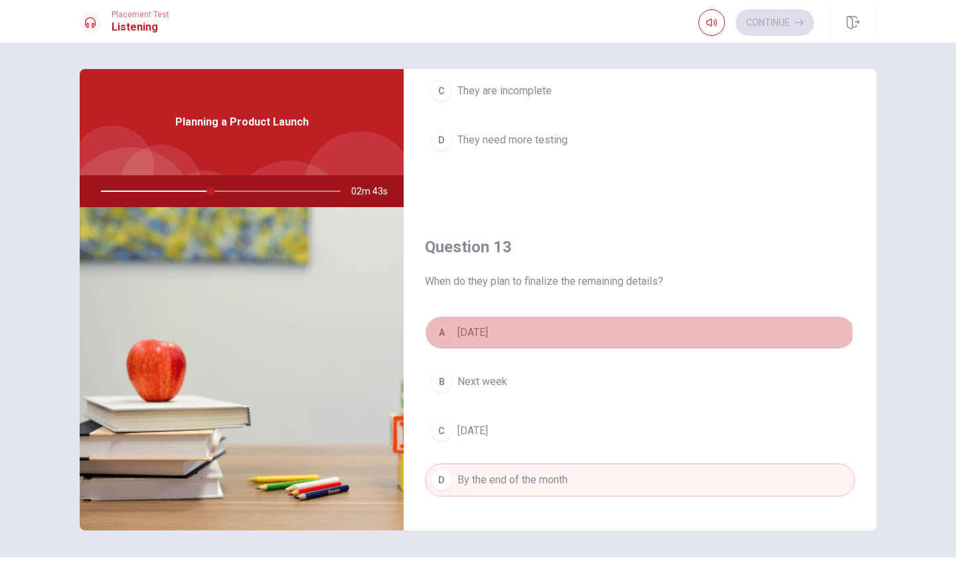
click at [459, 336] on span "Tomorrow" at bounding box center [472, 333] width 31 height 16
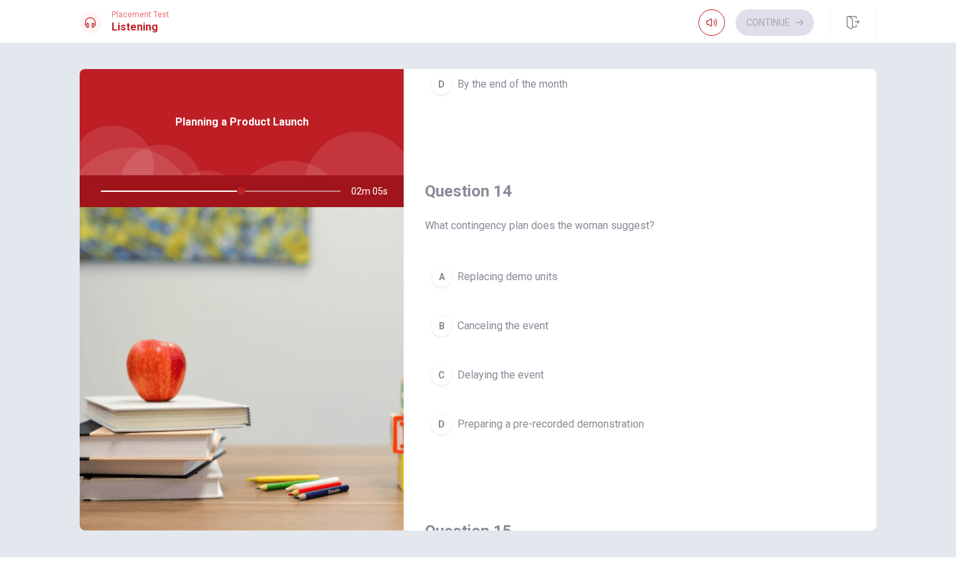
scroll to position [937, 0]
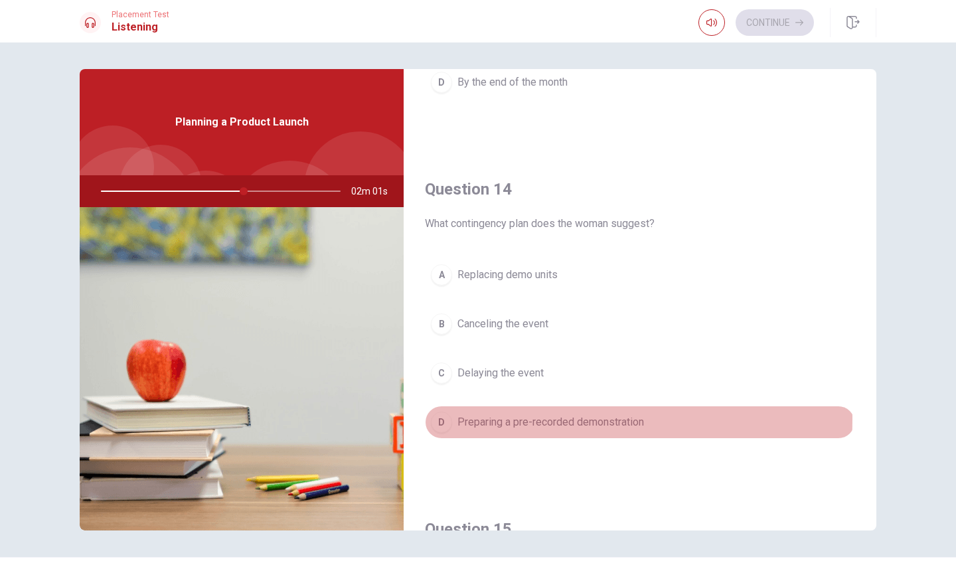
click at [446, 419] on div "D" at bounding box center [441, 422] width 21 height 21
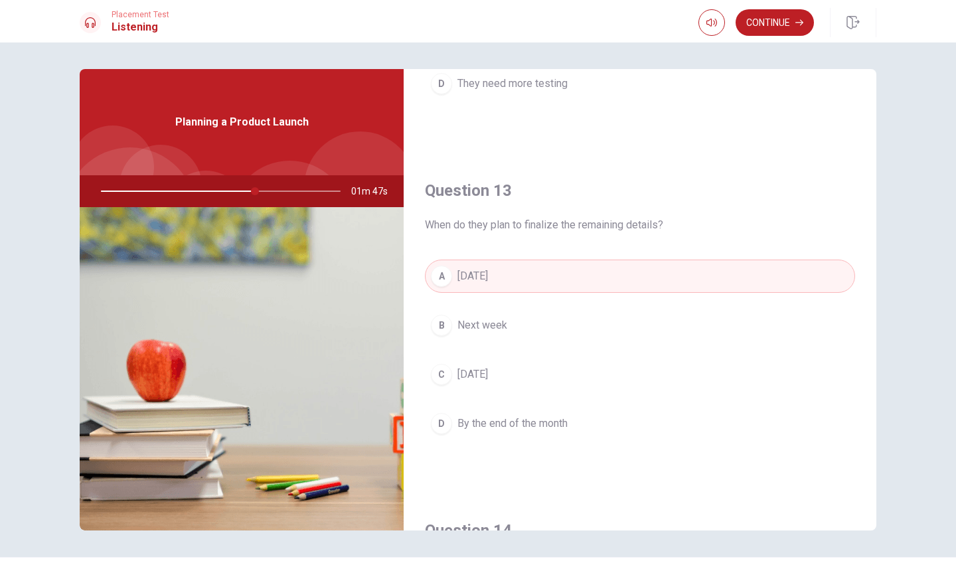
scroll to position [597, 0]
click at [784, 27] on button "Continue" at bounding box center [775, 22] width 78 height 27
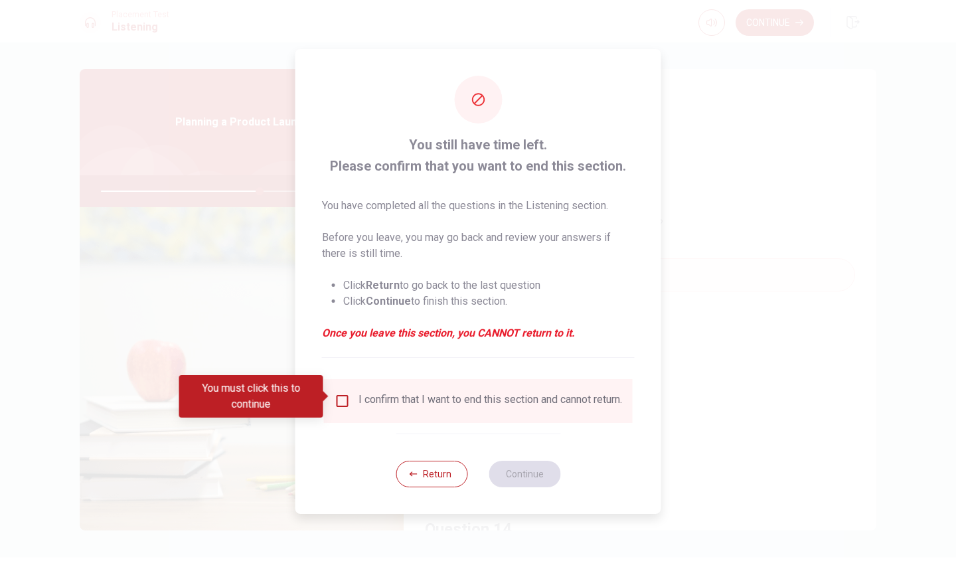
click at [342, 394] on input "You must click this to continue" at bounding box center [343, 401] width 16 height 16
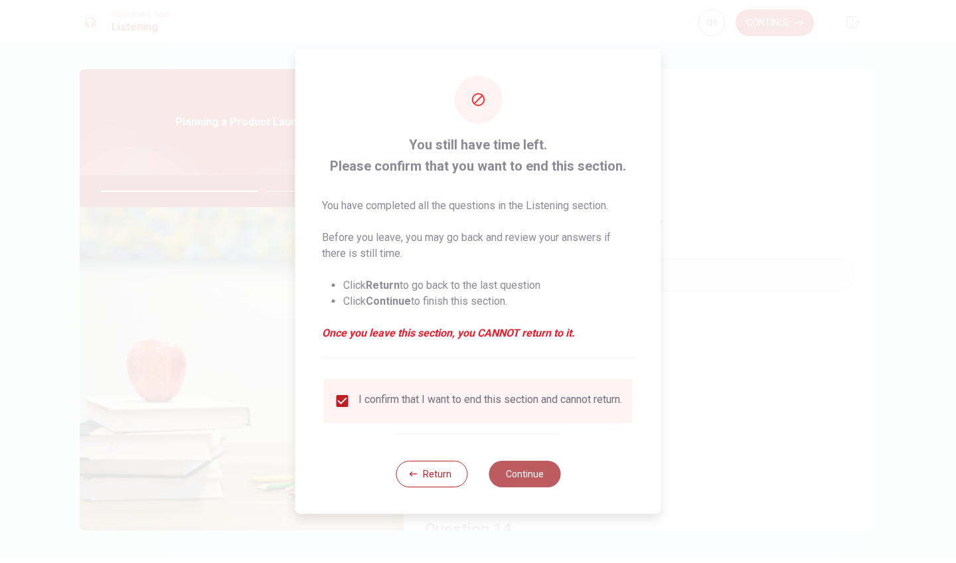
click at [538, 481] on button "Continue" at bounding box center [525, 474] width 72 height 27
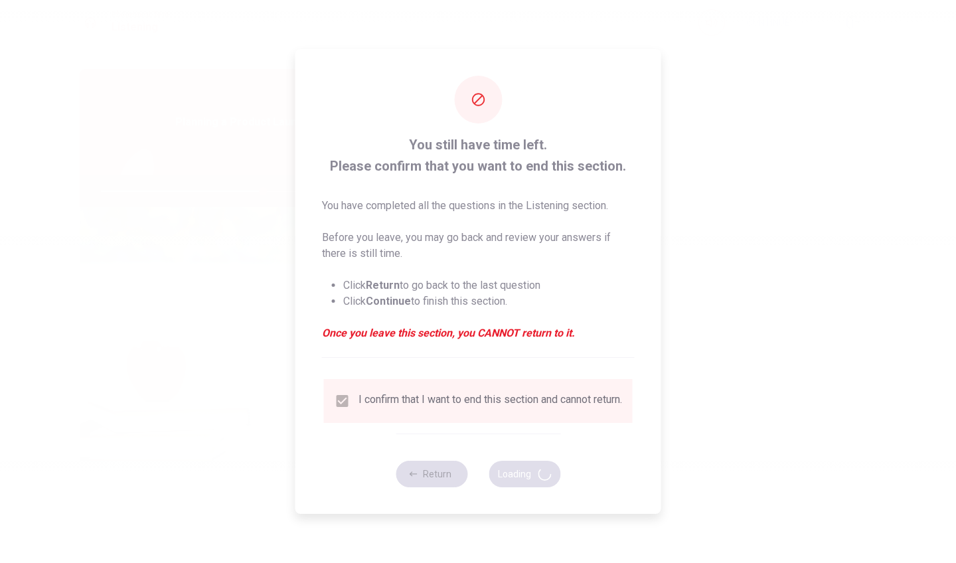
type input "68"
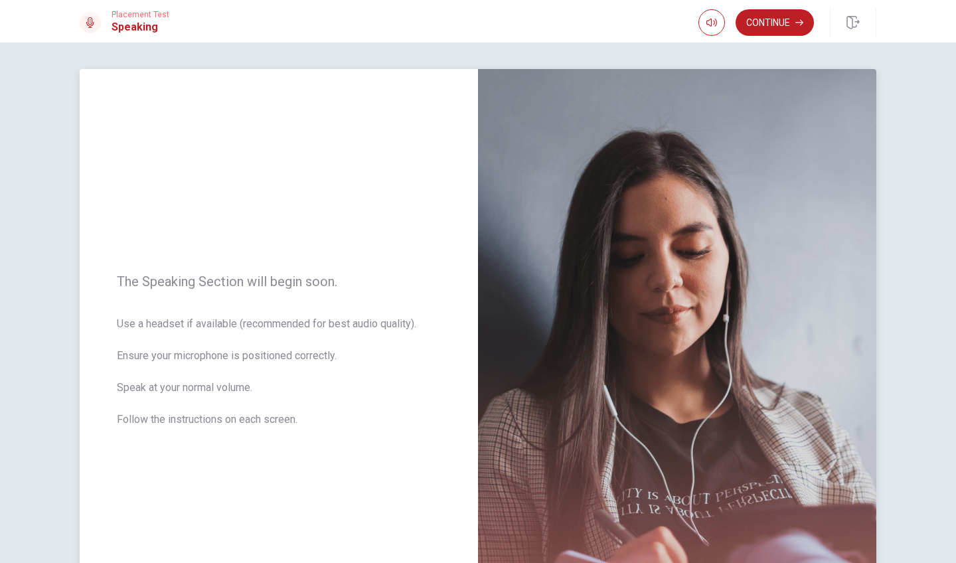
scroll to position [0, 0]
click at [780, 28] on button "Continue" at bounding box center [775, 22] width 78 height 27
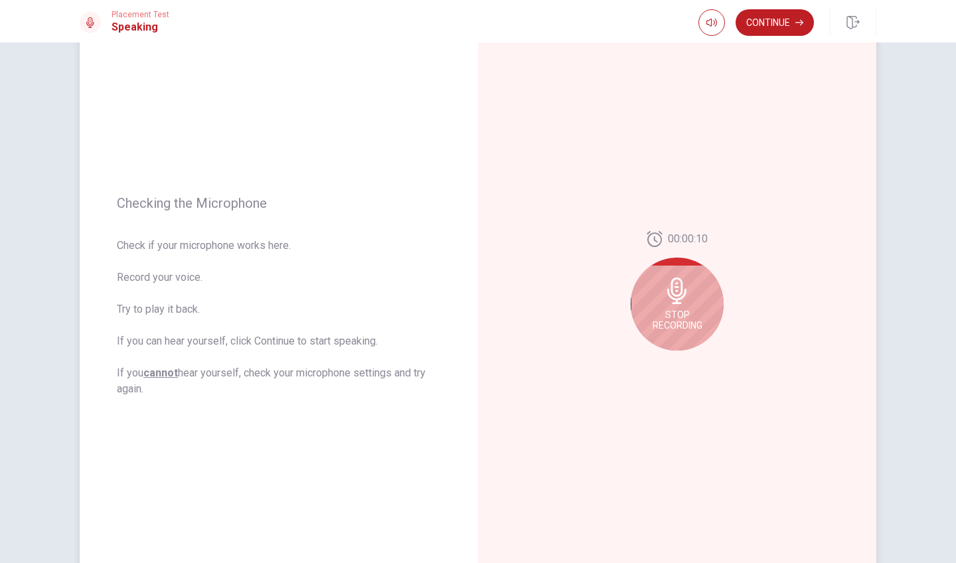
scroll to position [62, 0]
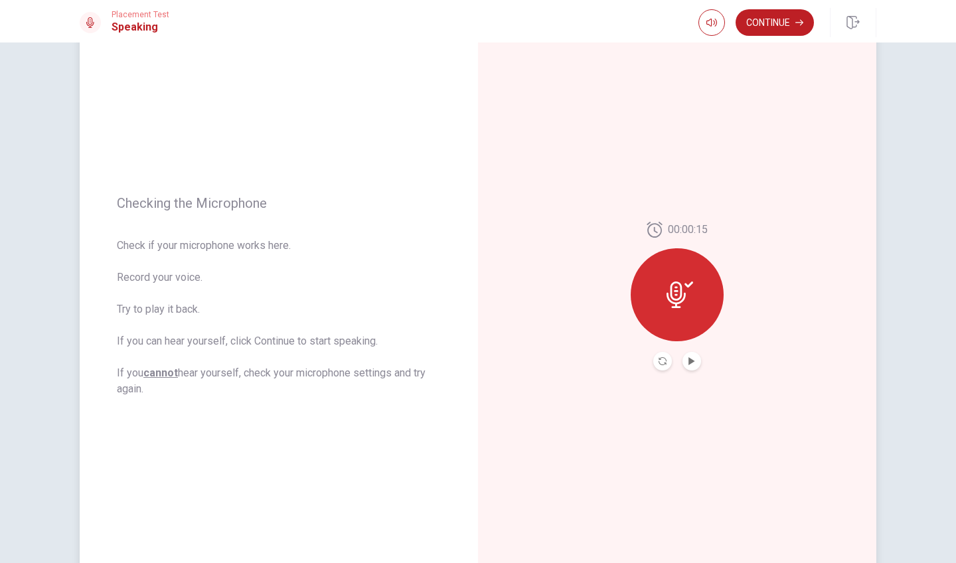
click at [689, 365] on button "Play Audio" at bounding box center [691, 361] width 19 height 19
click at [659, 362] on icon "Record Again" at bounding box center [663, 361] width 8 height 8
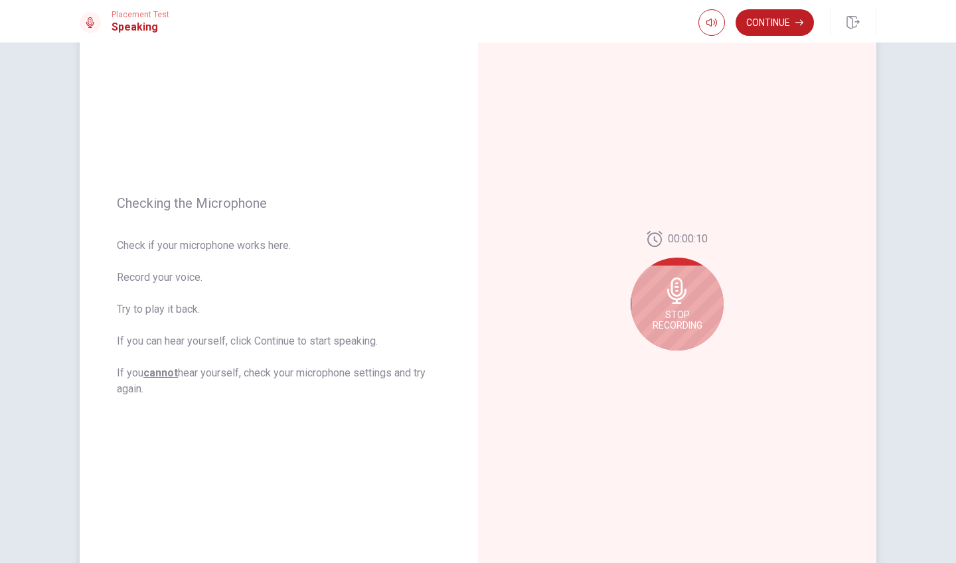
click at [686, 302] on icon at bounding box center [677, 290] width 27 height 27
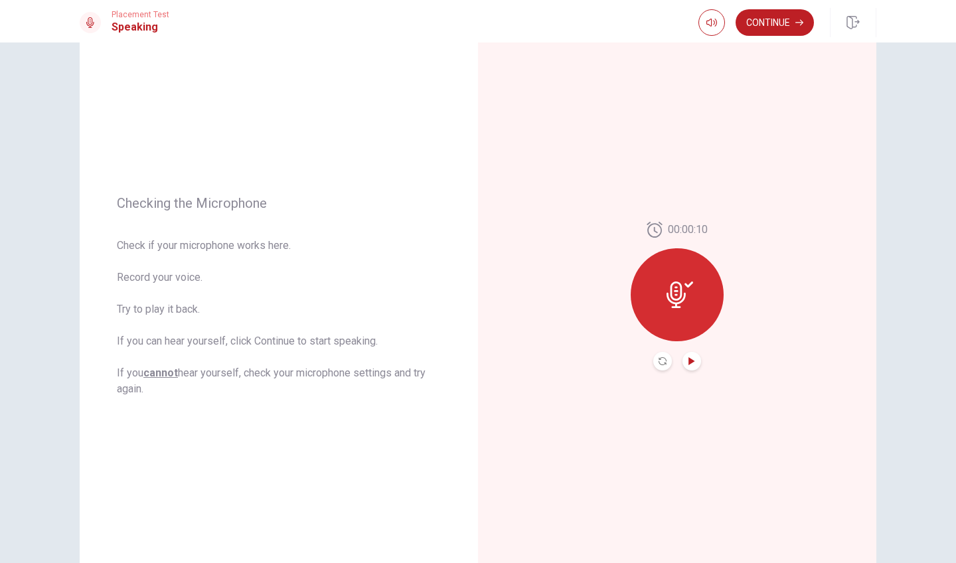
click at [692, 361] on icon "Play Audio" at bounding box center [691, 361] width 6 height 8
click at [659, 360] on icon "Record Again" at bounding box center [663, 361] width 8 height 8
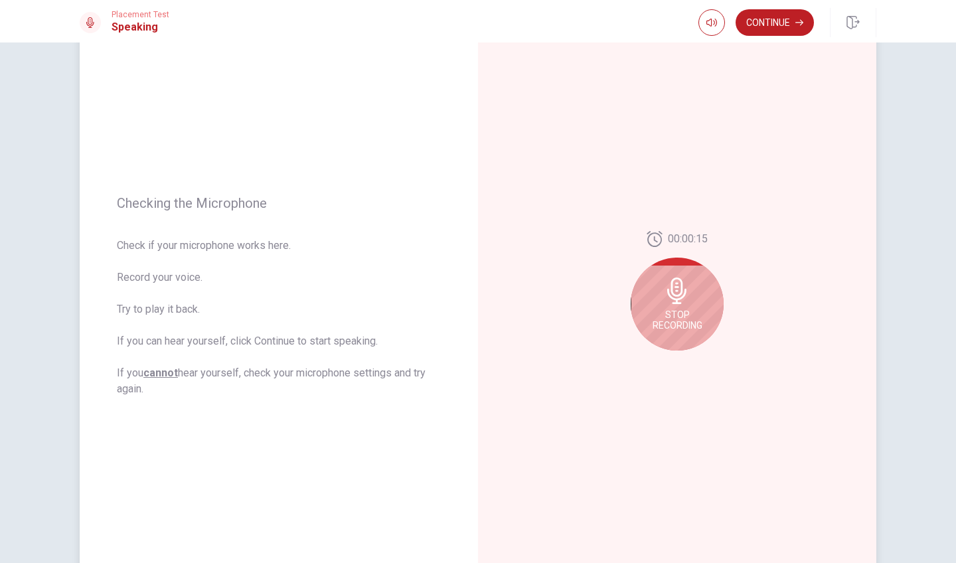
click at [678, 307] on div "Stop Recording" at bounding box center [677, 304] width 93 height 93
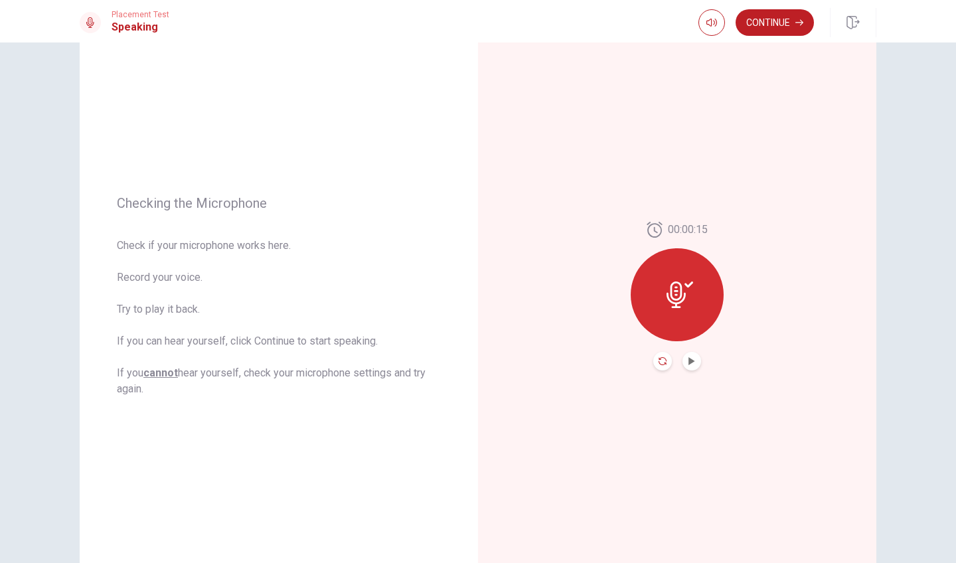
click at [659, 361] on icon "Record Again" at bounding box center [663, 361] width 8 height 8
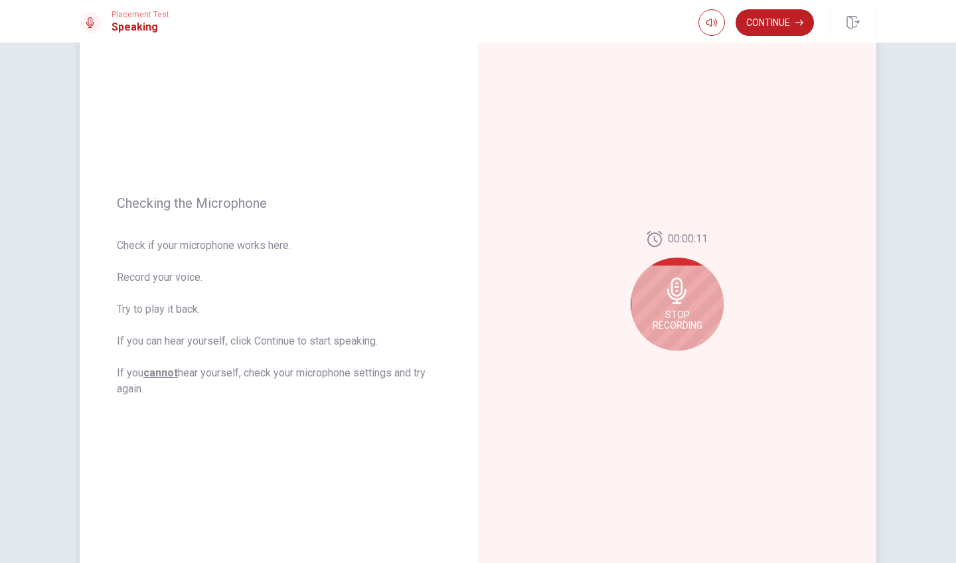
click at [695, 309] on div "Stop Recording" at bounding box center [677, 304] width 93 height 93
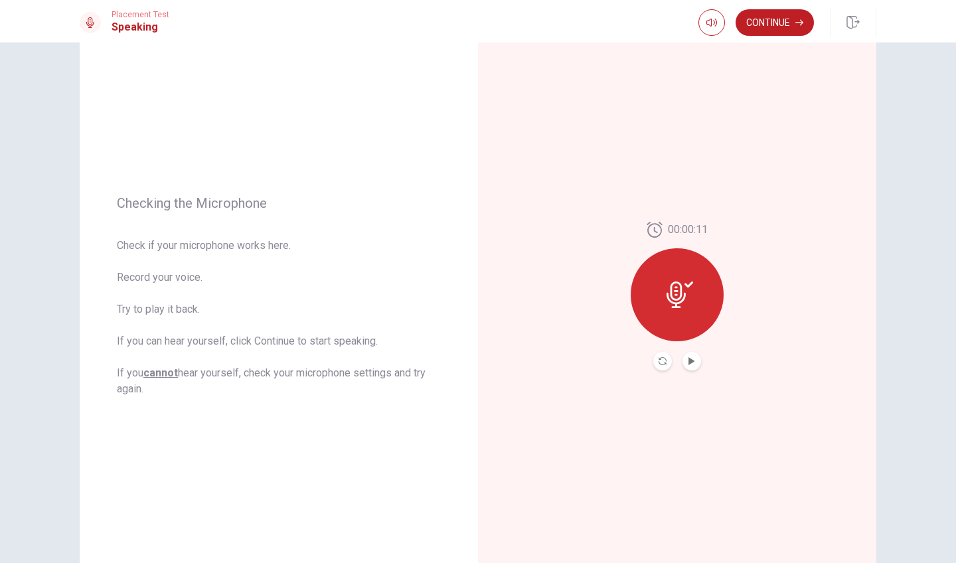
click at [686, 356] on button "Play Audio" at bounding box center [691, 361] width 19 height 19
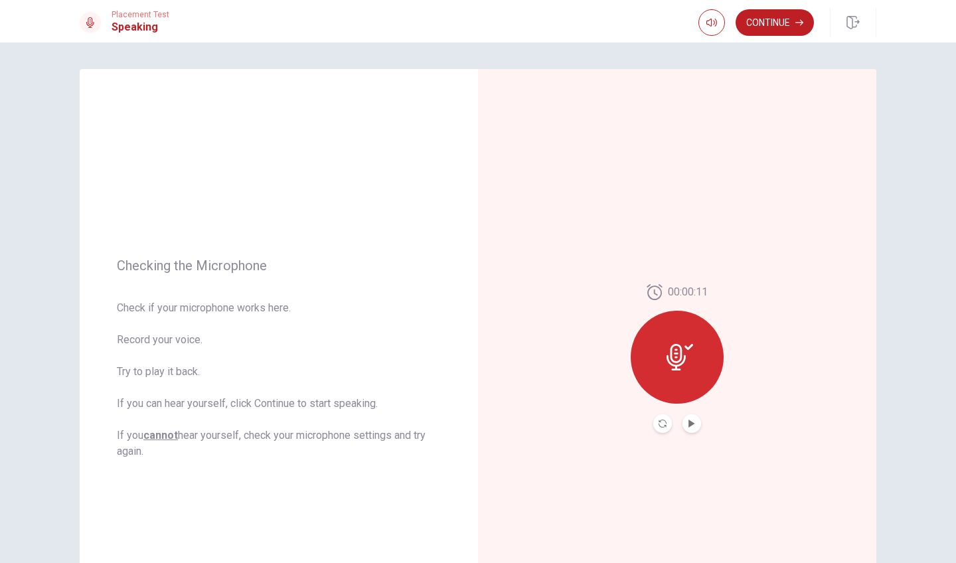
scroll to position [0, 0]
click at [785, 29] on button "Continue" at bounding box center [775, 22] width 78 height 27
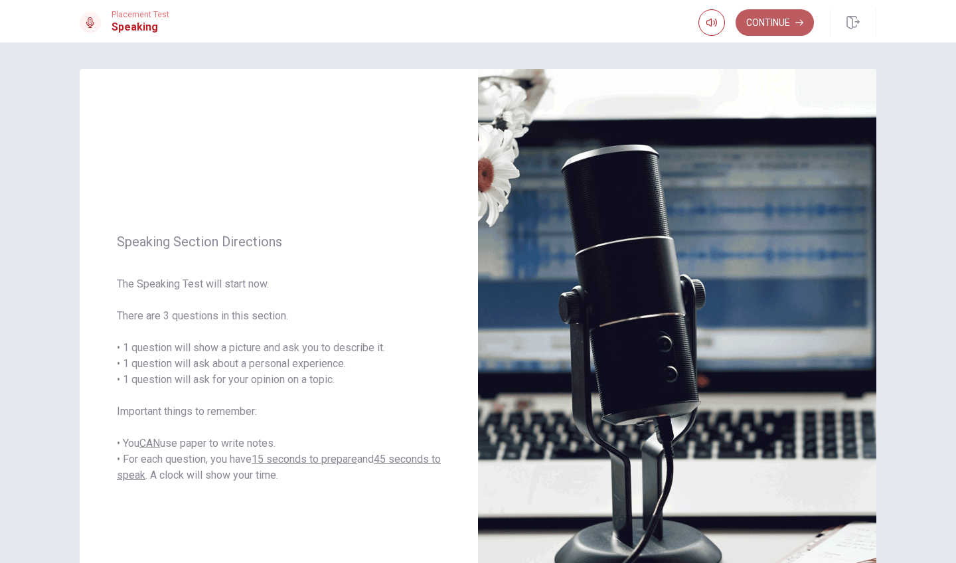
click at [794, 19] on button "Continue" at bounding box center [775, 22] width 78 height 27
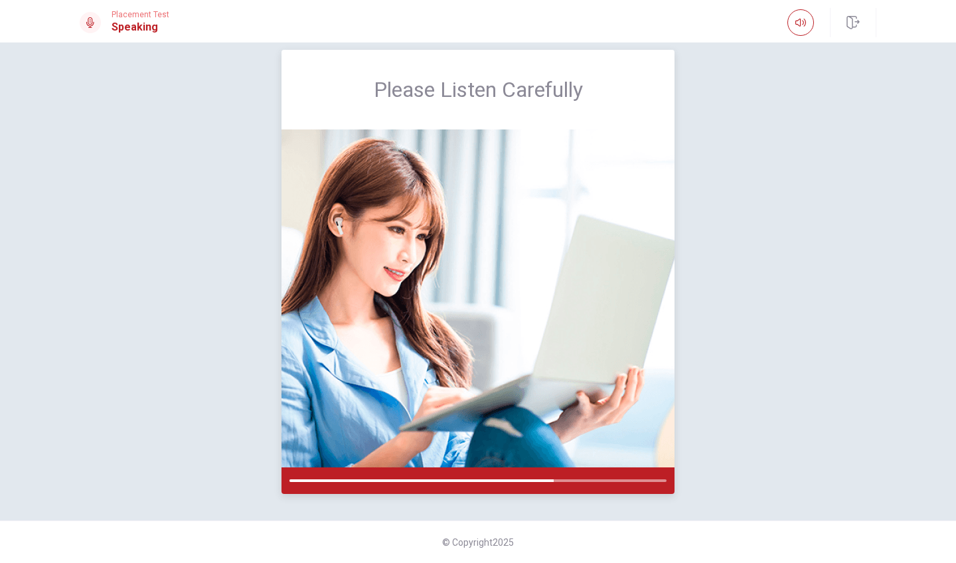
scroll to position [19, 0]
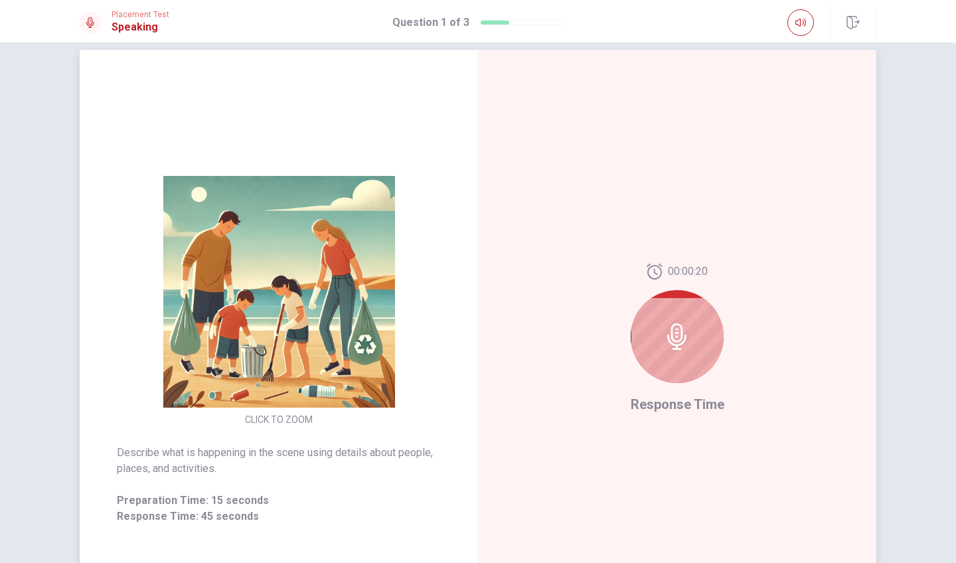
click at [677, 330] on icon at bounding box center [677, 336] width 27 height 27
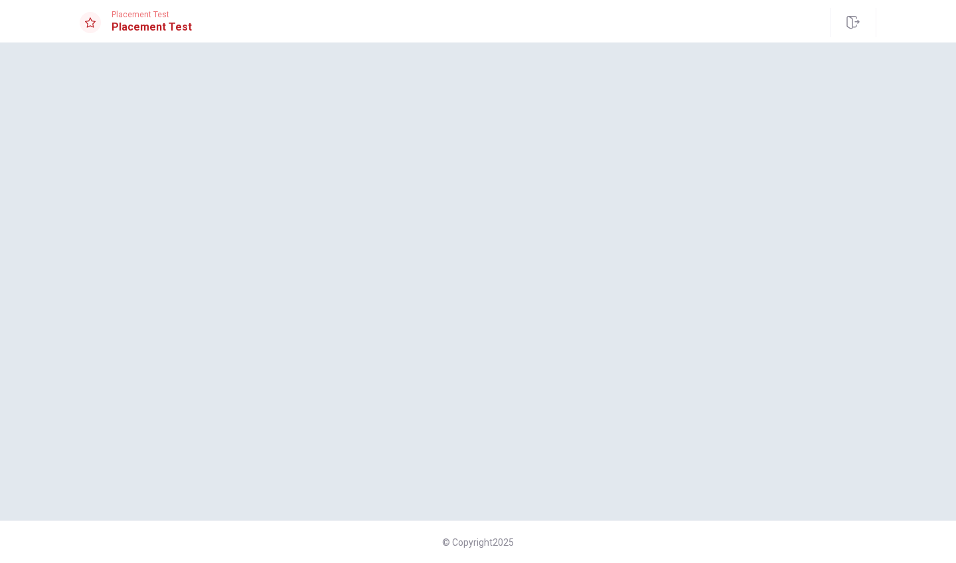
scroll to position [0, 0]
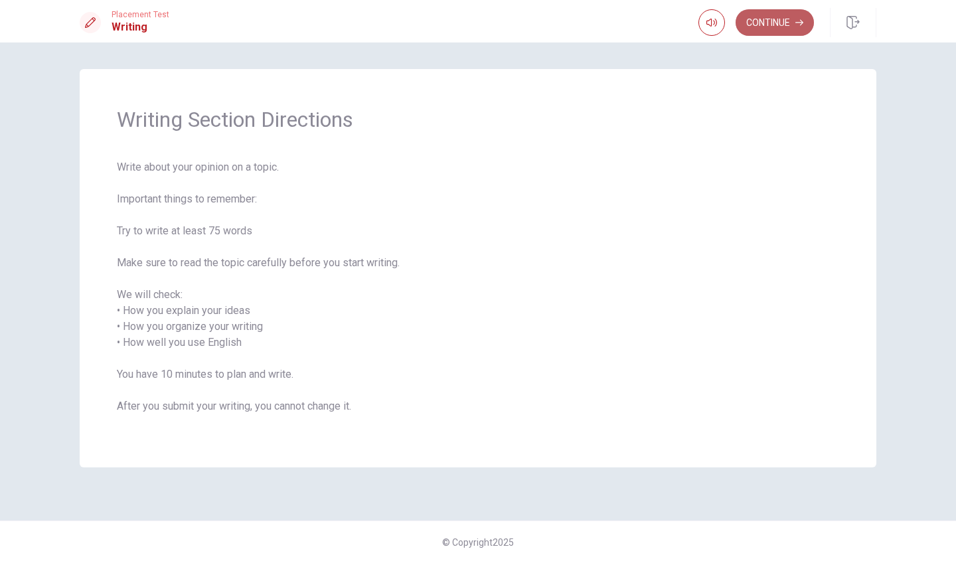
click at [777, 25] on button "Continue" at bounding box center [775, 22] width 78 height 27
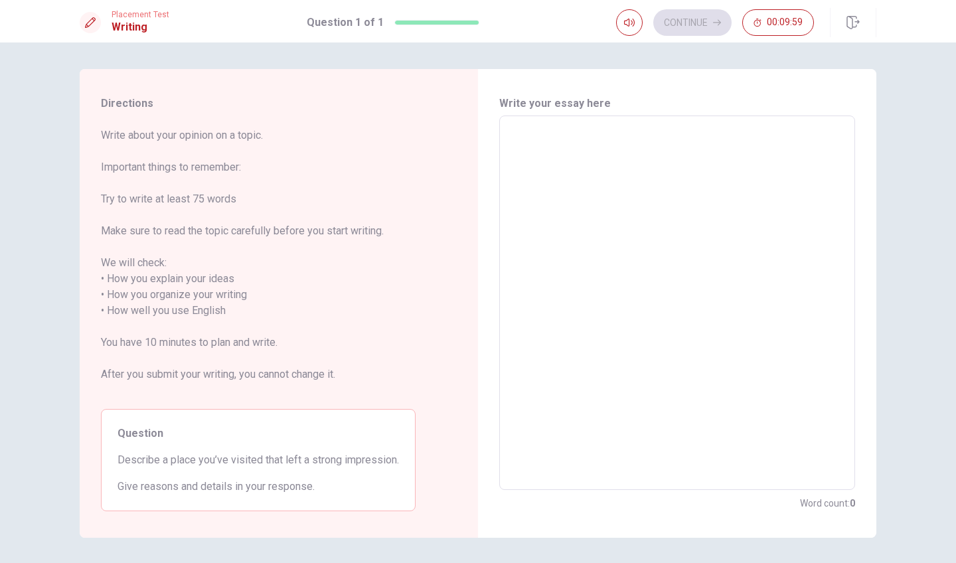
click at [597, 164] on textarea at bounding box center [677, 303] width 337 height 353
click at [636, 293] on textarea at bounding box center [677, 303] width 337 height 353
type textarea "I"
type textarea "x"
type textarea "I"
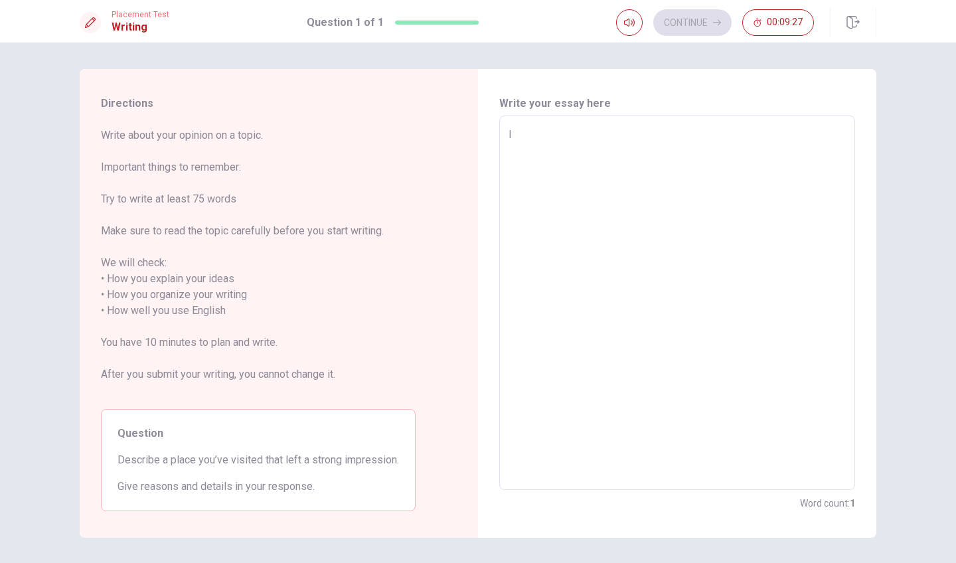
type textarea "x"
type textarea "I l"
type textarea "x"
type textarea "I lo"
type textarea "x"
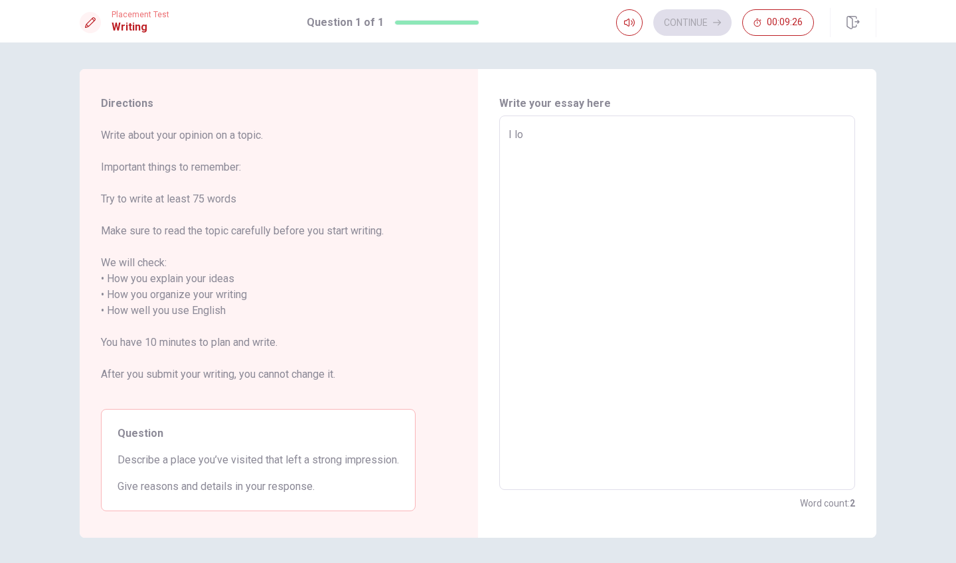
type textarea "I lov"
type textarea "x"
type textarea "I love"
type textarea "x"
type textarea "I loved"
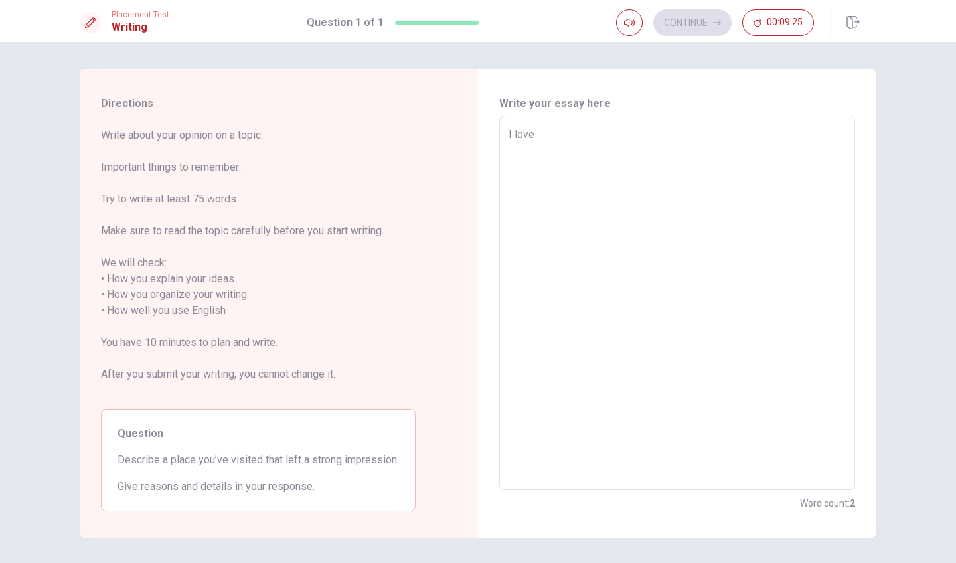
type textarea "x"
type textarea "I loved"
type textarea "x"
type textarea "I loved t"
type textarea "x"
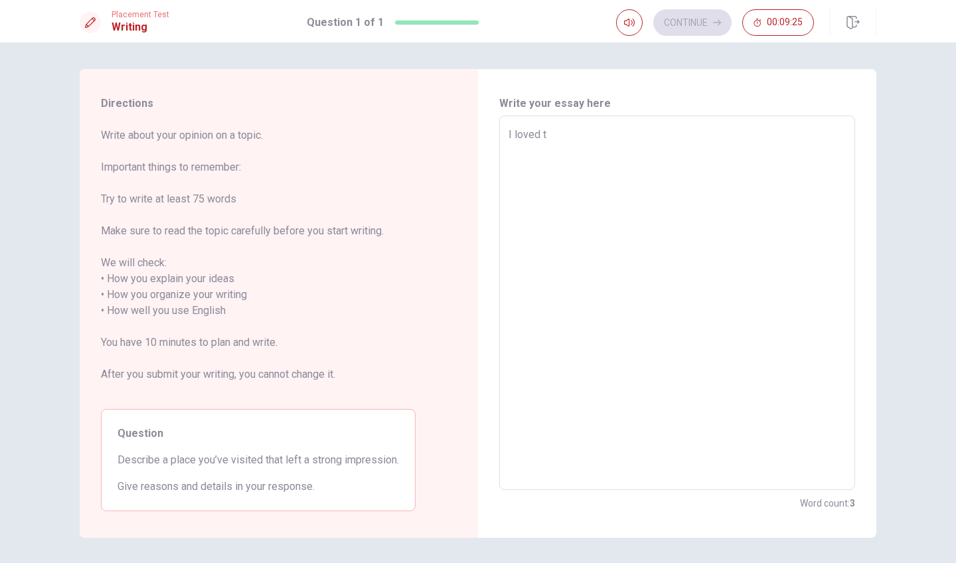
type textarea "I loved to"
type textarea "x"
type textarea "I loved to"
type textarea "x"
type textarea "I loved to v"
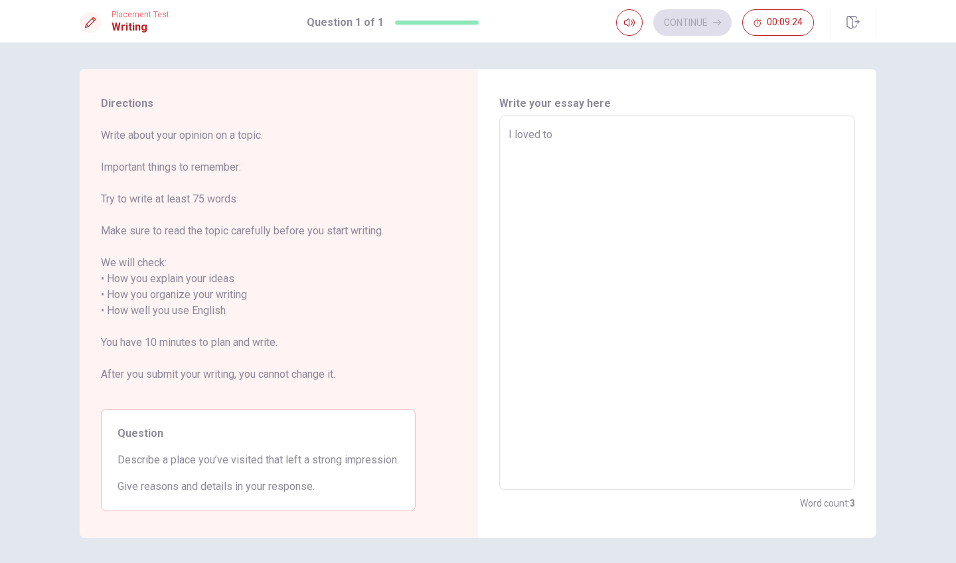
type textarea "x"
type textarea "I loved to vi"
type textarea "x"
type textarea "I loved to vis"
type textarea "x"
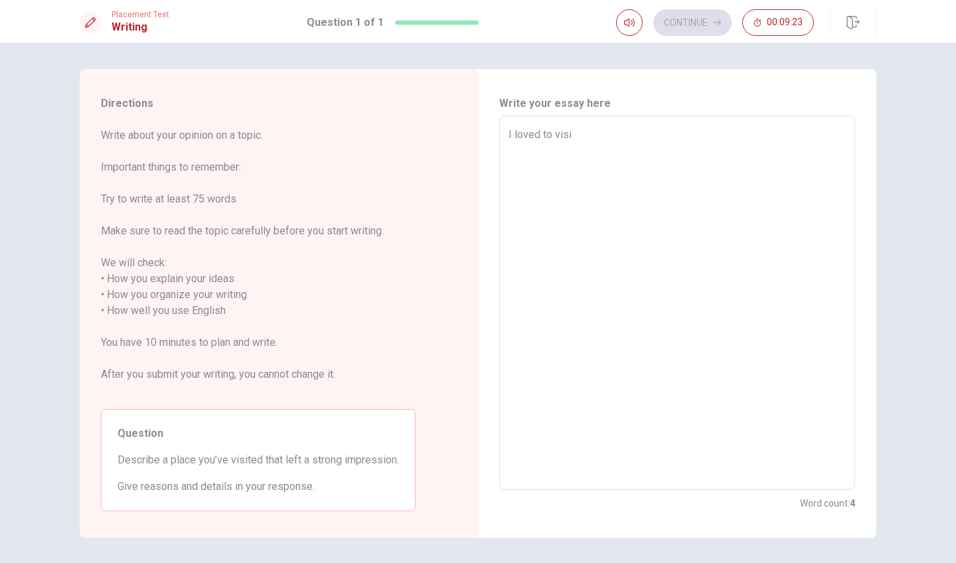
type textarea "I loved to visit"
type textarea "x"
type textarea "I loved to visit"
type textarea "x"
type textarea "I loved to visit S"
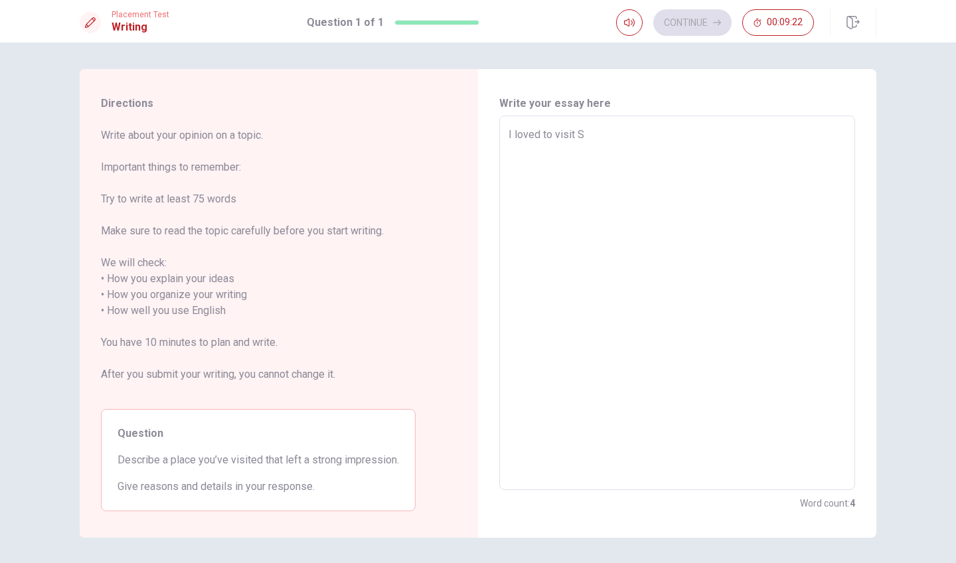
type textarea "x"
type textarea "I loved to visit Sa"
type textarea "x"
type textarea "I loved to visit Sal"
type textarea "x"
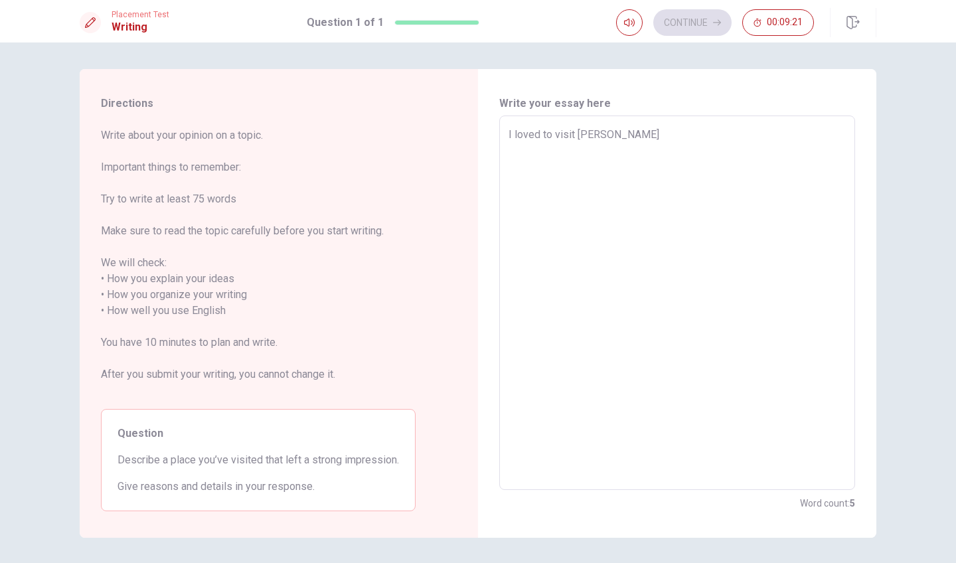
type textarea "I loved to visit Salv"
type textarea "x"
type textarea "I loved to visit Salva"
type textarea "x"
type textarea "I loved to visit Salvad"
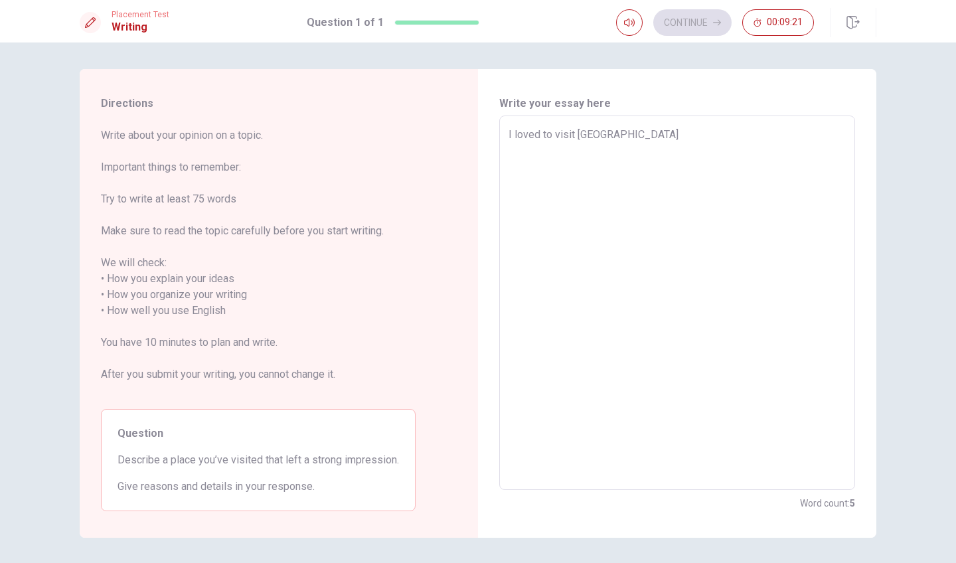
type textarea "x"
type textarea "I loved to visit Salvado"
type textarea "x"
type textarea "I loved to visit Salvador"
type textarea "x"
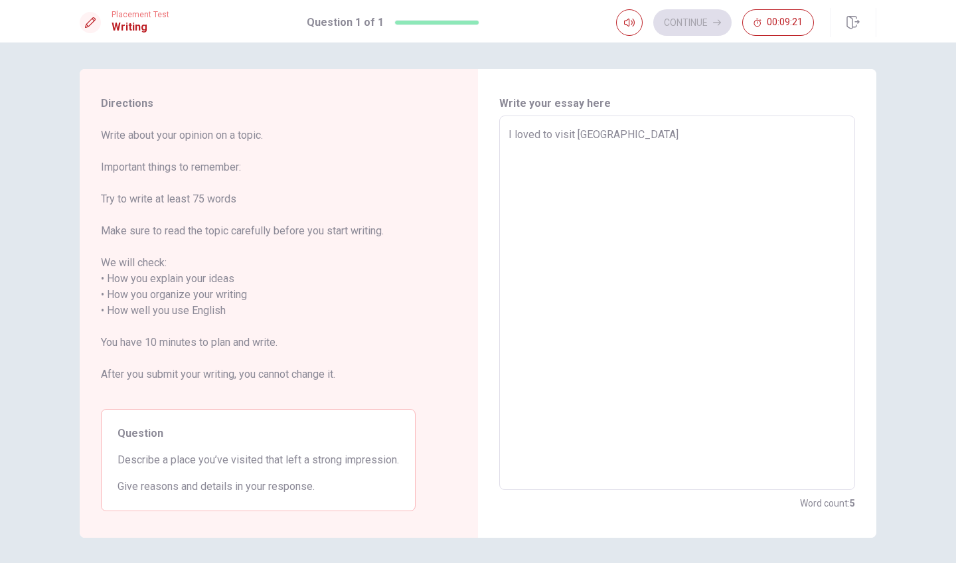
type textarea "I loved to visit Salvador"
type textarea "x"
type textarea "I loved to visit Salvador c"
type textarea "x"
type textarea "I loved to visit Salvador ci"
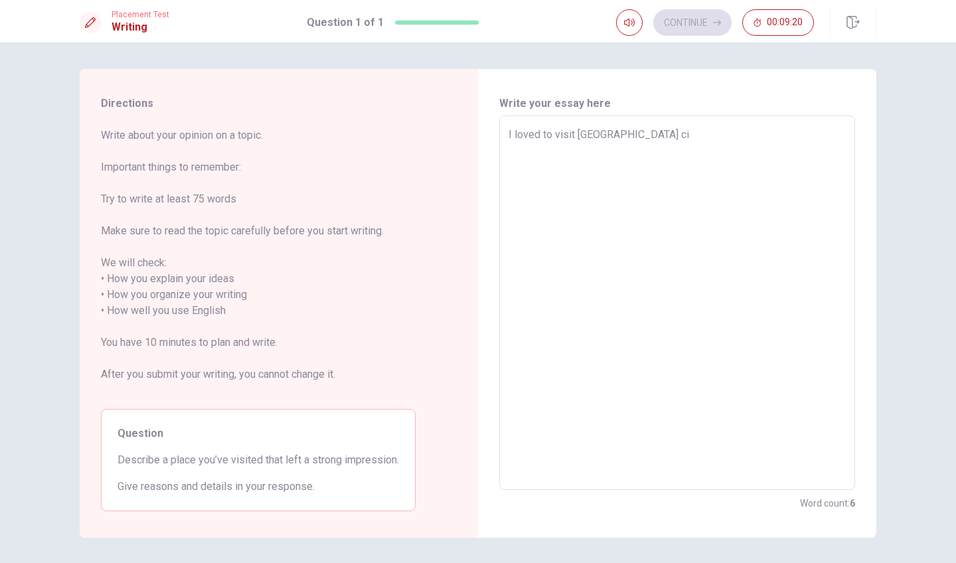
type textarea "x"
type textarea "I loved to visit Salvador cit"
type textarea "x"
type textarea "I loved to visit Salvador city"
type textarea "x"
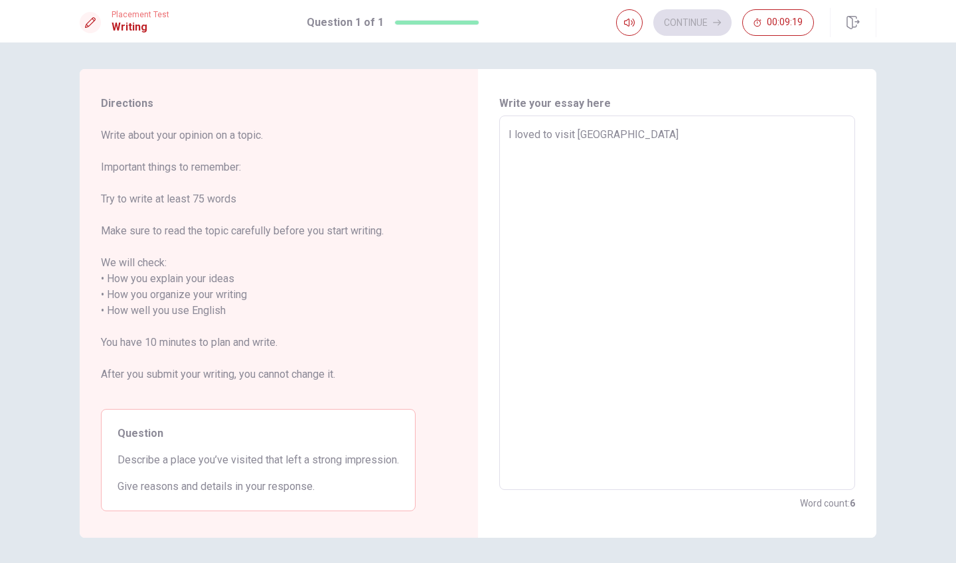
type textarea "I loved to visit Salvador city"
type textarea "x"
type textarea "I loved to visit Salvador city i"
type textarea "x"
type textarea "I loved to visit Salvador city in"
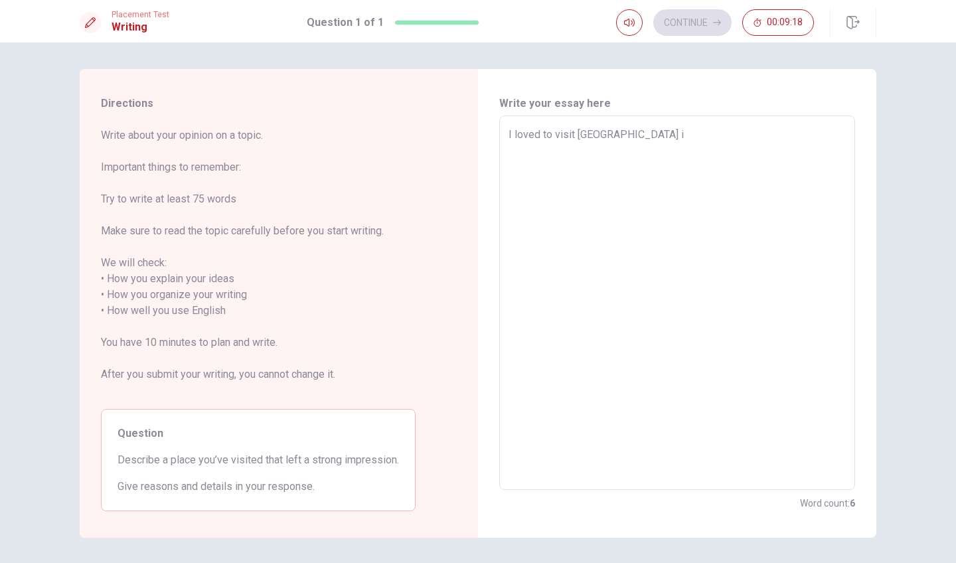
type textarea "x"
type textarea "I loved to visit Salvador city in"
type textarea "x"
type textarea "I loved to visit Salvador city in B"
type textarea "x"
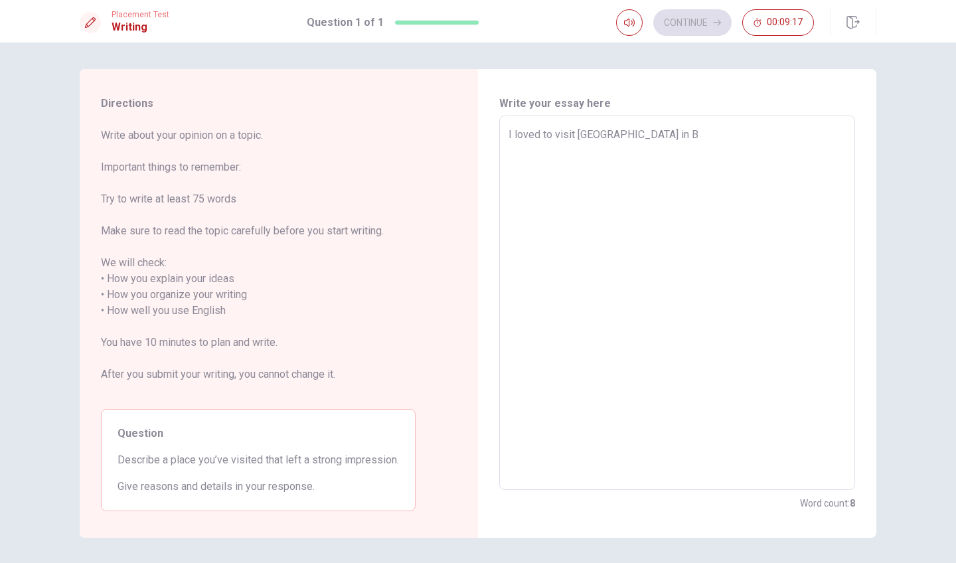
type textarea "I loved to visit Salvador city in Br"
type textarea "x"
type textarea "I loved to visit Salvador city in Bra"
type textarea "x"
type textarea "I loved to visit Salvador city in Braz"
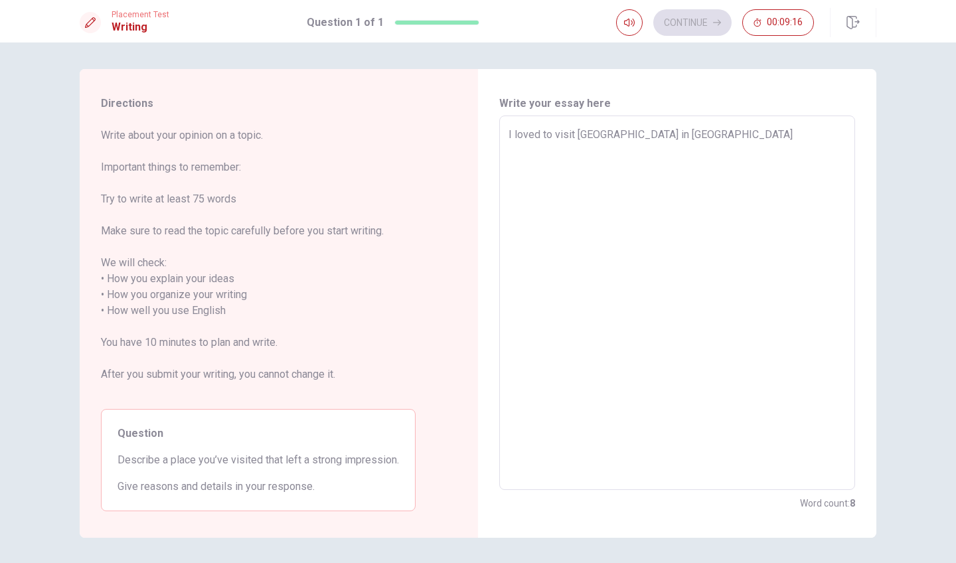
type textarea "x"
type textarea "I loved to visit Salvador city in Brazi"
type textarea "x"
type textarea "I loved to visit Salvador city in Brazil"
type textarea "x"
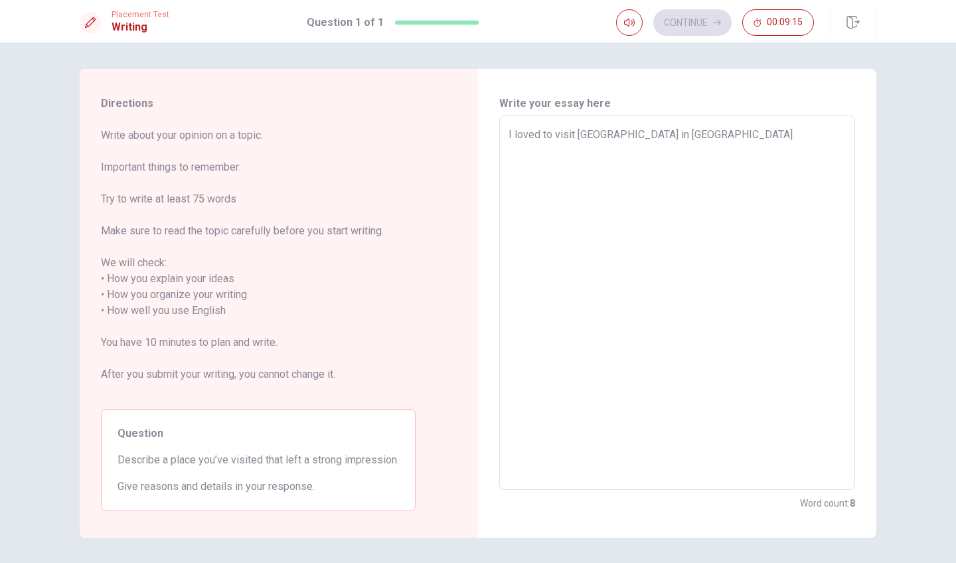
type textarea "I loved to visit Salvador city in Brazil."
type textarea "x"
type textarea "I loved to visit Salvador city in Brazil."
type textarea "x"
type textarea "I loved to visit Salvador city in Brazil. I"
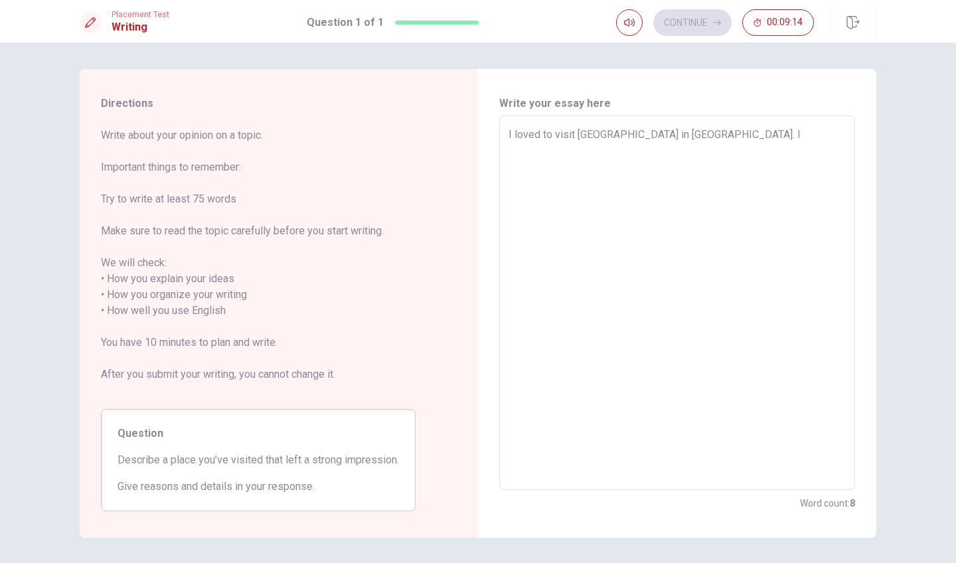
type textarea "x"
type textarea "I loved to visit Salvador city in Brazil. It"
type textarea "x"
type textarea "I loved to visit Salvador city in Brazil. It`"
type textarea "x"
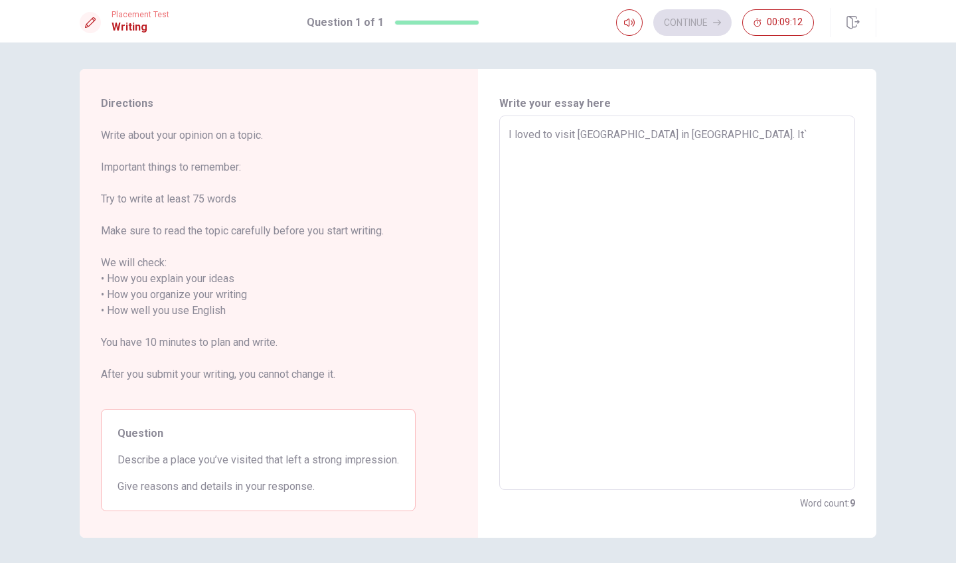
type textarea "I loved to visit Salvador city in Brazil. It`s"
type textarea "x"
type textarea "I loved to visit Salvador city in Brazil. It`s"
type textarea "x"
type textarea "I loved to visit Salvador city in Brazil. It`s a"
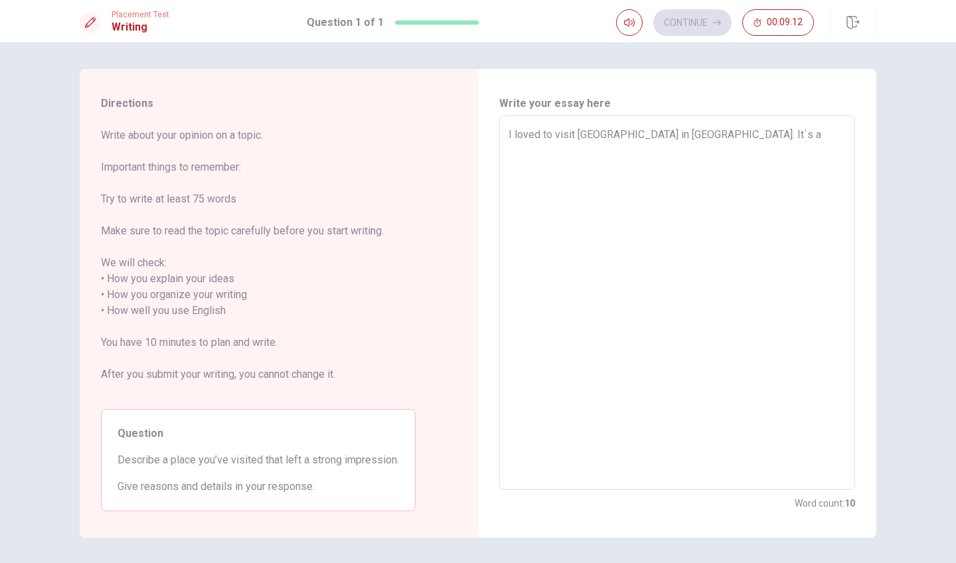
type textarea "x"
type textarea "I loved to visit Salvador city in Brazil. It`s a"
type textarea "x"
type textarea "I loved to visit Salvador city in Brazil. It`s a c"
type textarea "x"
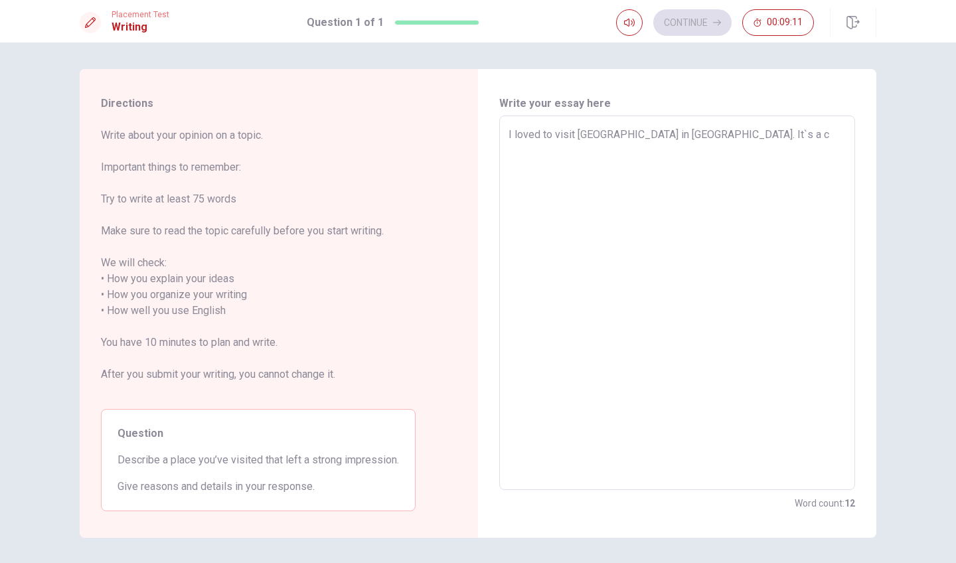
type textarea "I loved to visit Salvador city in Brazil. It`s a ci"
type textarea "x"
type textarea "I loved to visit Salvador city in Brazil. It`s a cit"
type textarea "x"
type textarea "I loved to visit Salvador city in Brazil. It`s a city"
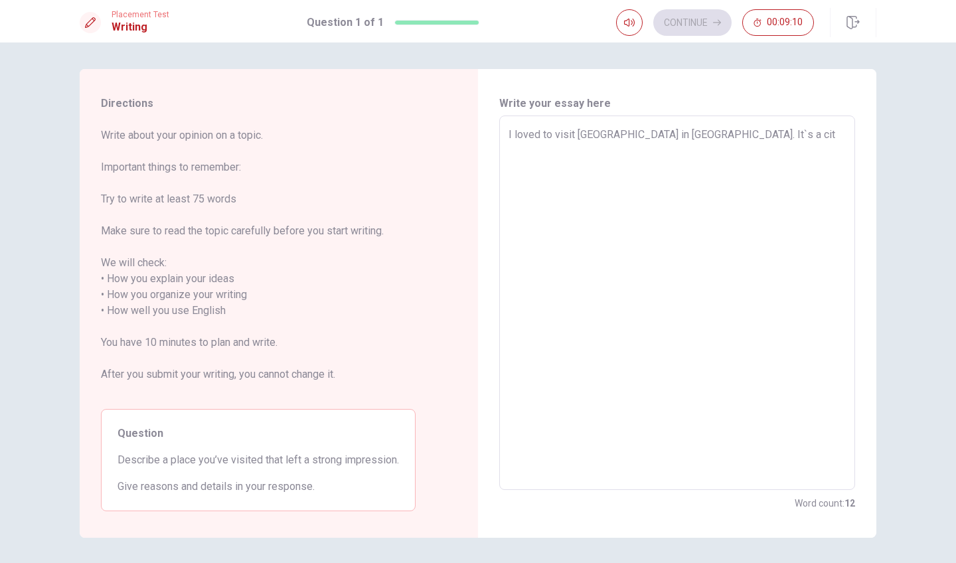
type textarea "x"
type textarea "I loved to visit Salvador city in Brazil. It`s a city"
type textarea "x"
type textarea "I loved to visit Salvador city in Brazil. It`s a city p"
type textarea "x"
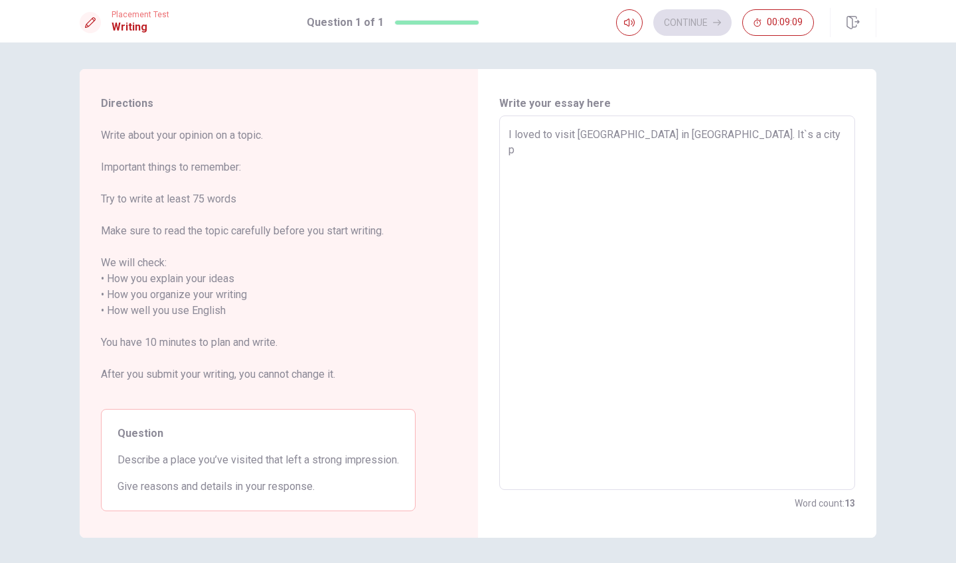
type textarea "I loved to visit Salvador city in Brazil. It`s a city"
type textarea "x"
type textarea "I loved to visit Salvador city in Brazil. It`s a city l"
type textarea "x"
type textarea "I loved to visit Salvador city in Brazil. It`s a city loc"
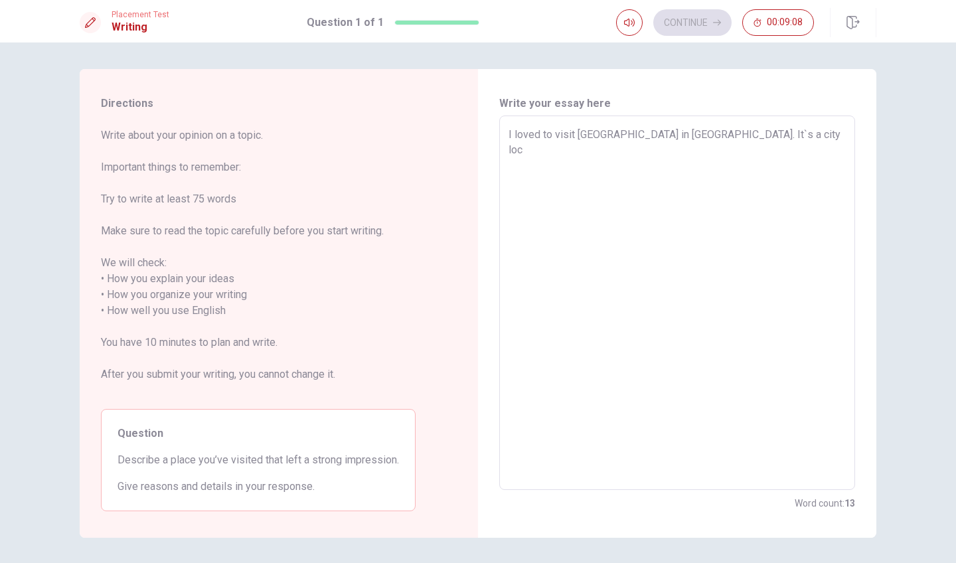
type textarea "x"
type textarea "I loved to visit Salvador city in Brazil. It`s a city loca"
type textarea "x"
type textarea "I loved to visit Salvador city in Brazil. It`s a city locat"
type textarea "x"
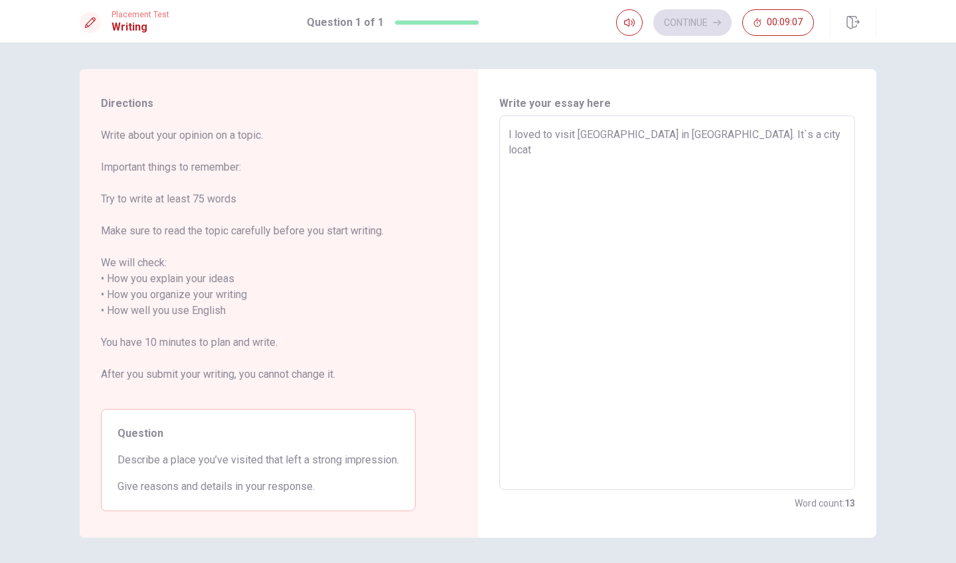
type textarea "I loved to visit Salvador city in Brazil. It`s a city locate"
type textarea "x"
type textarea "I loved to visit Salvador city in Brazil. It`s a city located"
type textarea "x"
type textarea "I loved to visit Salvador city in Brazil. It`s a city located"
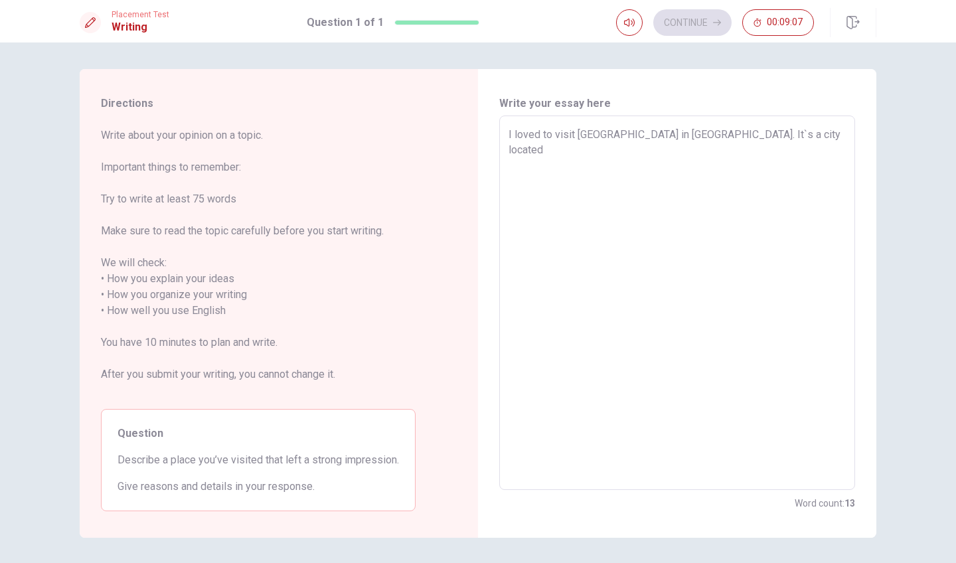
type textarea "x"
type textarea "I loved to visit Salvador city in Brazil. It`s a city located o"
type textarea "x"
type textarea "I loved to visit Salvador city in Brazil. It`s a city located on"
type textarea "x"
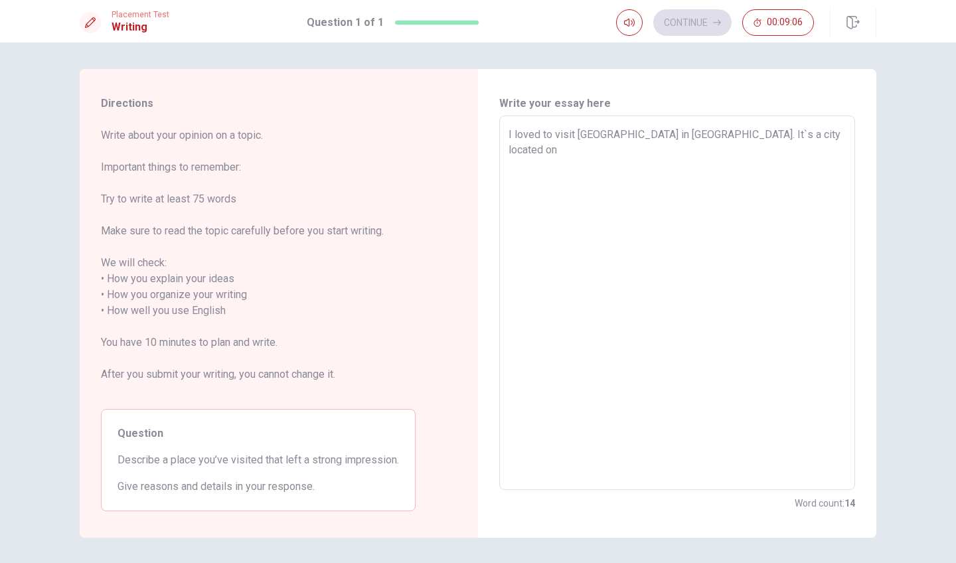
type textarea "I loved to visit Salvador city in Brazil. It`s a city located on B"
type textarea "x"
type textarea "I loved to visit Salvador city in Brazil. It`s a city located on Ba"
type textarea "x"
type textarea "I loved to visit Salvador city in Brazil. It`s a city located on Bah"
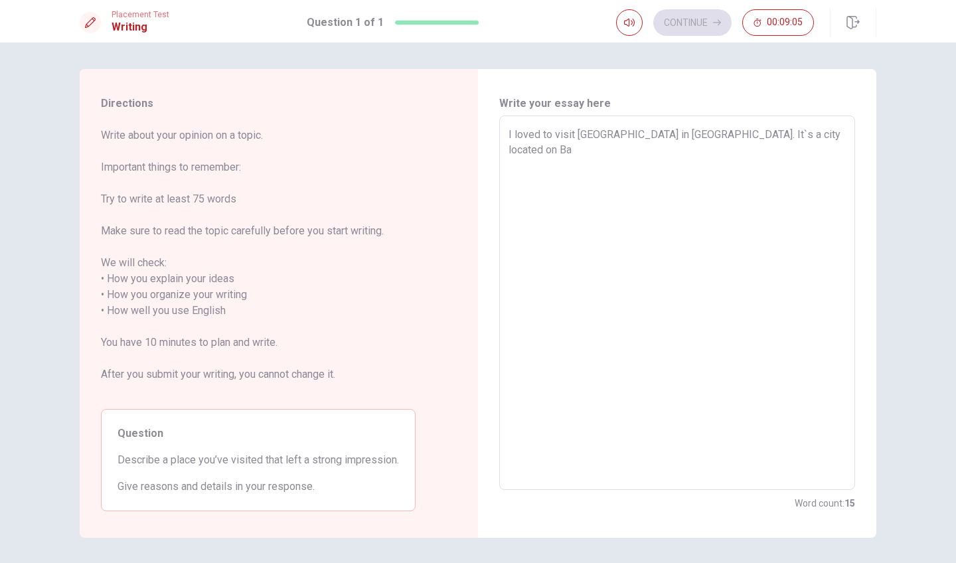
type textarea "x"
type textarea "I loved to visit Salvador city in Brazil. It`s a city located on Bahi"
type textarea "x"
type textarea "I loved to visit Salvador city in Brazil. It`s a city located on Bahia"
type textarea "x"
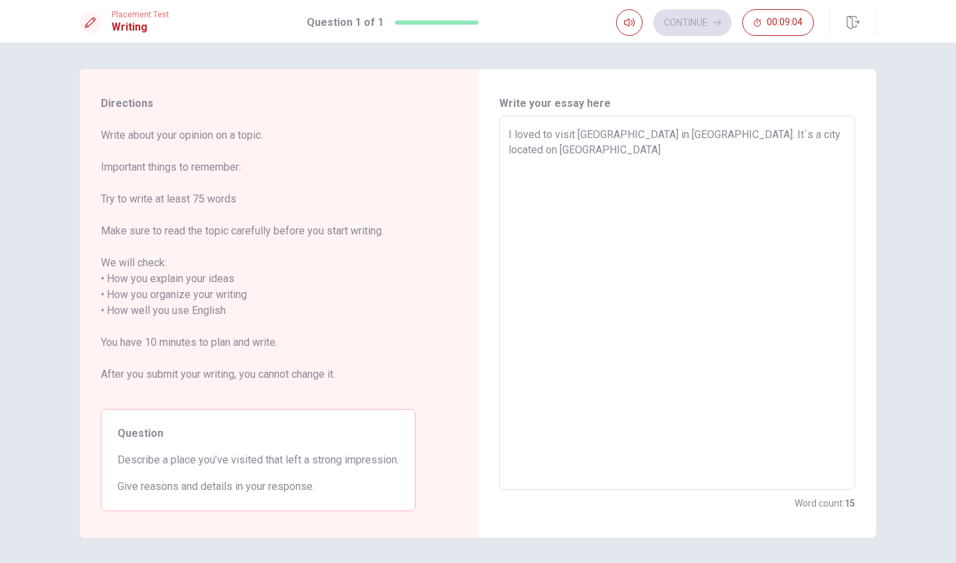
type textarea "I loved to visit Salvador city in Brazil. It`s a city located on Bahia"
type textarea "x"
type textarea "I loved to visit Salvador city in Brazil. It`s a city located on Bahia s"
type textarea "x"
type textarea "I loved to visit Salvador city in Brazil. It`s a city located on Bahia st"
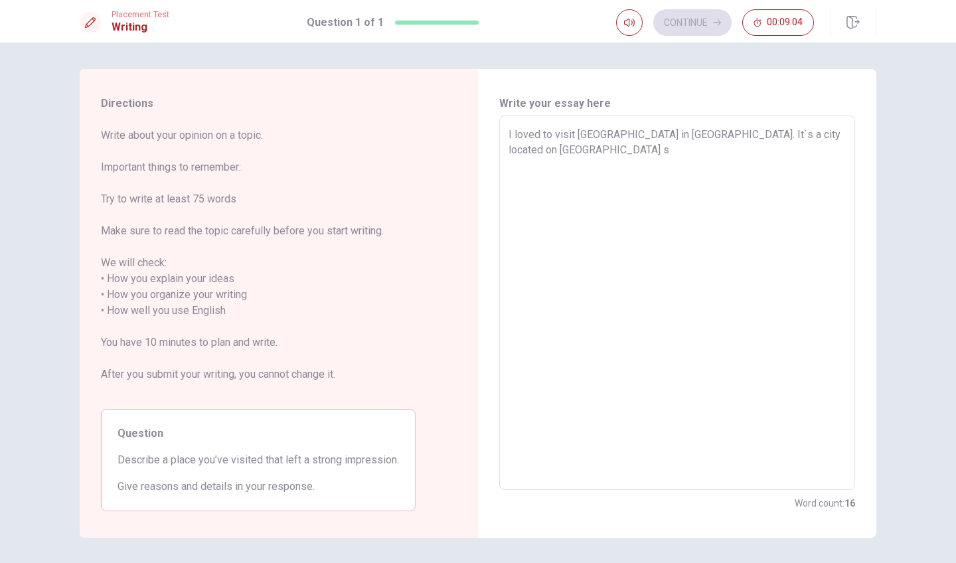
type textarea "x"
type textarea "I loved to visit Salvador city in Brazil. It`s a city located on Bahia sta"
type textarea "x"
type textarea "I loved to visit Salvador city in Brazil. It`s a city located on Bahia stat"
type textarea "x"
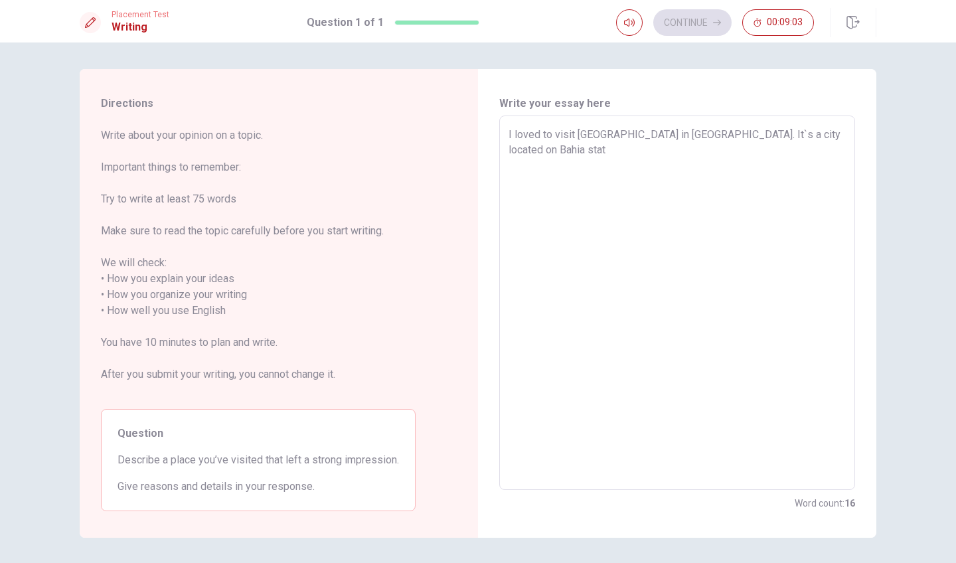
type textarea "I loved to visit Salvador city in Brazil. It`s a city located on Bahia state"
type textarea "x"
type textarea "I loved to visit Salvador city in Brazil. It`s a city located on Bahia state"
type textarea "x"
type textarea "I loved to visit Salvador city in Brazil. It`s a city located on Bahia state a"
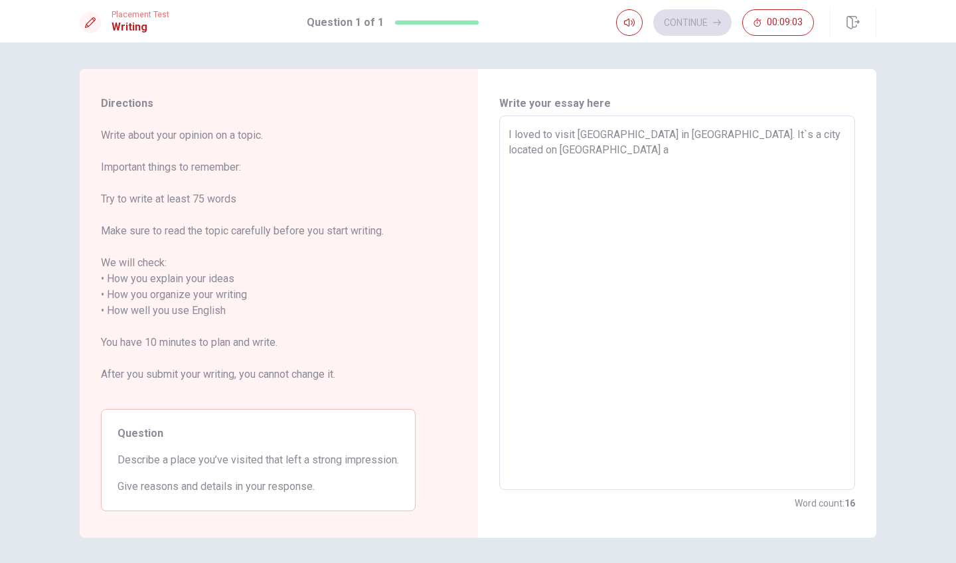
type textarea "x"
type textarea "I loved to visit Salvador city in Brazil. It`s a city located on Bahia state an"
type textarea "x"
type textarea "I loved to visit Salvador city in Brazil. It`s a city located on Bahia state and"
type textarea "x"
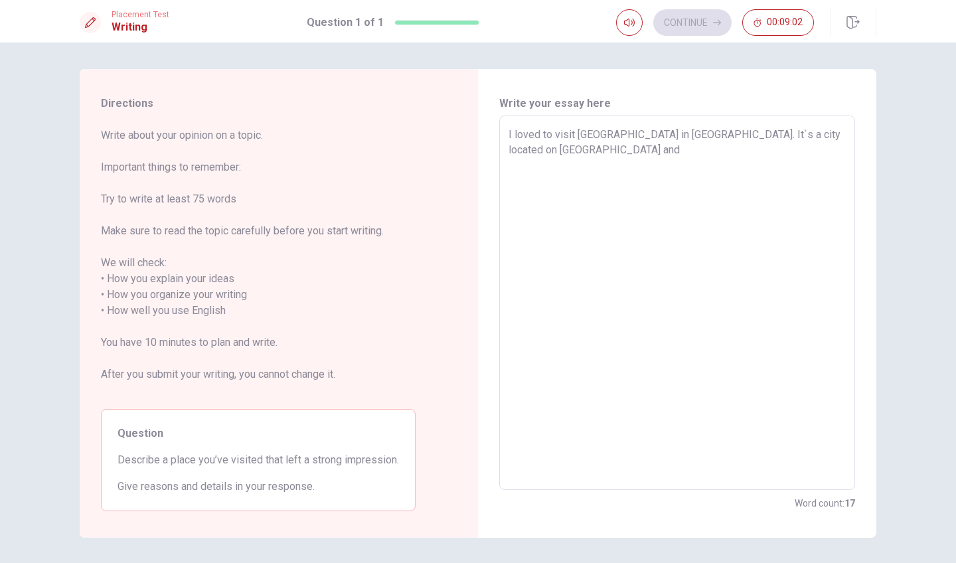
type textarea "I loved to visit Salvador city in Brazil. It`s a city located on Bahia state and"
type textarea "x"
type textarea "I loved to visit Salvador city in Brazil. It`s a city located on Bahia state an…"
type textarea "x"
type textarea "I loved to visit Salvador city in Brazil. It`s a city located on Bahia state an…"
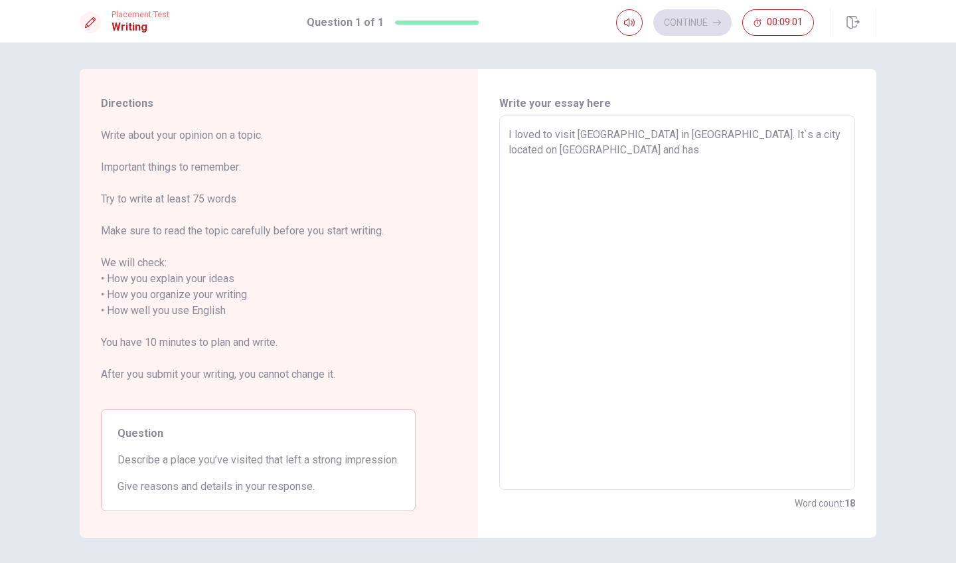
type textarea "x"
type textarea "I loved to visit Salvador city in Brazil. It`s a city located on Bahia state an…"
type textarea "x"
type textarea "I loved to visit Salvador city in Brazil. It`s a city located on Bahia state an…"
type textarea "x"
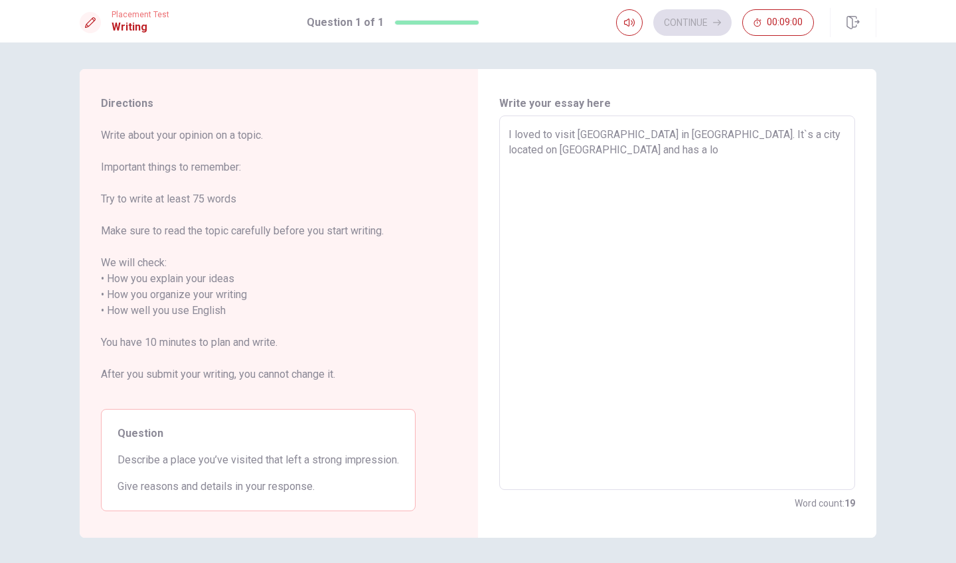
type textarea "I loved to visit Salvador city in Brazil. It`s a city located on Bahia state an…"
type textarea "x"
type textarea "I loved to visit Salvador city in Brazil. It`s a city located on Bahia state an…"
type textarea "x"
type textarea "I loved to visit Salvador city in Brazil. It`s a city located on Bahia state an…"
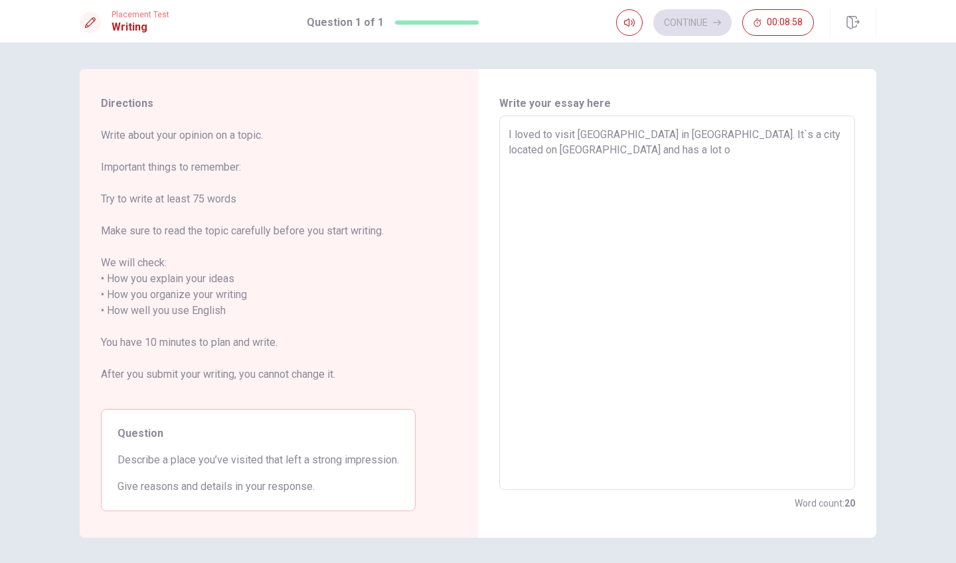
type textarea "x"
type textarea "I loved to visit Salvador city in Brazil. It`s a city located on Bahia state an…"
type textarea "x"
type textarea "I loved to visit Salvador city in Brazil. It`s a city located on Bahia state an…"
type textarea "x"
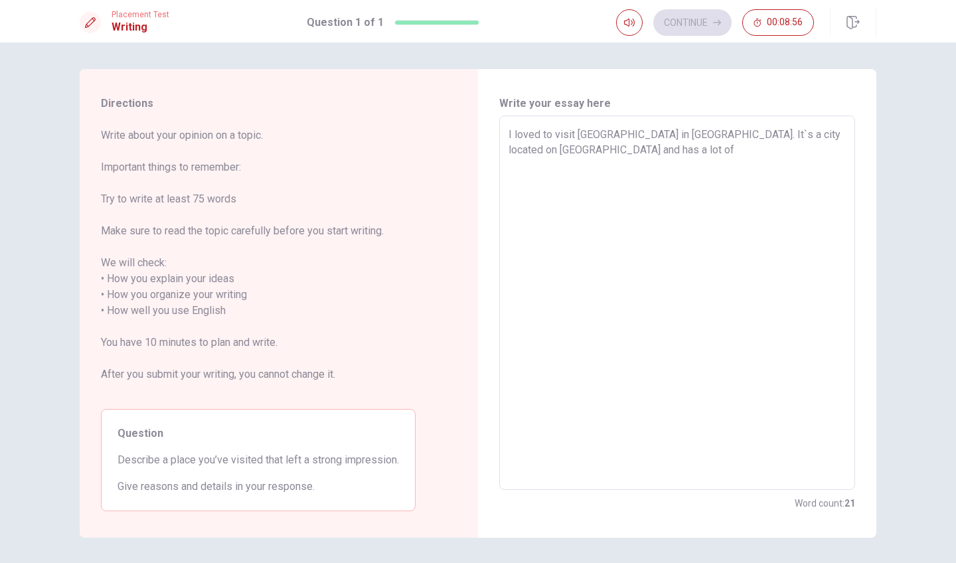
type textarea "I loved to visit Salvador city in Brazil. It`s a city located on Bahia state an…"
type textarea "x"
type textarea "I loved to visit Salvador city in Brazil. It`s a city located on Bahia state an…"
type textarea "x"
type textarea "I loved to visit Salvador city in Brazil. It`s a city located on Bahia state an…"
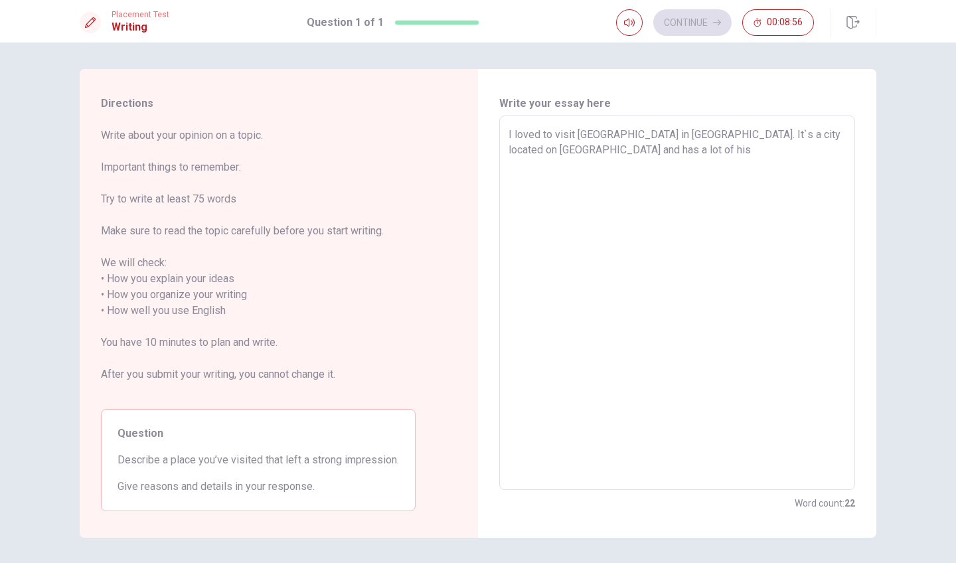
type textarea "x"
type textarea "I loved to visit Salvador city in Brazil. It`s a city located on Bahia state an…"
type textarea "x"
type textarea "I loved to visit Salvador city in Brazil. It`s a city located on Bahia state an…"
type textarea "x"
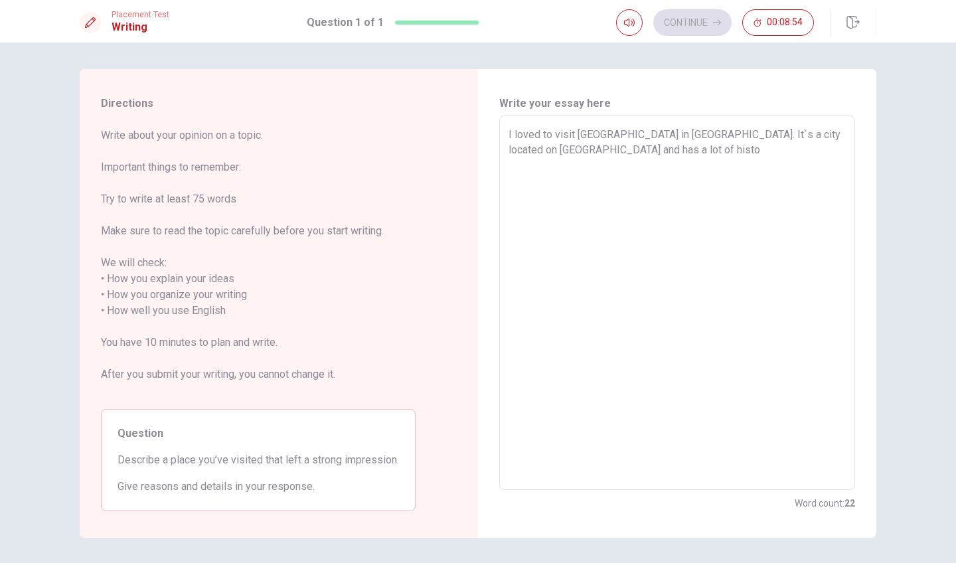
type textarea "I loved to visit Salvador city in Brazil. It`s a city located on Bahia state an…"
type textarea "x"
type textarea "I loved to visit Salvador city in Brazil. It`s a city located on Bahia state an…"
type textarea "x"
type textarea "I loved to visit Salvador city in Brazil. It`s a city located on Bahia state an…"
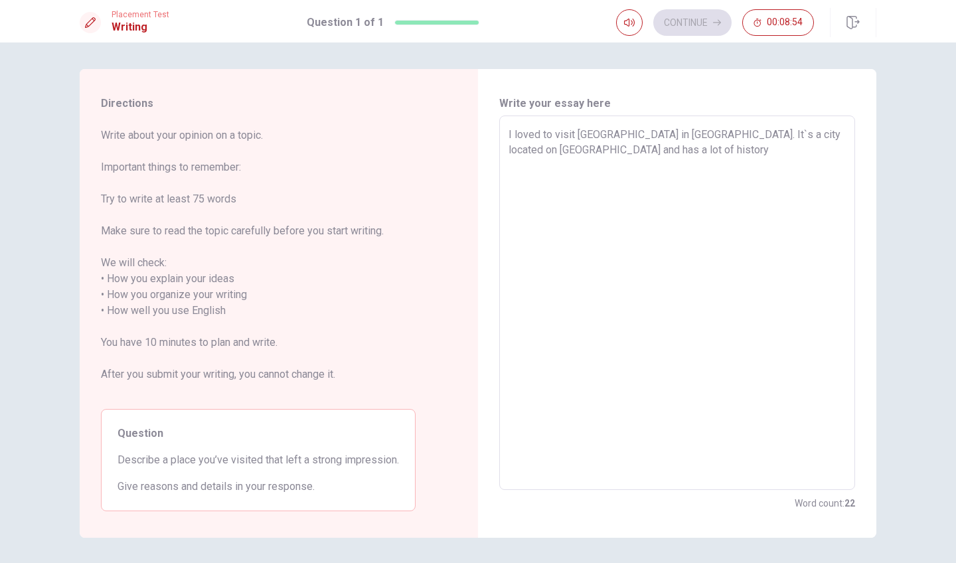
type textarea "x"
type textarea "I loved to visit Salvador city in Brazil. It`s a city located on Bahia state an…"
type textarea "x"
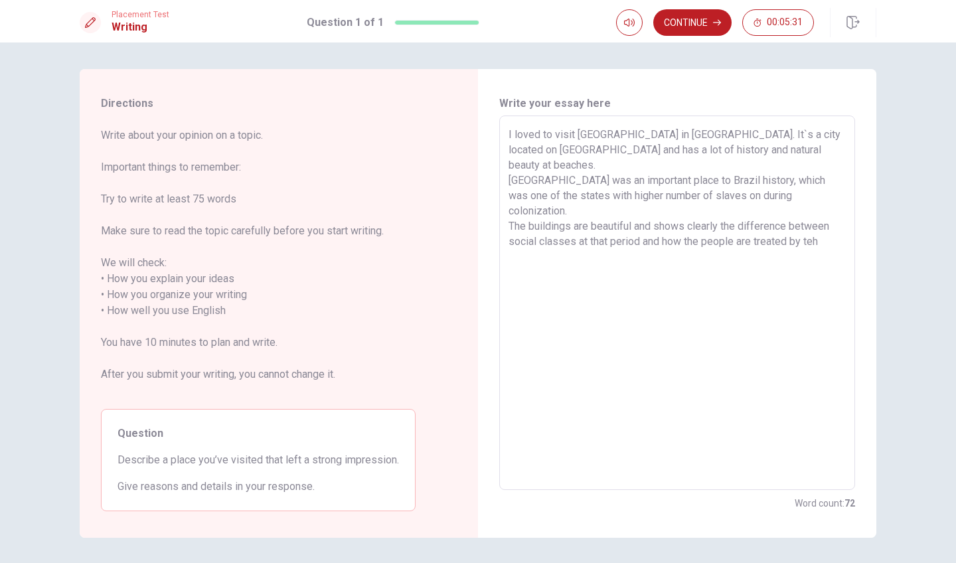
click at [808, 214] on textarea "I loved to visit Salvador city in Brazil. It`s a city located on Bahia state an…" at bounding box center [677, 303] width 337 height 353
click at [808, 212] on textarea "I loved to visit Salvador city in Brazil. It`s a city located on Bahia state an…" at bounding box center [677, 303] width 337 height 353
click at [645, 229] on textarea "I loved to visit Salvador city in Brazil. It`s a city located on Bahia state an…" at bounding box center [677, 303] width 337 height 353
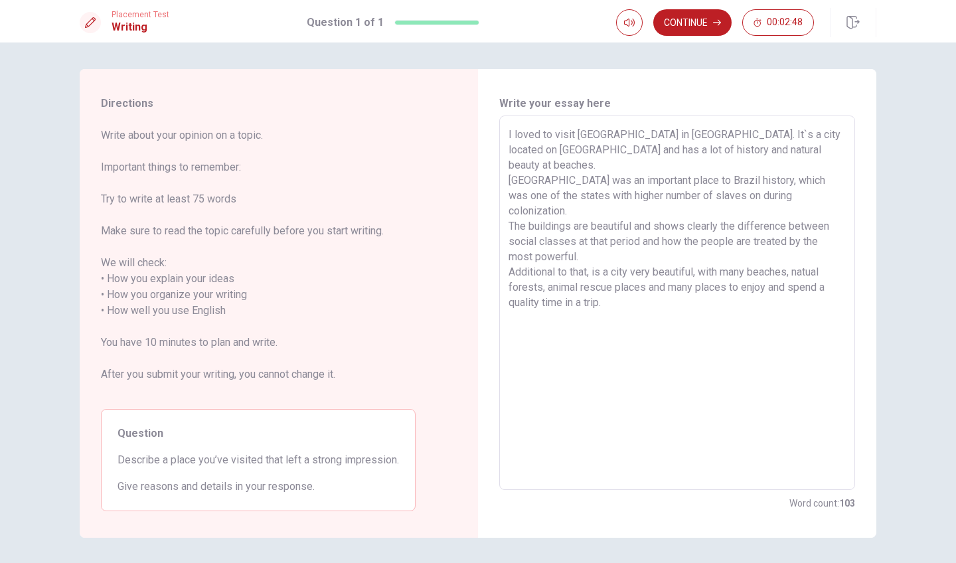
click at [756, 165] on textarea "I loved to visit Salvador city in Brazil. It`s a city located on Bahia state an…" at bounding box center [677, 303] width 337 height 353
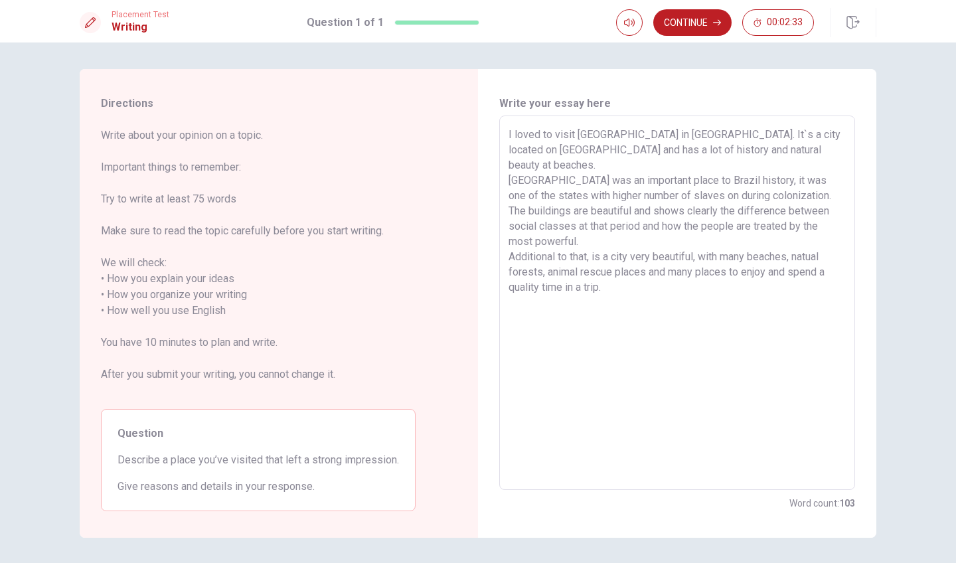
click at [685, 182] on textarea "I loved to visit Salvador city in Brazil. It`s a city located on Bahia state an…" at bounding box center [677, 303] width 337 height 353
click at [707, 182] on textarea "I loved to visit Salvador city in Brazil. It`s a city located on Bahia state an…" at bounding box center [677, 303] width 337 height 353
click at [665, 214] on textarea "I loved to visit Salvador city in Brazil. It`s a city located on Bahia state an…" at bounding box center [677, 303] width 337 height 353
click at [646, 230] on textarea "I loved to visit Salvador city in Brazil. It`s a city located on Bahia state an…" at bounding box center [677, 303] width 337 height 353
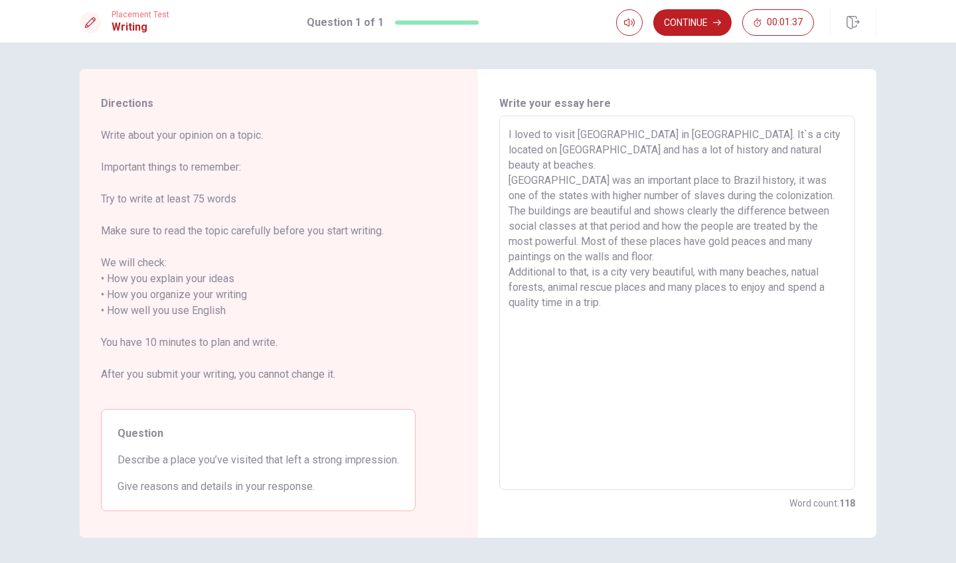
click at [637, 259] on textarea "I loved to visit Salvador city in Brazil. It`s a city located on Bahia state an…" at bounding box center [677, 303] width 337 height 353
click at [623, 258] on textarea "I loved to visit Salvador city in Brazil. It`s a city located on Bahia state an…" at bounding box center [677, 303] width 337 height 353
click at [653, 256] on textarea "I loved to visit Salvador city in Brazil. It`s a city located on Bahia state an…" at bounding box center [677, 303] width 337 height 353
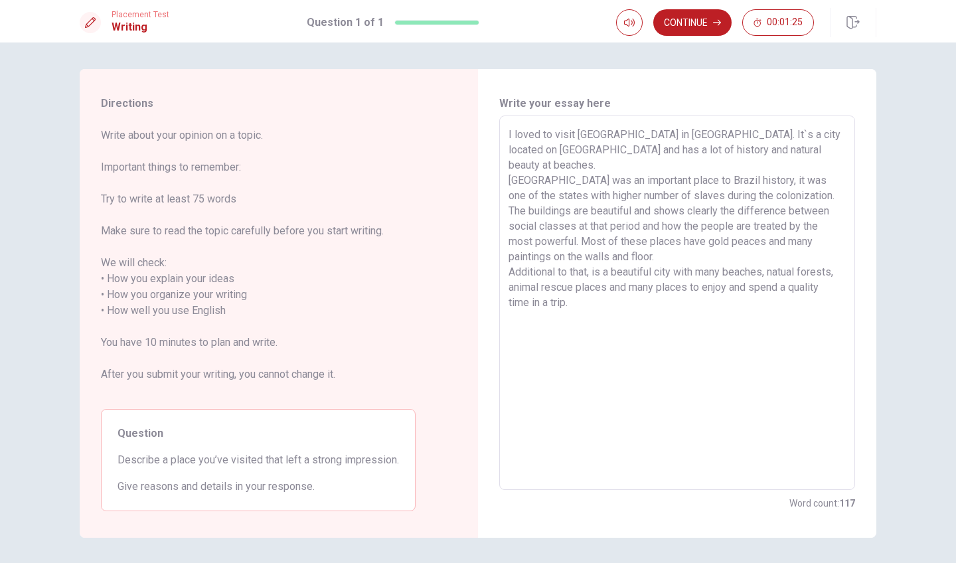
click at [792, 248] on textarea "I loved to visit Salvador city in Brazil. It`s a city located on Bahia state an…" at bounding box center [677, 303] width 337 height 353
click at [791, 254] on textarea "I loved to visit Salvador city in Brazil. It`s a city located on Bahia state an…" at bounding box center [677, 303] width 337 height 353
click at [694, 23] on button "Continue" at bounding box center [692, 22] width 78 height 27
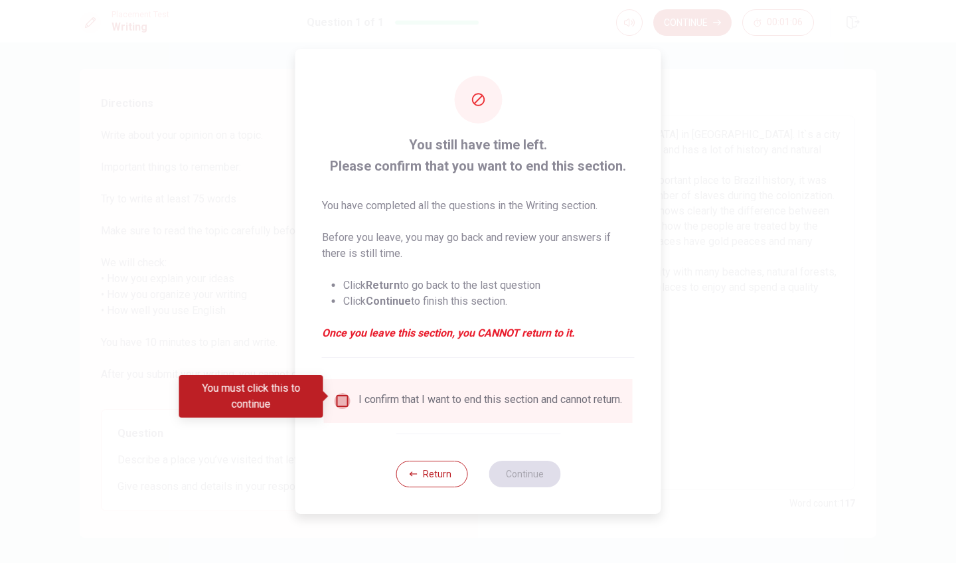
click at [341, 399] on input "You must click this to continue" at bounding box center [343, 401] width 16 height 16
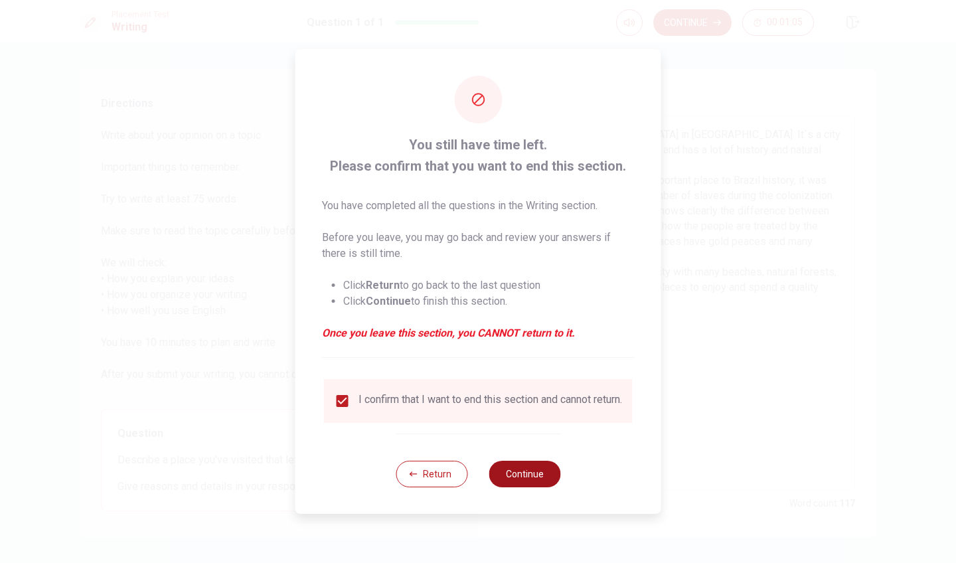
click at [500, 475] on button "Continue" at bounding box center [525, 474] width 72 height 27
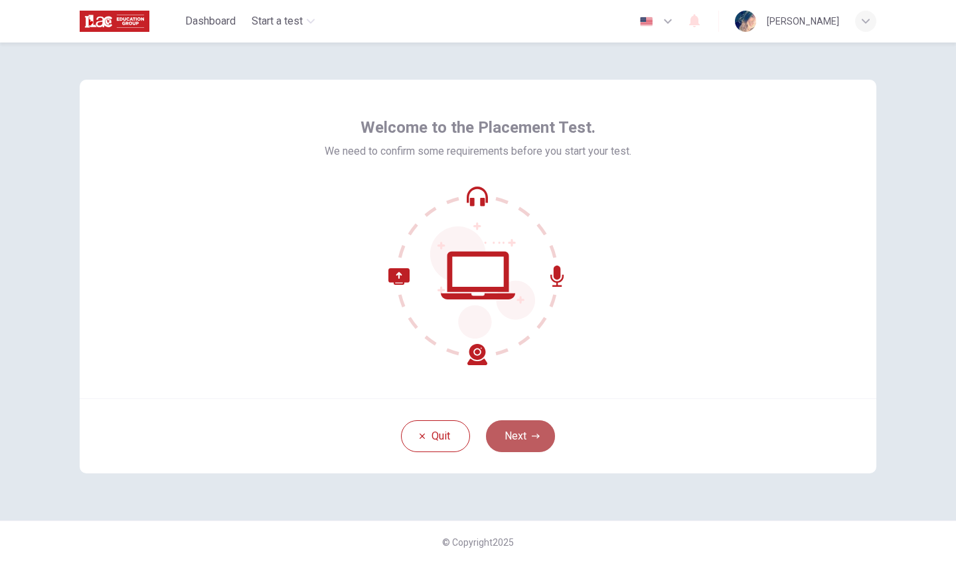
click at [523, 430] on button "Next" at bounding box center [520, 436] width 69 height 32
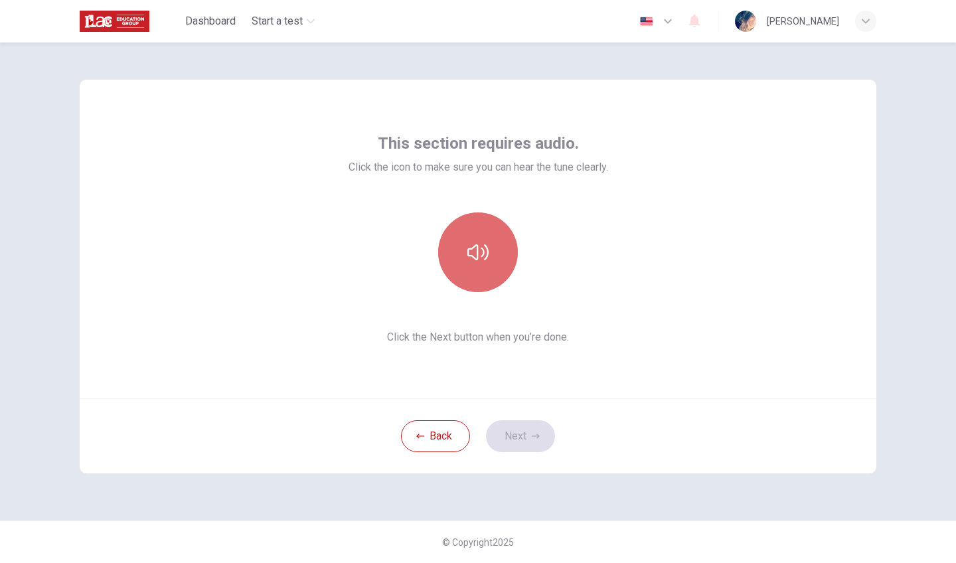
click at [491, 254] on button "button" at bounding box center [478, 252] width 80 height 80
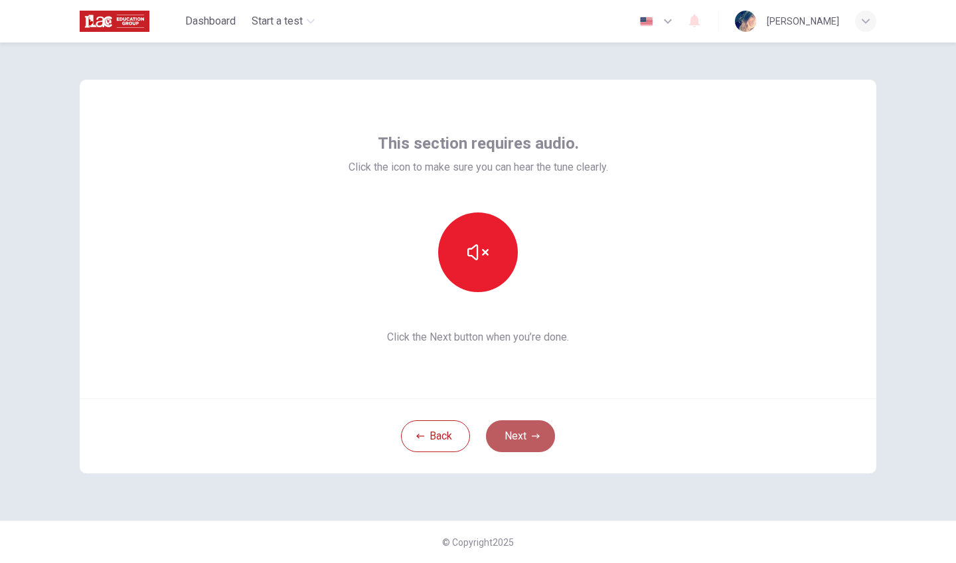
click at [506, 433] on button "Next" at bounding box center [520, 436] width 69 height 32
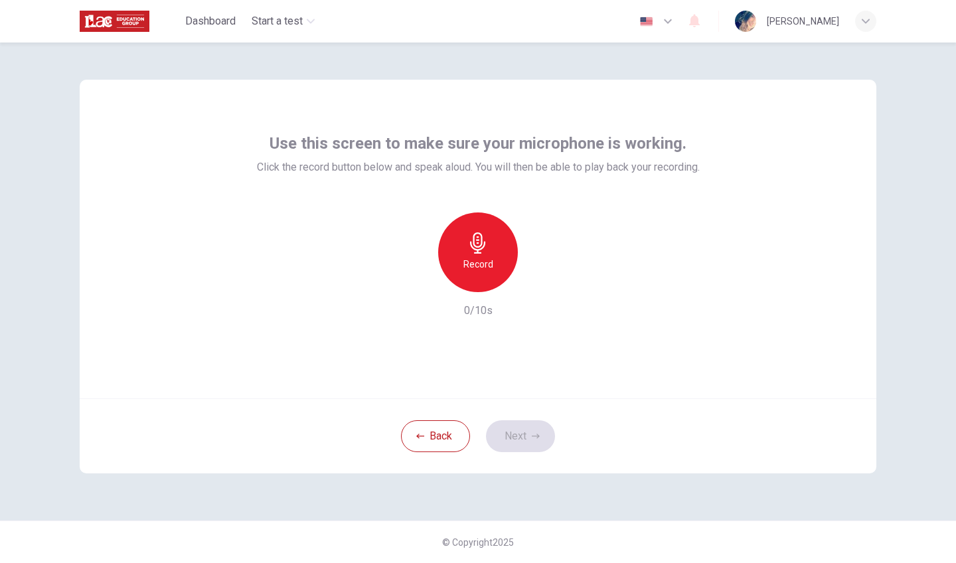
click at [487, 270] on h6 "Record" at bounding box center [478, 264] width 30 height 16
click at [475, 247] on icon "button" at bounding box center [477, 242] width 15 height 21
click at [418, 281] on icon "button" at bounding box center [417, 281] width 8 height 8
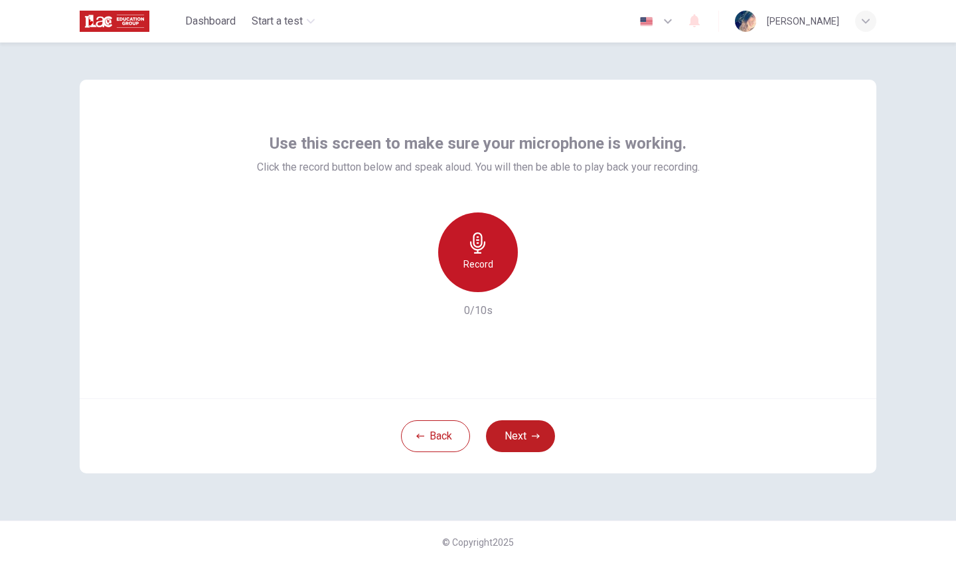
click at [485, 254] on div "Record" at bounding box center [478, 252] width 80 height 80
click at [476, 252] on icon "button" at bounding box center [477, 242] width 21 height 21
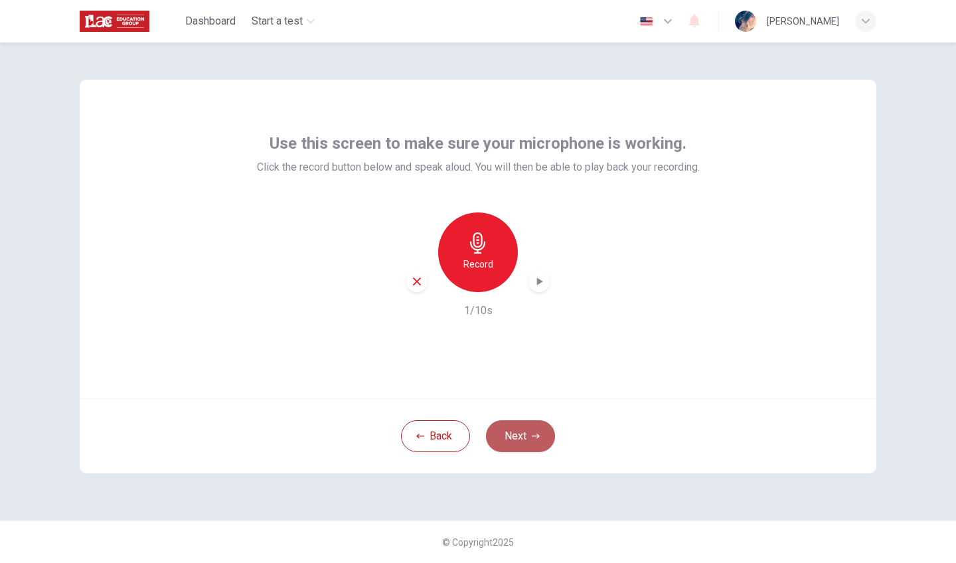
click at [518, 442] on button "Next" at bounding box center [520, 436] width 69 height 32
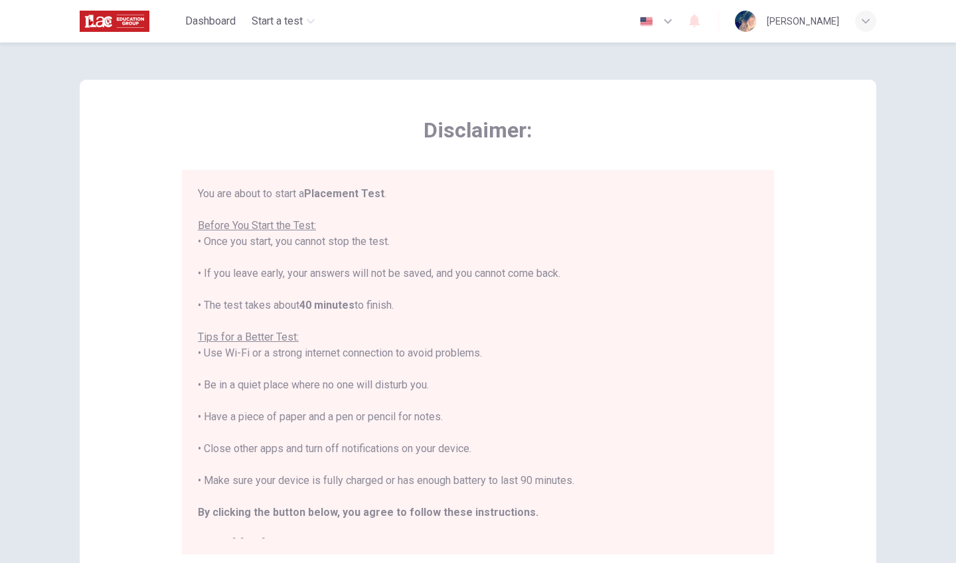
click at [543, 279] on div "You are about to start a Placement Test . Before You Start the Test: • Once you…" at bounding box center [478, 369] width 560 height 366
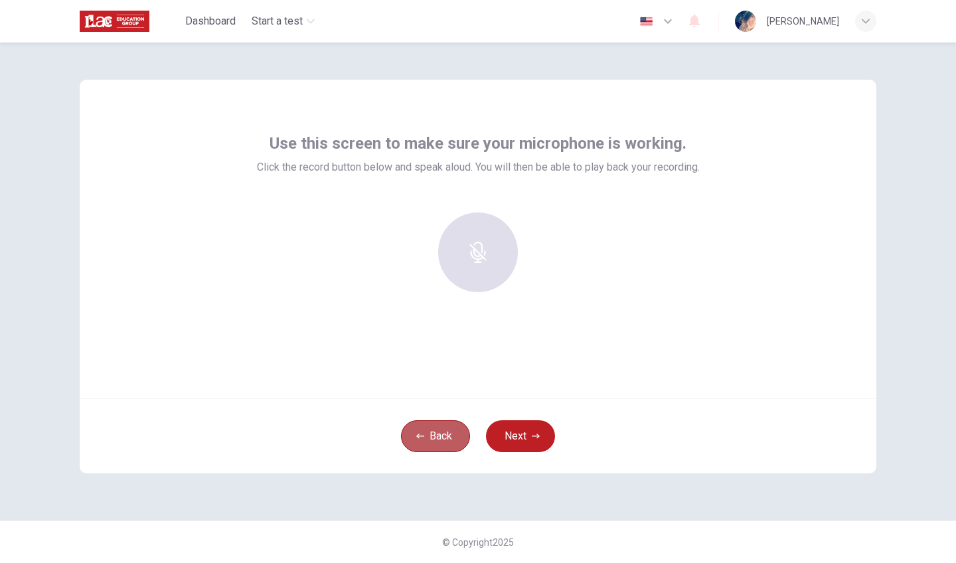
click at [439, 443] on button "Back" at bounding box center [435, 436] width 69 height 32
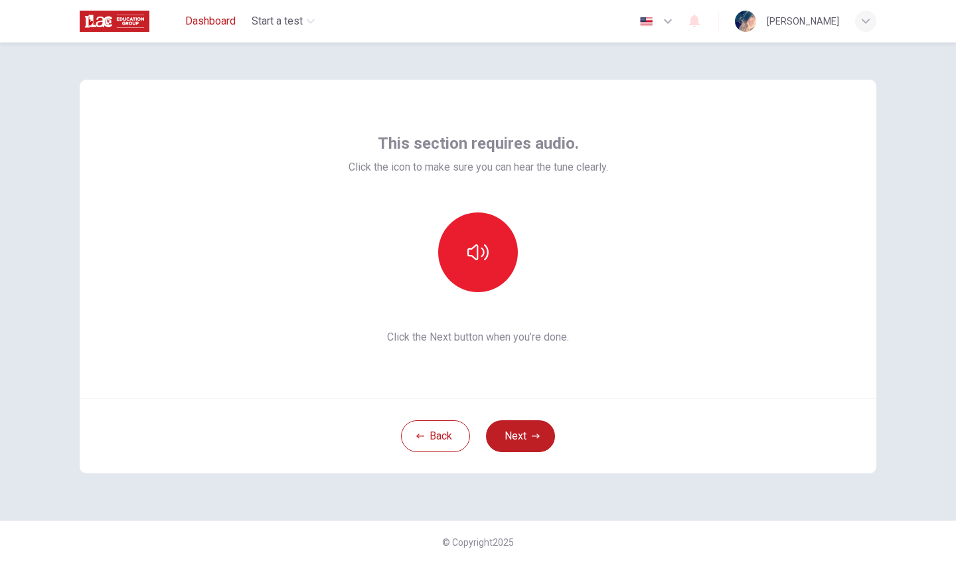
click at [220, 21] on span "Dashboard" at bounding box center [210, 21] width 50 height 16
click at [209, 25] on span "Dashboard" at bounding box center [210, 21] width 50 height 16
click at [219, 22] on span "Dashboard" at bounding box center [210, 21] width 50 height 16
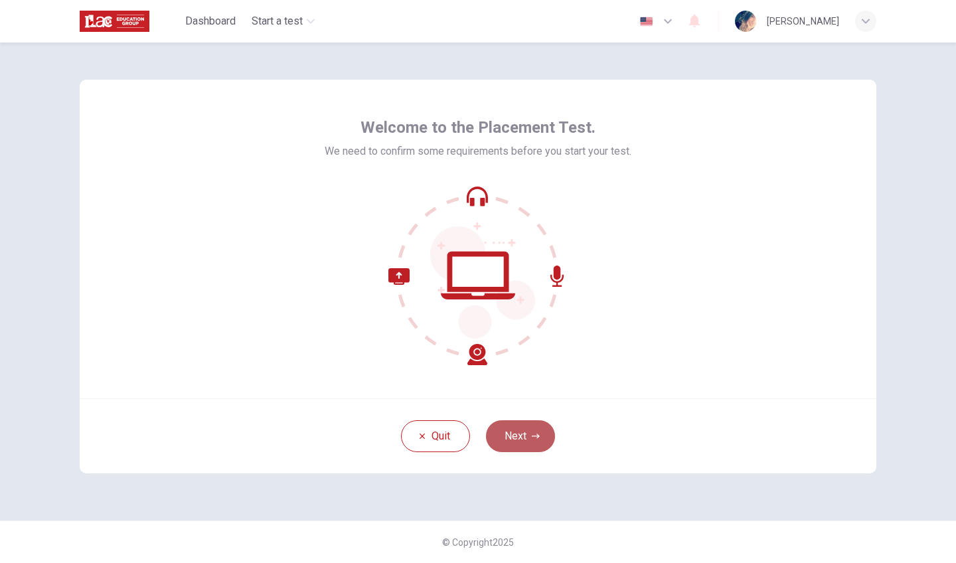
click at [516, 445] on button "Next" at bounding box center [520, 436] width 69 height 32
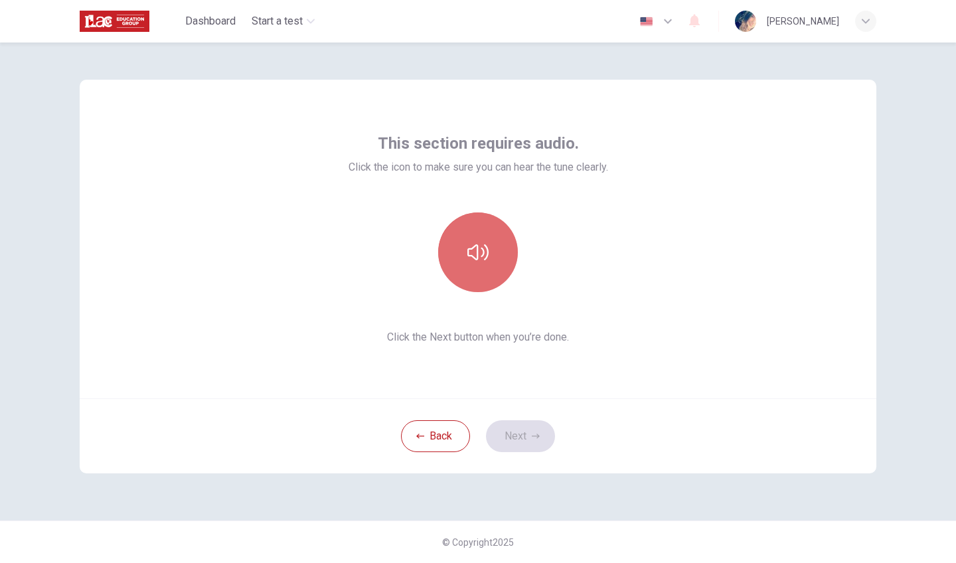
click at [473, 261] on icon "button" at bounding box center [477, 252] width 21 height 21
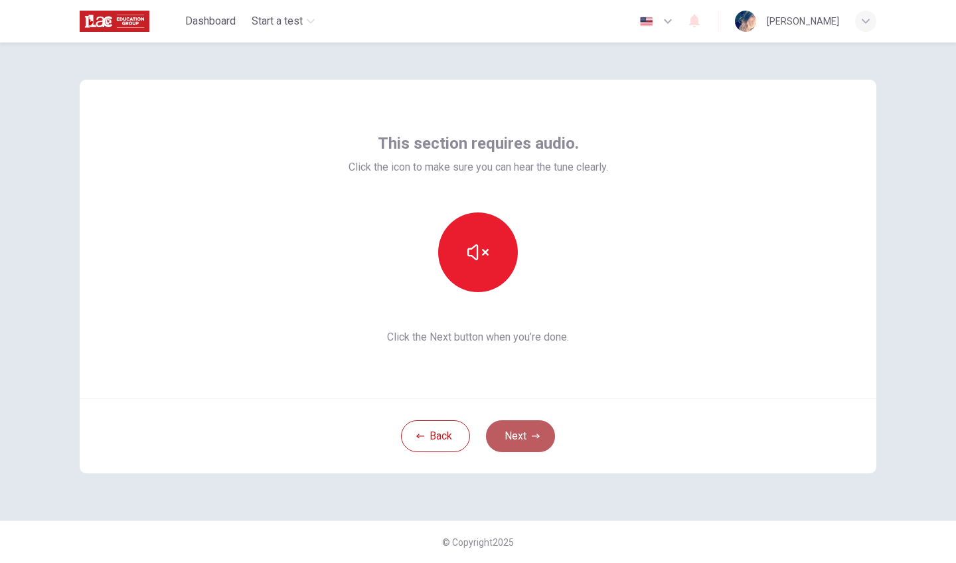
click at [532, 433] on icon "button" at bounding box center [536, 436] width 8 height 8
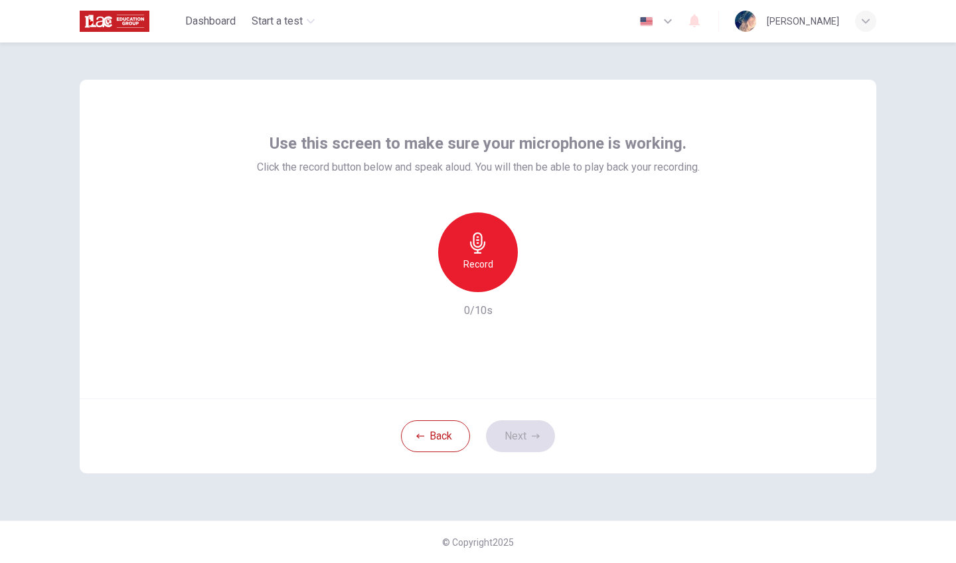
click at [481, 267] on h6 "Record" at bounding box center [478, 264] width 30 height 16
click at [481, 267] on h6 "Stop" at bounding box center [478, 264] width 20 height 16
click at [541, 286] on icon "button" at bounding box center [538, 281] width 13 height 13
click at [516, 443] on button "Next" at bounding box center [520, 436] width 69 height 32
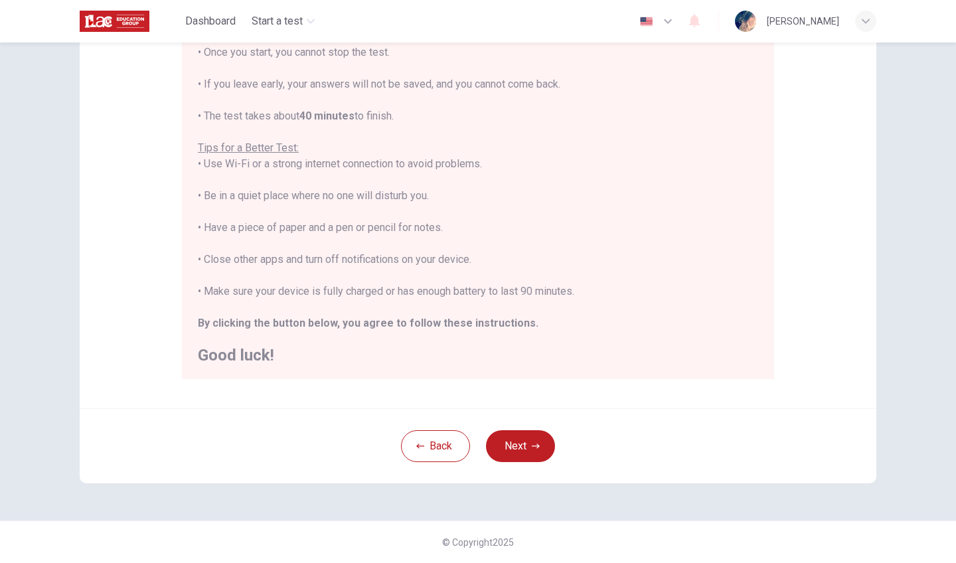
scroll to position [175, 0]
click at [547, 437] on button "Next" at bounding box center [520, 446] width 69 height 32
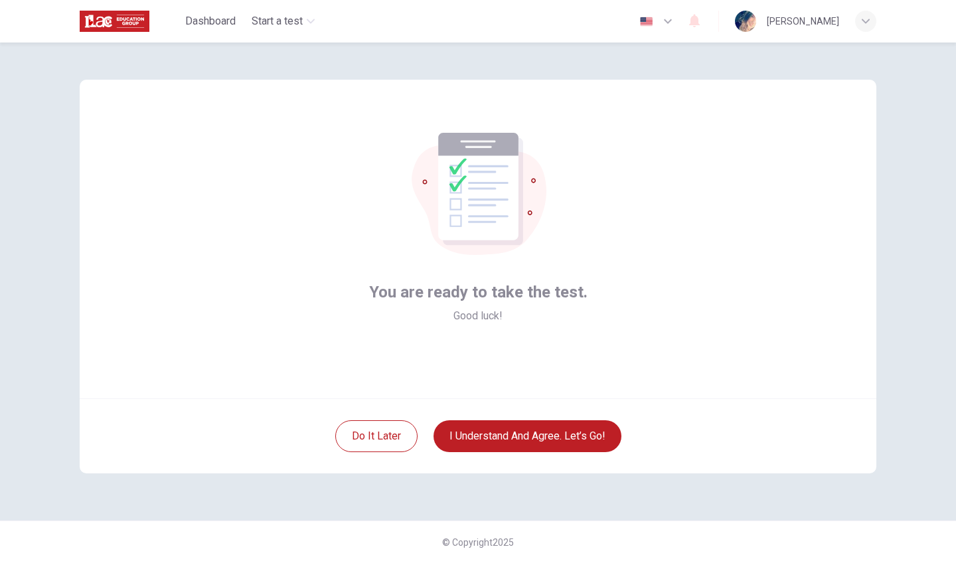
scroll to position [0, 0]
click at [582, 428] on button "I understand and agree. Let’s go!" at bounding box center [527, 436] width 188 height 32
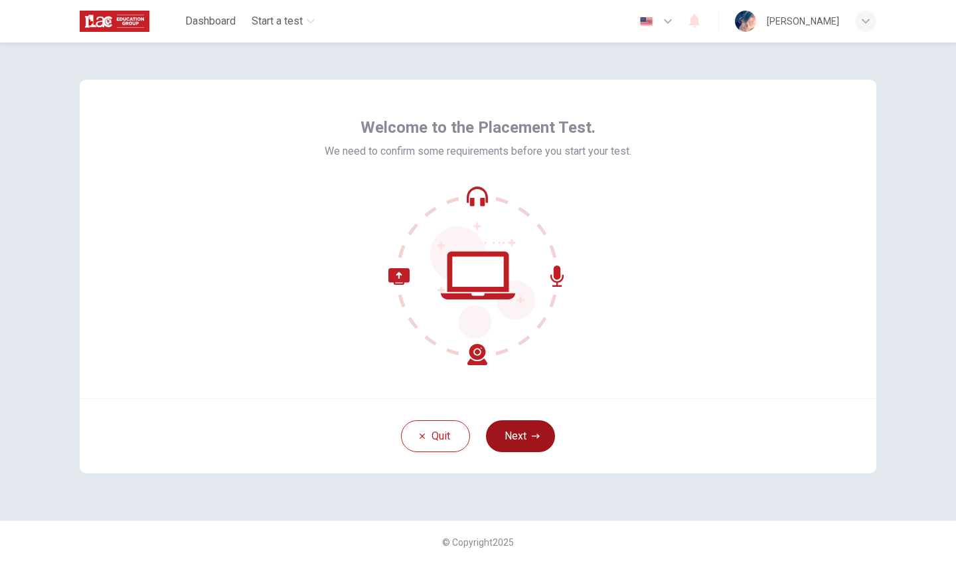
click at [524, 441] on button "Next" at bounding box center [520, 436] width 69 height 32
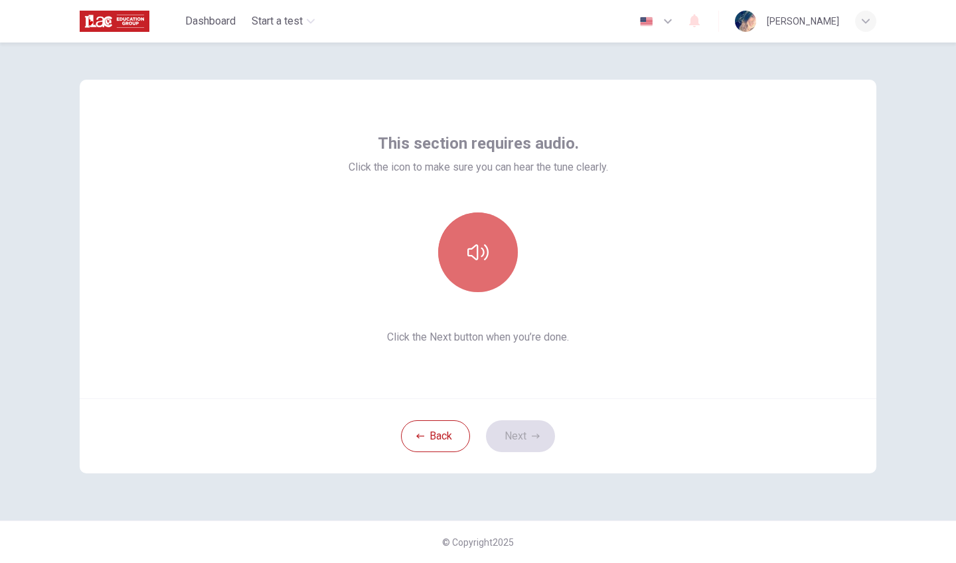
click at [490, 273] on button "button" at bounding box center [478, 252] width 80 height 80
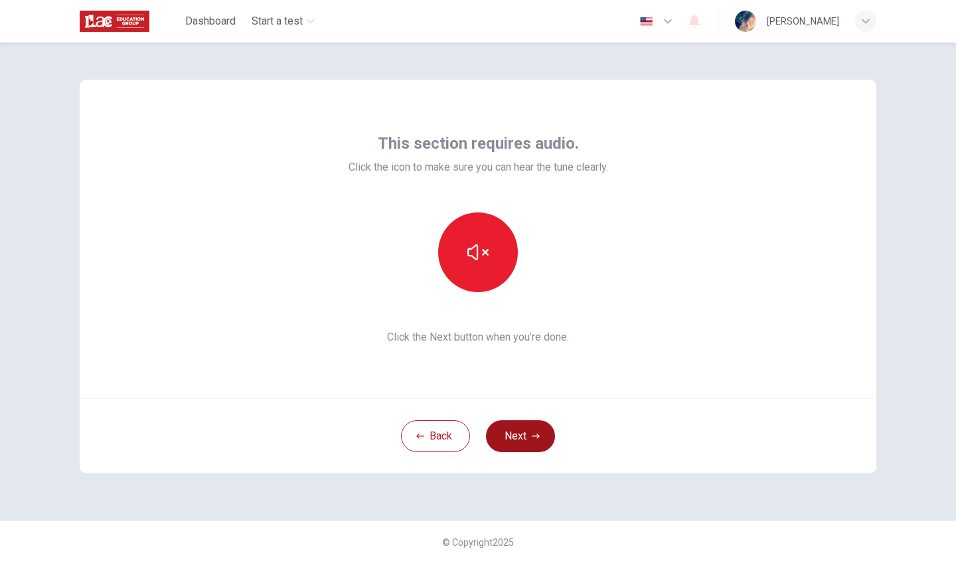
click at [505, 437] on button "Next" at bounding box center [520, 436] width 69 height 32
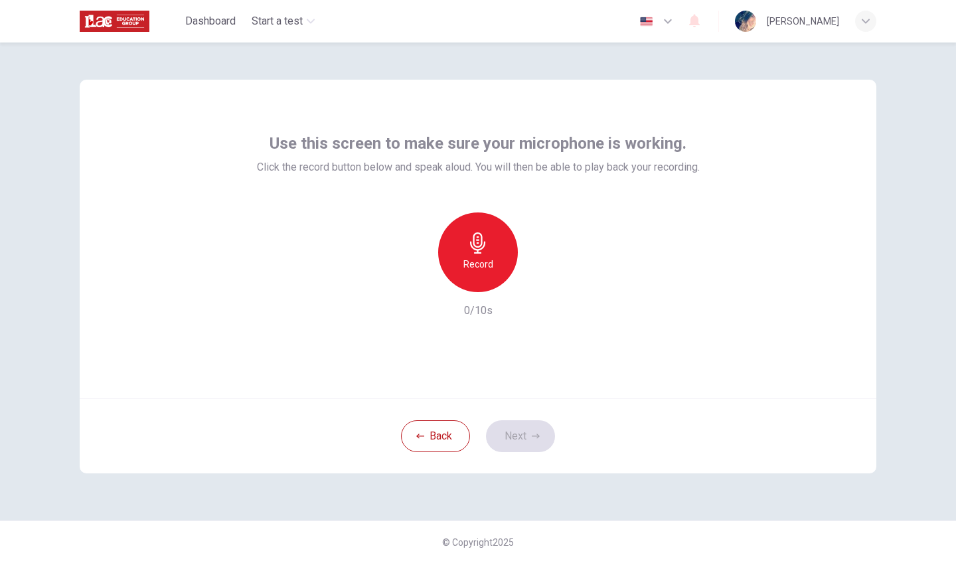
click at [491, 239] on div "Record" at bounding box center [478, 252] width 80 height 80
click at [491, 239] on div "Stop" at bounding box center [478, 252] width 80 height 80
click at [516, 430] on button "Next" at bounding box center [520, 436] width 69 height 32
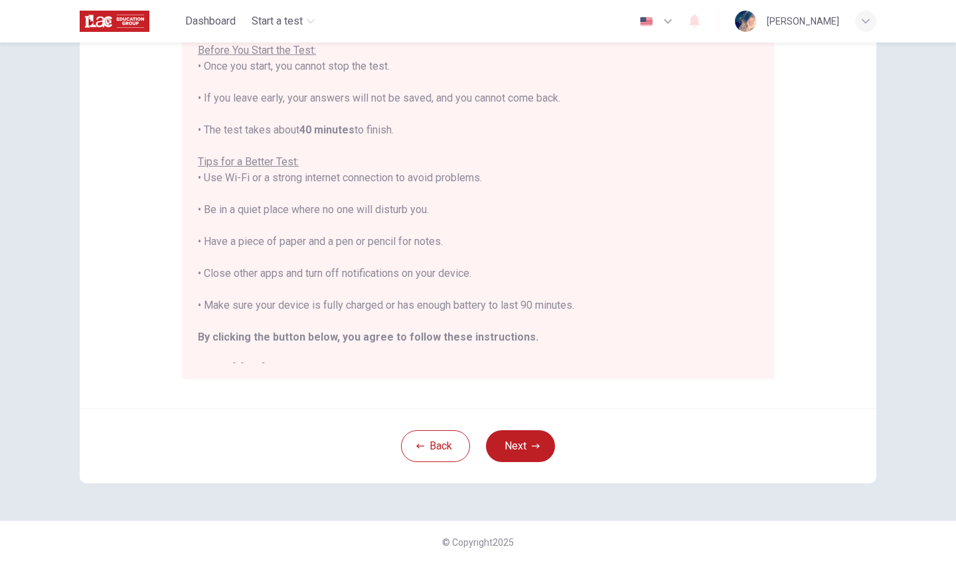
scroll to position [175, 0]
click at [521, 451] on button "Next" at bounding box center [520, 446] width 69 height 32
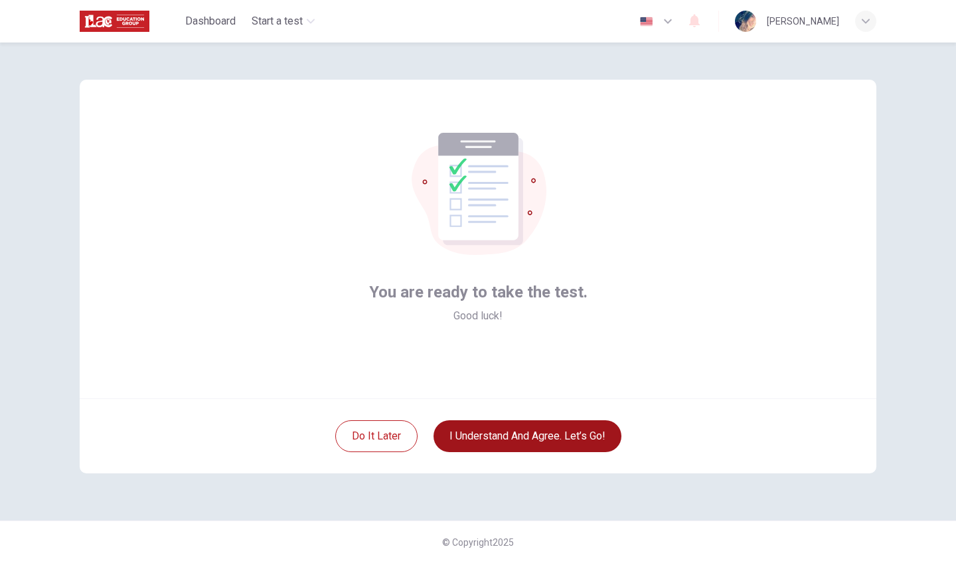
click at [528, 440] on button "I understand and agree. Let’s go!" at bounding box center [527, 436] width 188 height 32
